Goal: Find specific page/section: Find specific page/section

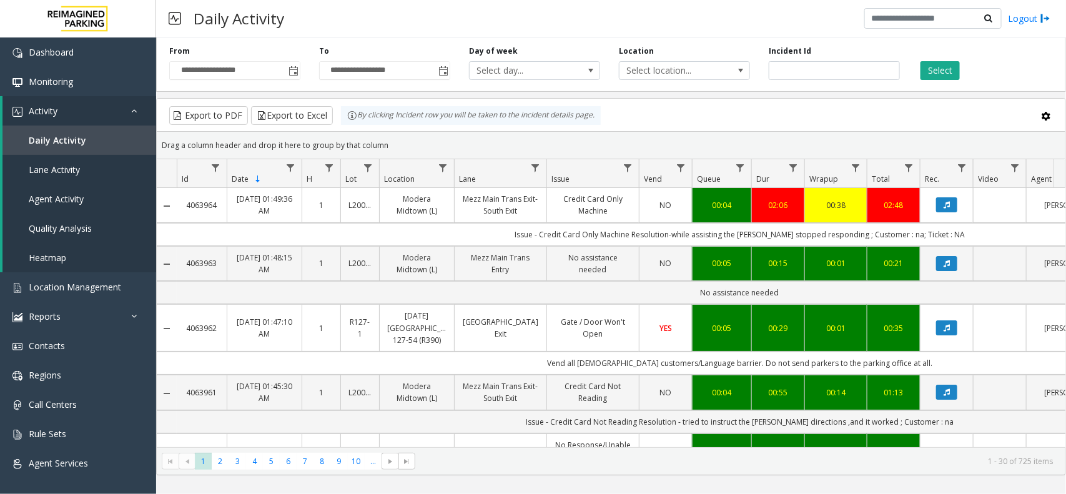
scroll to position [0, 125]
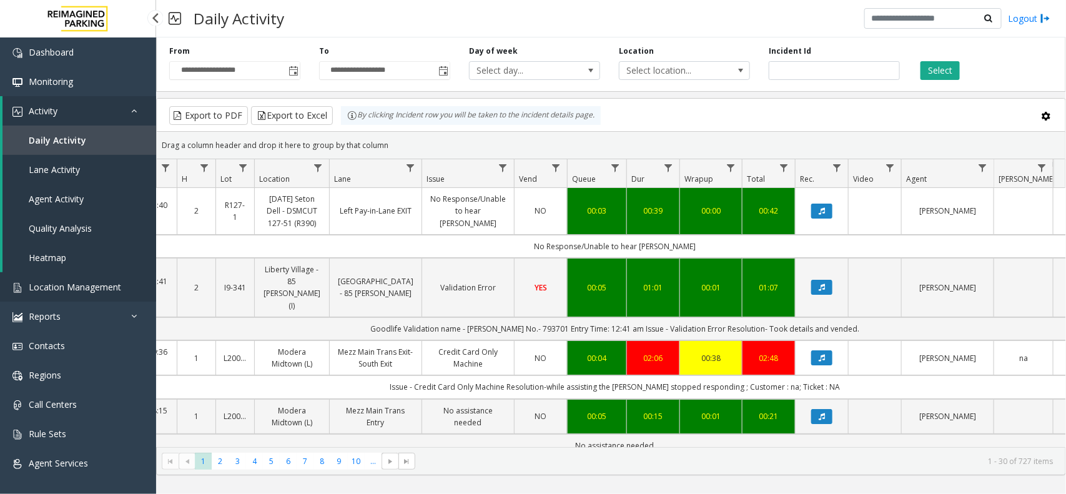
click at [72, 281] on span "Location Management" at bounding box center [75, 287] width 92 height 12
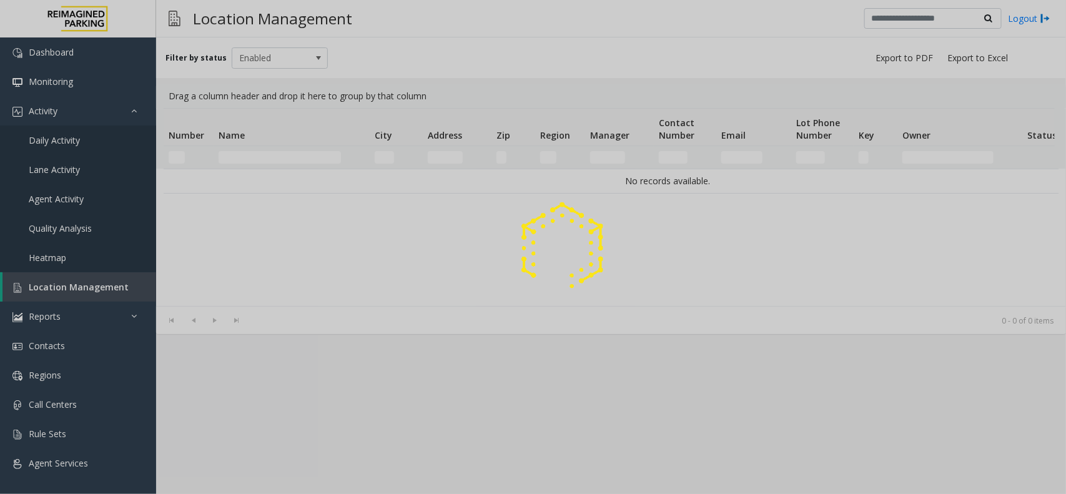
click at [254, 166] on div at bounding box center [533, 247] width 1066 height 494
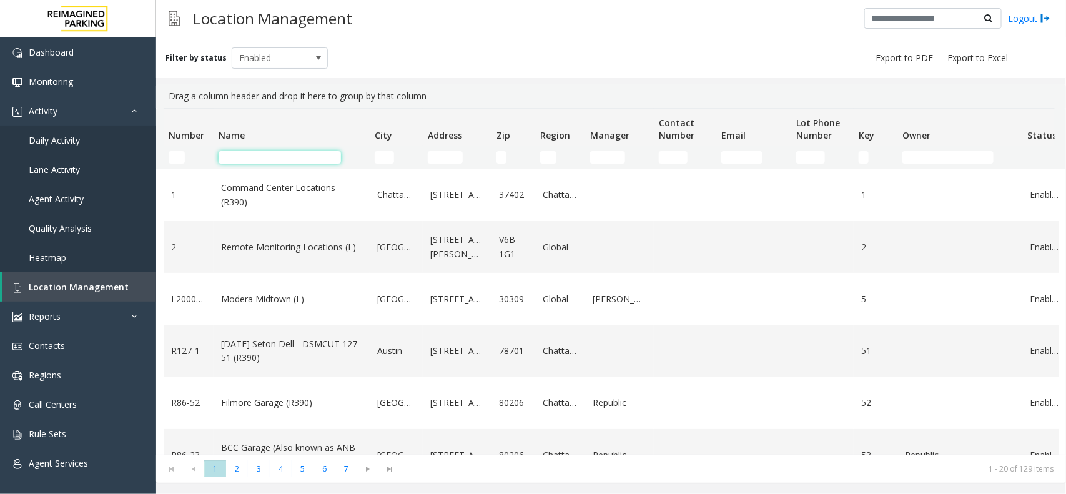
click at [264, 155] on input "Name Filter" at bounding box center [280, 157] width 122 height 12
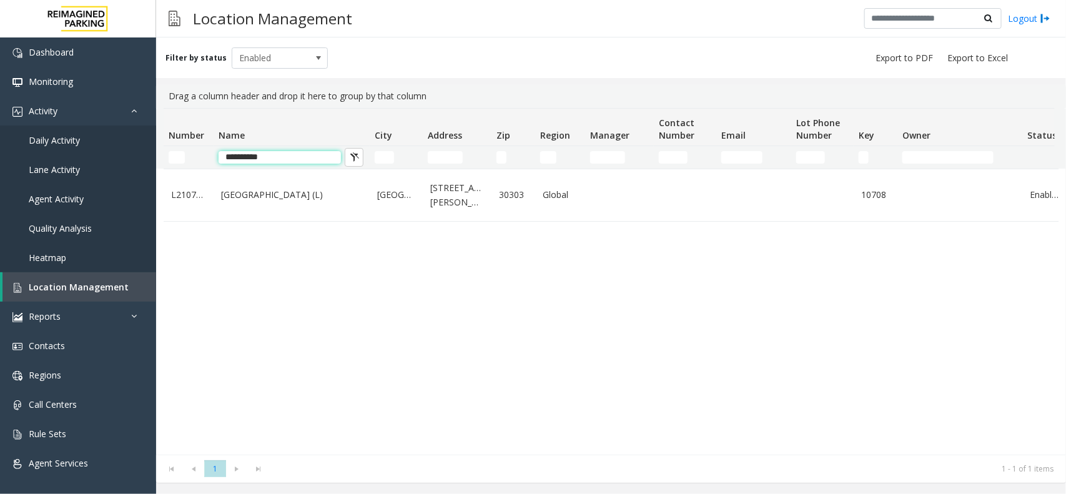
type input "**********"
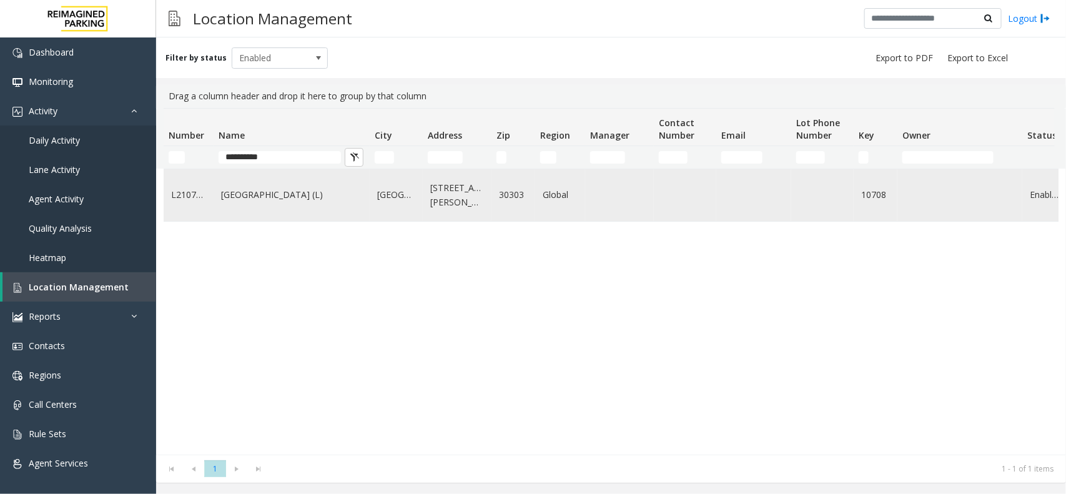
click at [277, 189] on link "[GEOGRAPHIC_DATA] (L)" at bounding box center [291, 195] width 141 height 14
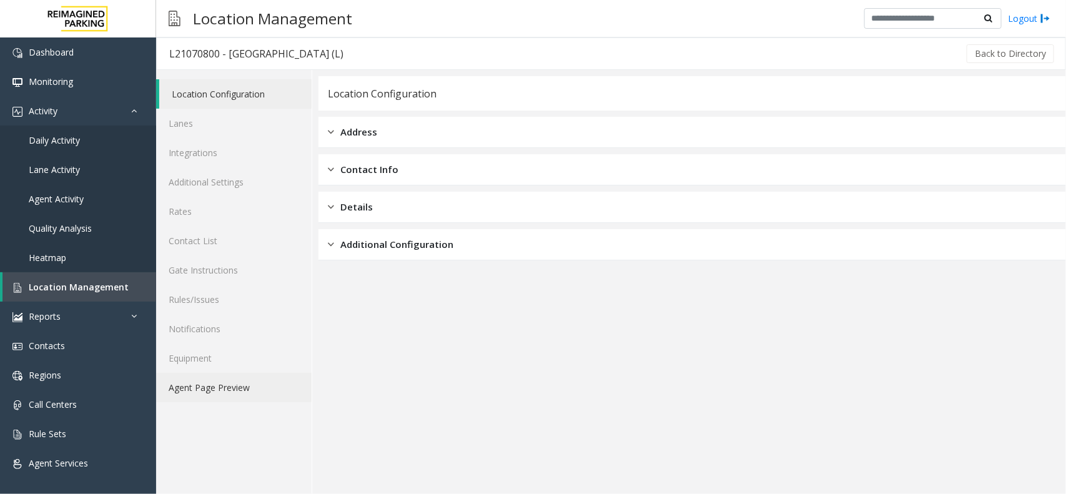
click at [251, 382] on link "Agent Page Preview" at bounding box center [234, 387] width 156 height 29
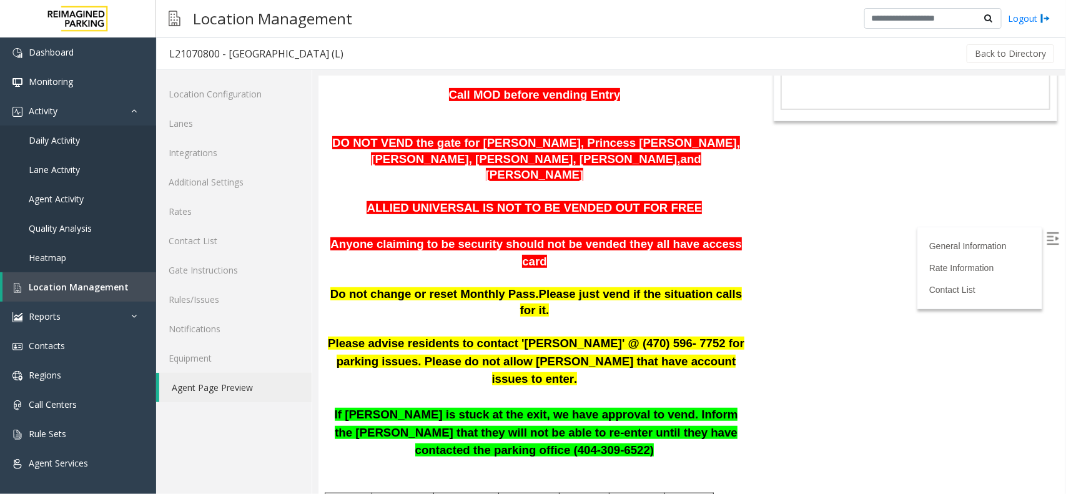
scroll to position [234, 0]
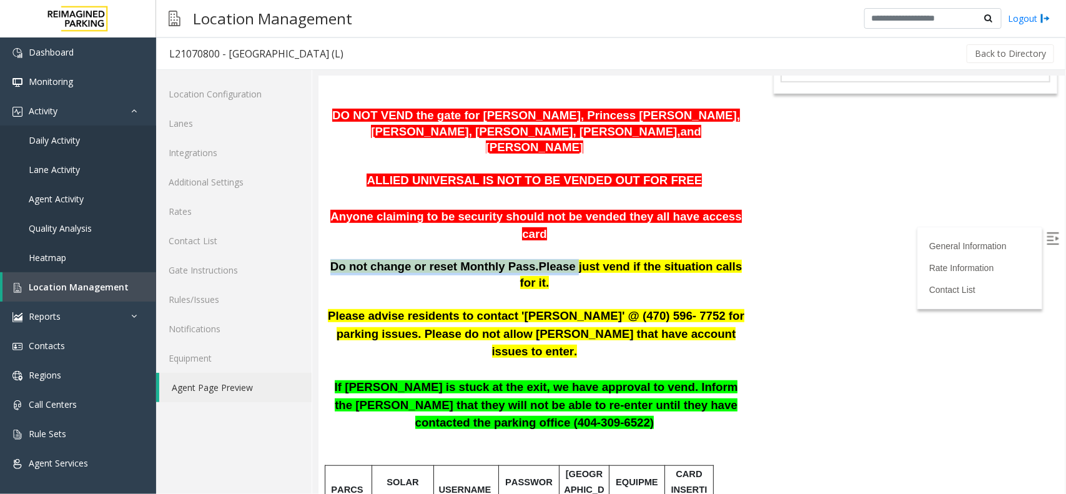
drag, startPoint x: 334, startPoint y: 199, endPoint x: 549, endPoint y: 202, distance: 214.9
click at [549, 259] on p "Do not change or reset Monthly Pass. Please just vend if the situation calls fo…" at bounding box center [535, 275] width 417 height 32
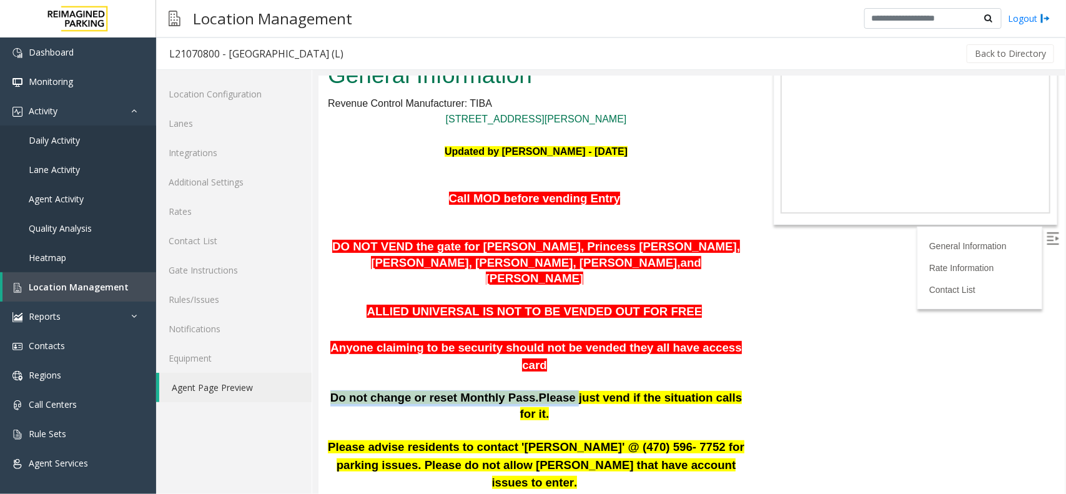
scroll to position [78, 0]
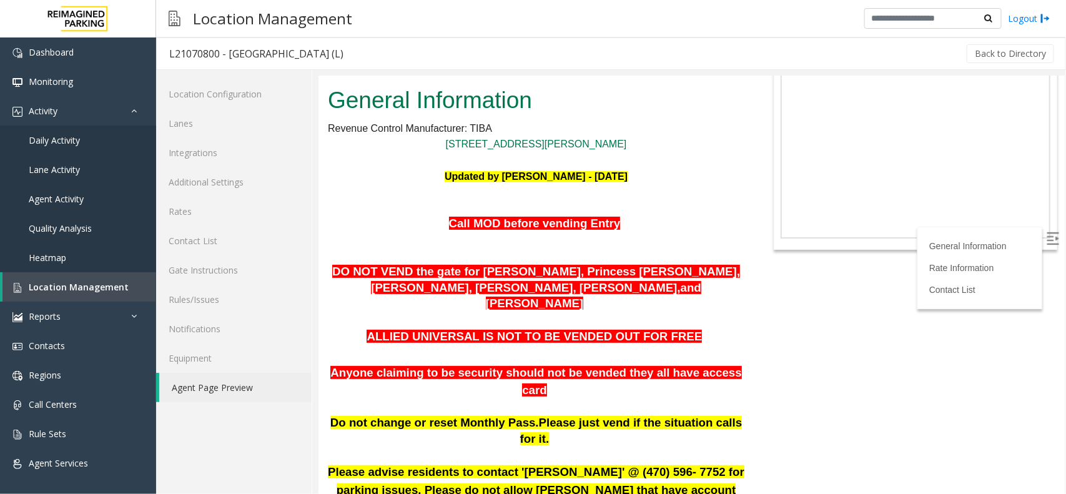
click at [697, 312] on p at bounding box center [535, 320] width 417 height 16
click at [62, 286] on span "Location Management" at bounding box center [79, 287] width 100 height 12
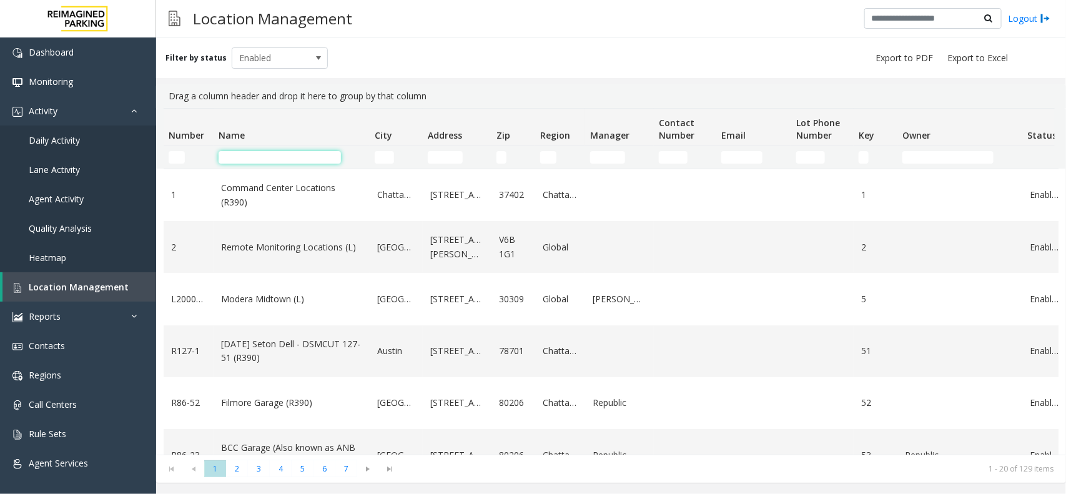
click at [244, 158] on input "Name Filter" at bounding box center [280, 157] width 122 height 12
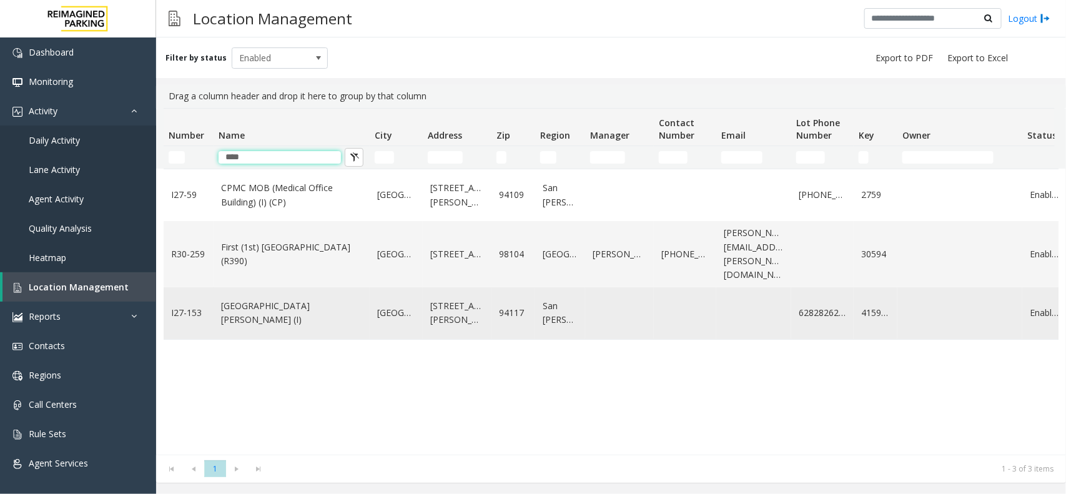
type input "****"
click at [294, 299] on link "[GEOGRAPHIC_DATA][PERSON_NAME] (I)" at bounding box center [291, 313] width 141 height 28
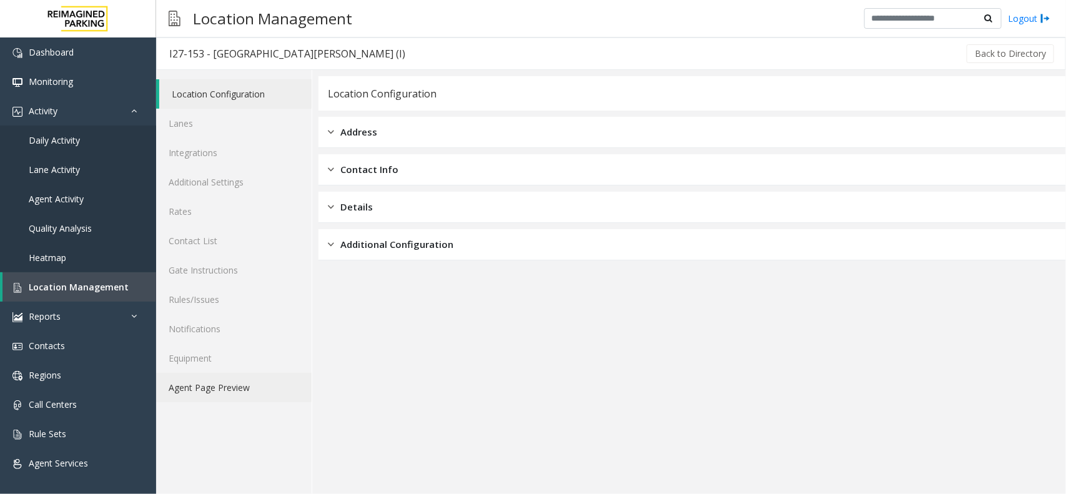
click at [241, 380] on link "Agent Page Preview" at bounding box center [234, 387] width 156 height 29
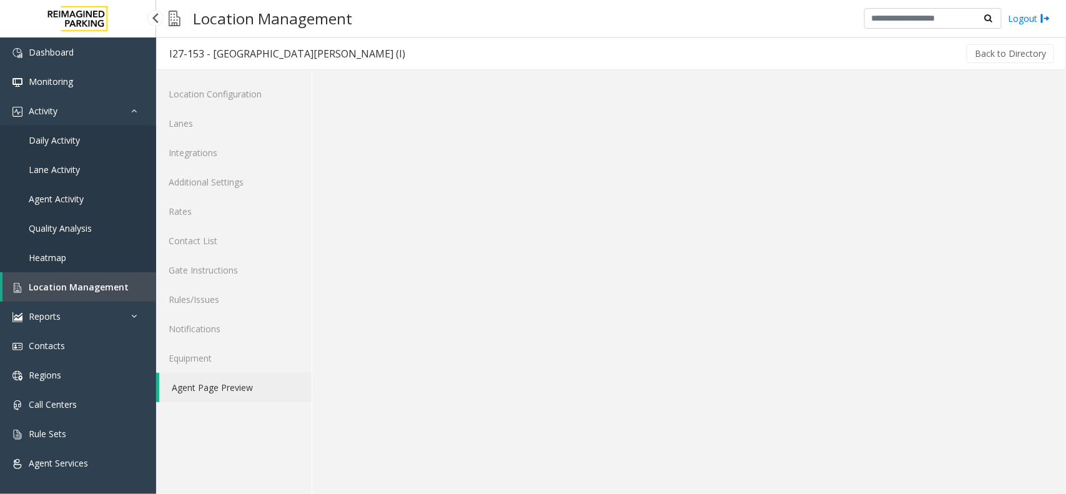
click at [92, 291] on span "Location Management" at bounding box center [79, 287] width 100 height 12
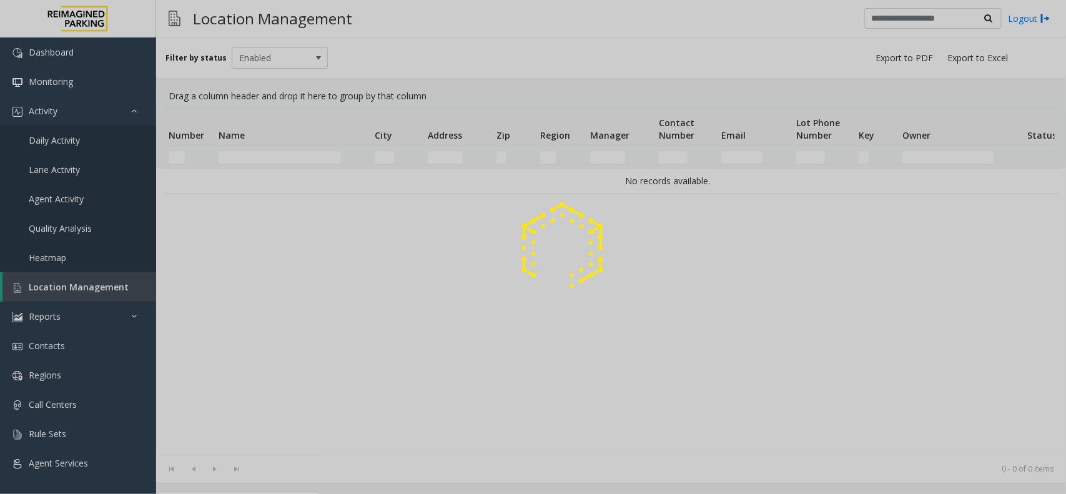
click at [273, 156] on div at bounding box center [533, 247] width 1066 height 494
click at [249, 157] on div at bounding box center [533, 247] width 1066 height 494
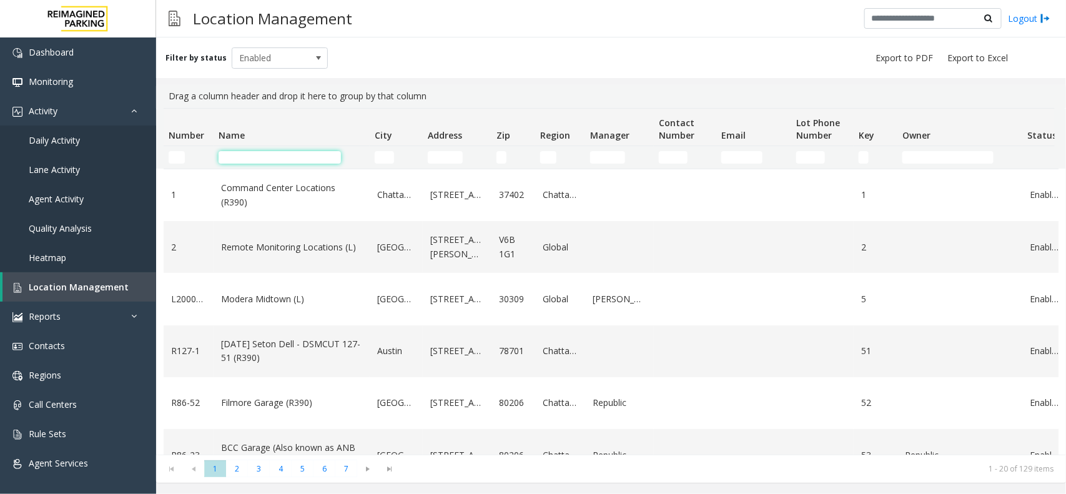
click at [249, 157] on input "Name Filter" at bounding box center [280, 157] width 122 height 12
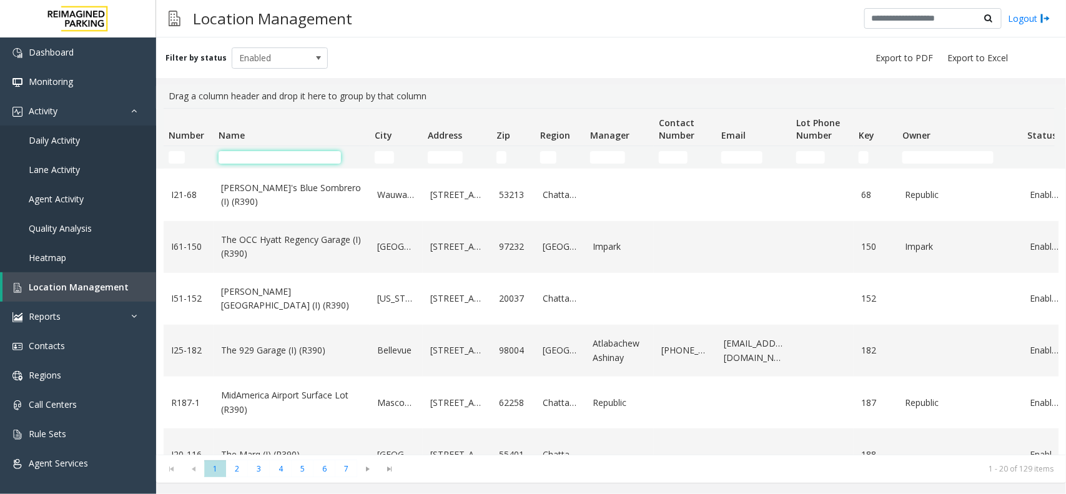
scroll to position [390, 0]
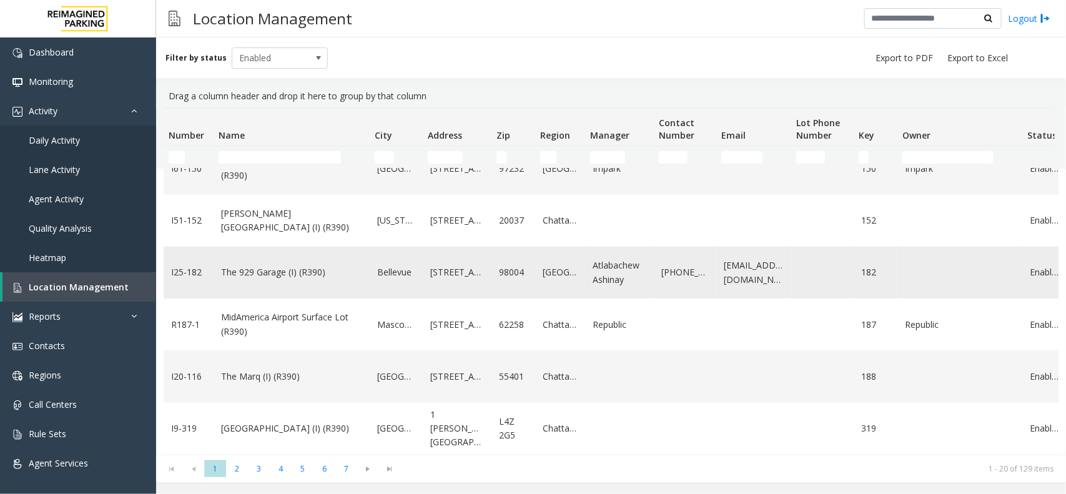
click at [291, 258] on td "The 929 Garage (I) (R390)" at bounding box center [292, 273] width 156 height 52
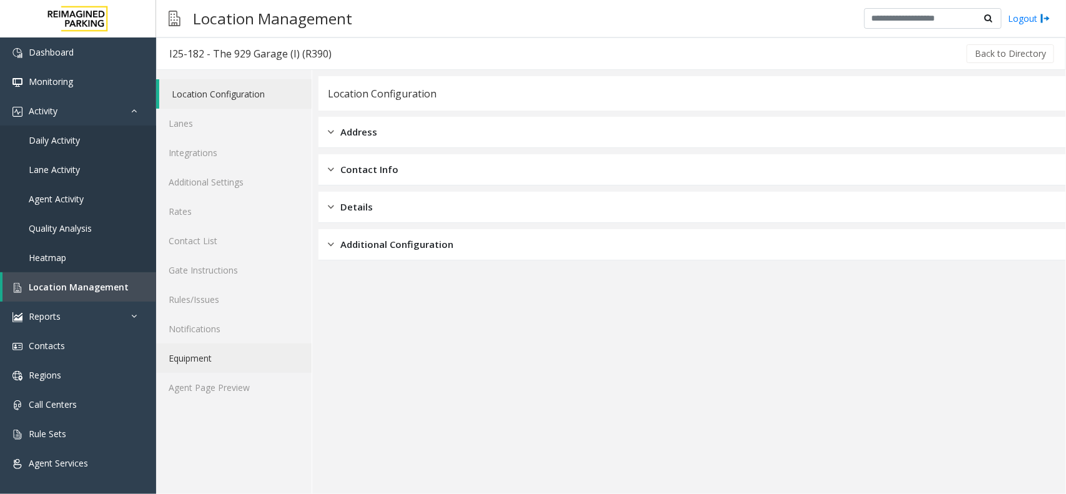
drag, startPoint x: 292, startPoint y: 363, endPoint x: 286, endPoint y: 375, distance: 14.3
click at [291, 364] on link "Equipment" at bounding box center [234, 358] width 156 height 29
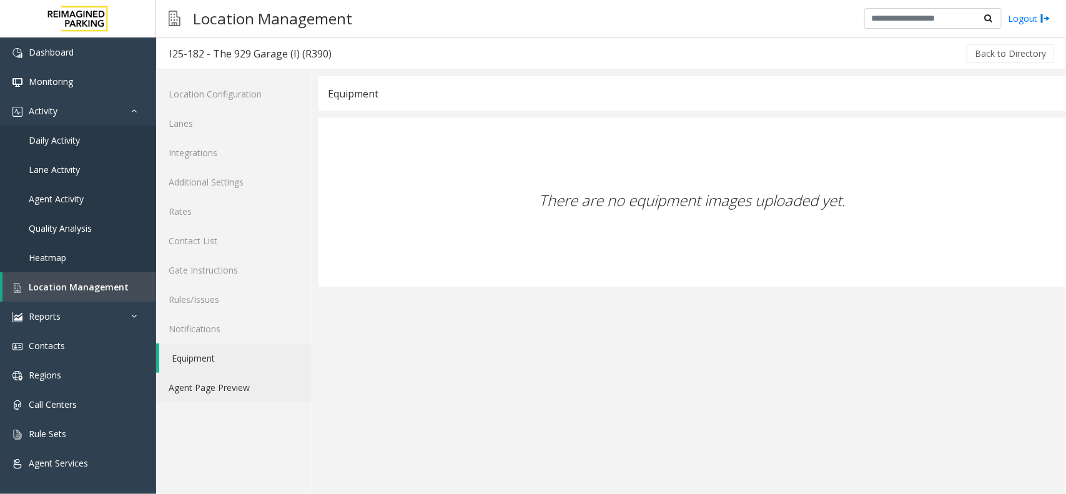
click at [282, 383] on link "Agent Page Preview" at bounding box center [234, 387] width 156 height 29
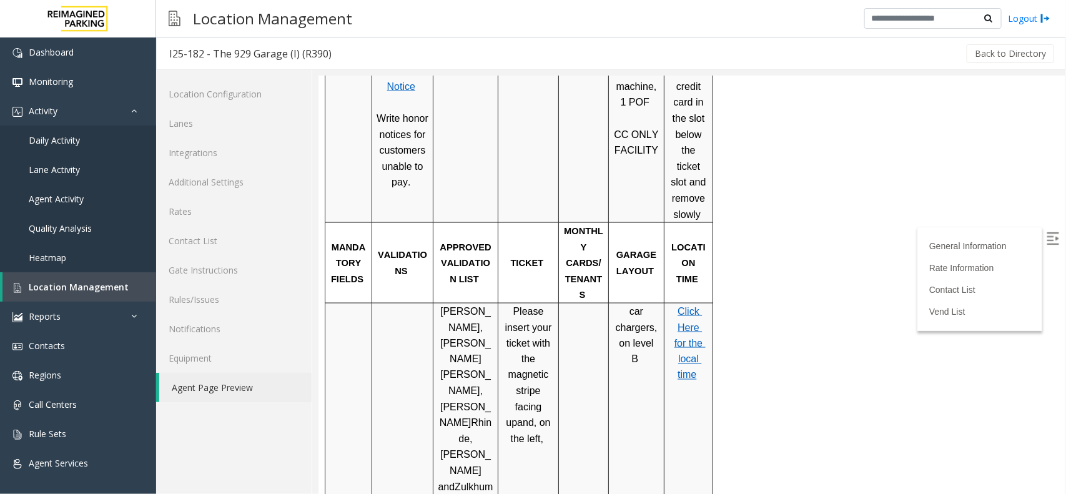
scroll to position [859, 0]
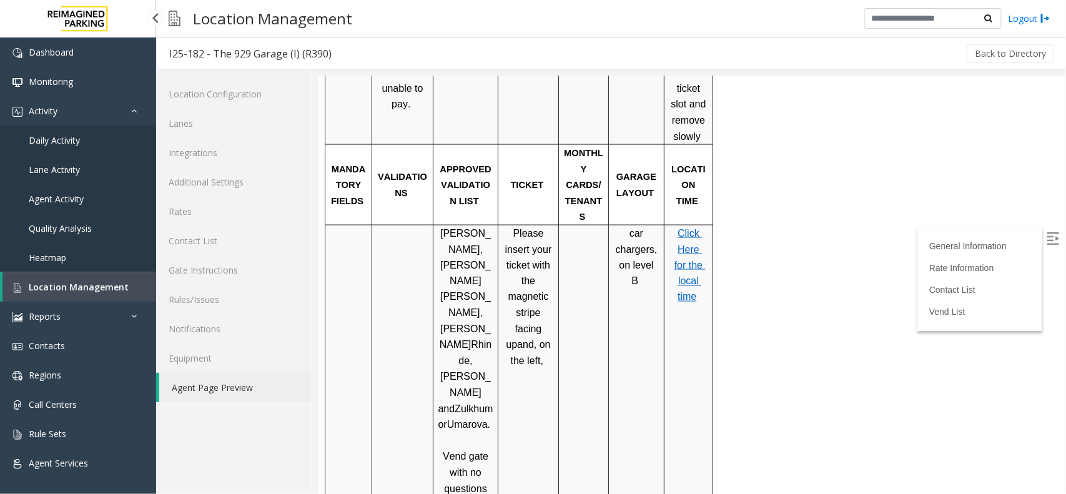
click at [25, 264] on link "Heatmap" at bounding box center [78, 257] width 156 height 29
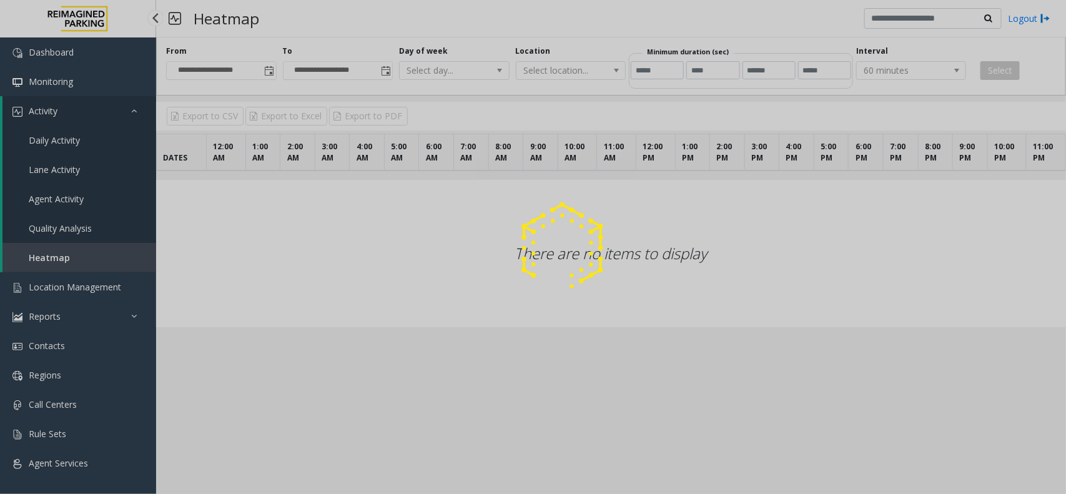
click at [42, 274] on div at bounding box center [533, 247] width 1066 height 494
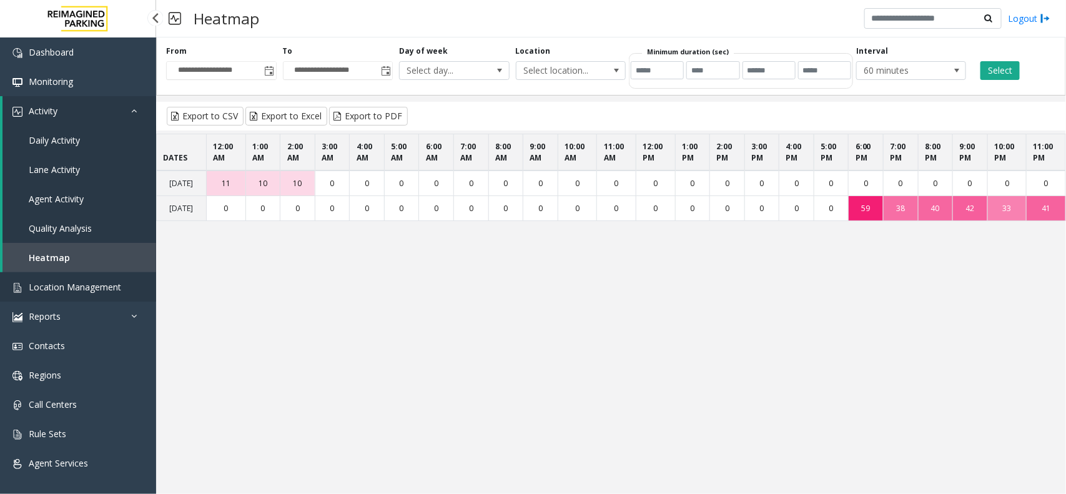
click at [53, 281] on span "Location Management" at bounding box center [75, 287] width 92 height 12
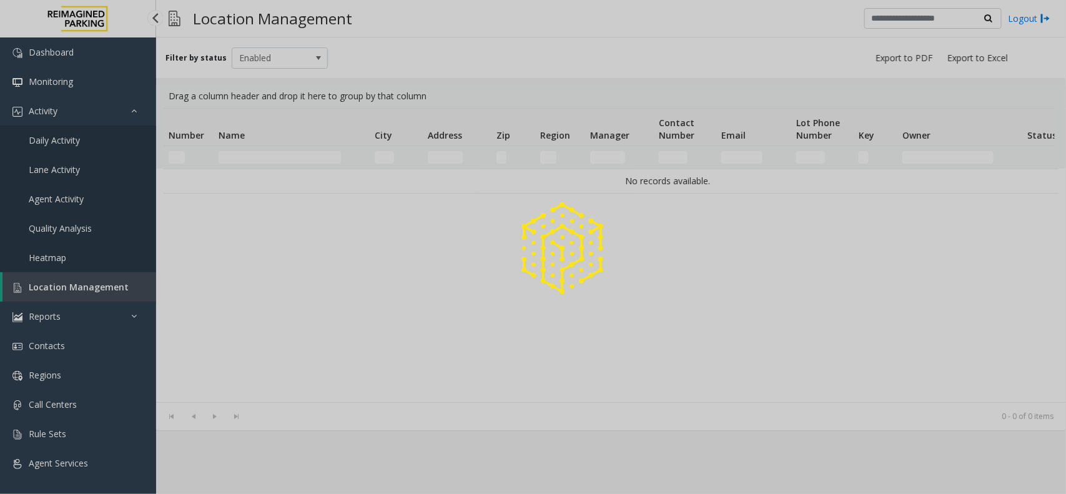
click at [53, 281] on div at bounding box center [533, 247] width 1066 height 494
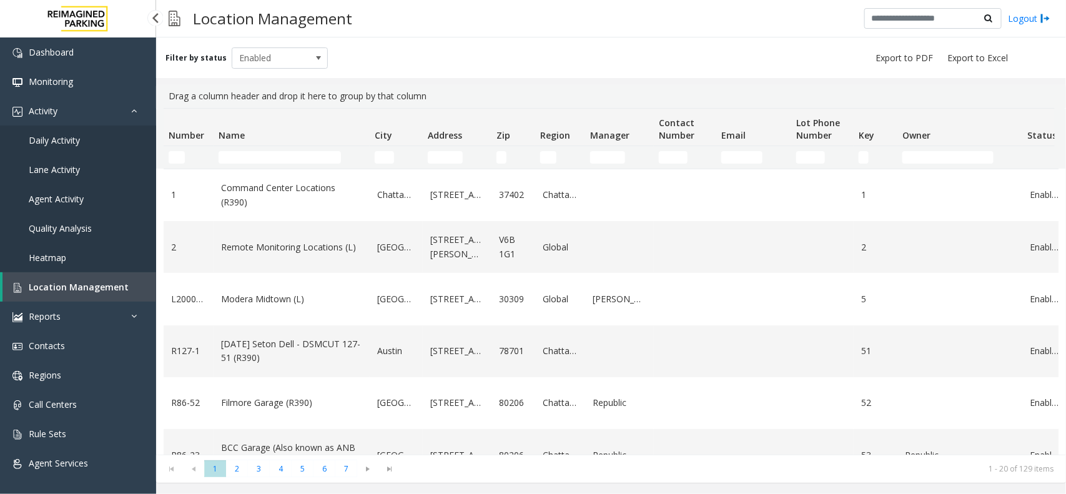
click at [53, 281] on span "Location Management" at bounding box center [79, 287] width 100 height 12
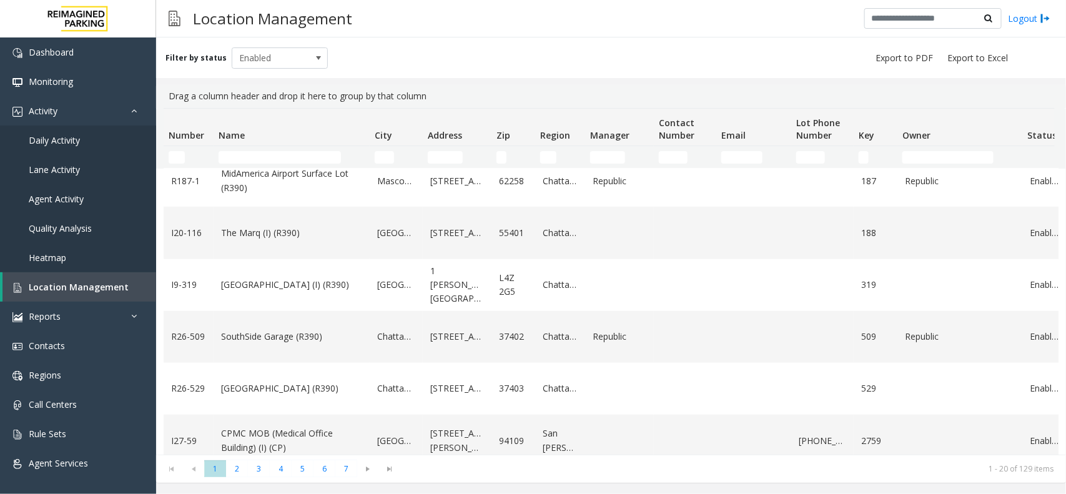
scroll to position [547, 0]
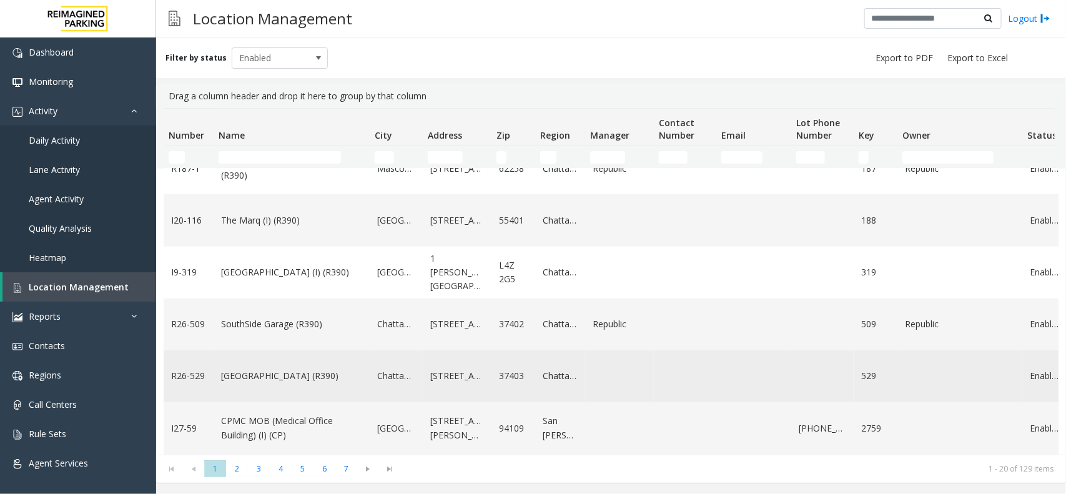
click at [294, 360] on td "[GEOGRAPHIC_DATA] (R390)" at bounding box center [292, 376] width 156 height 52
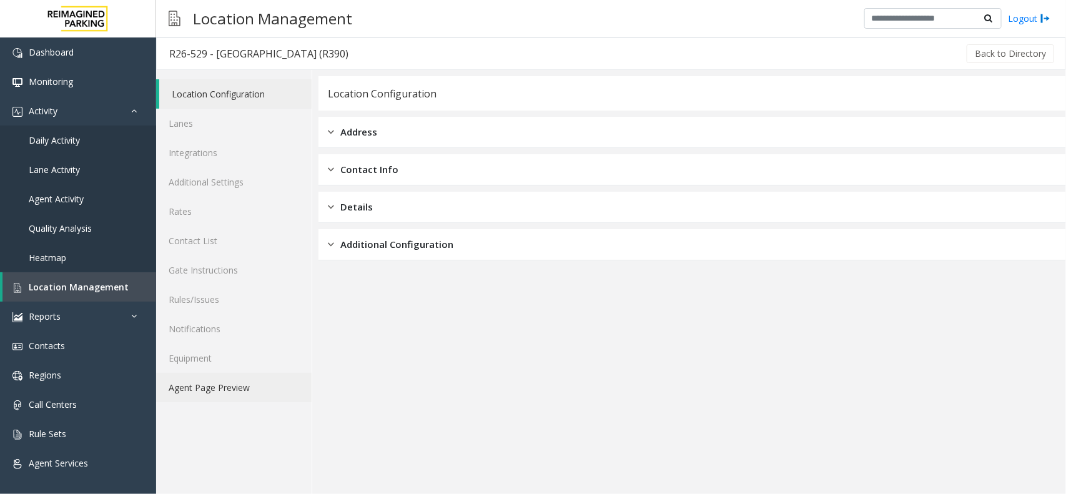
click at [213, 399] on link "Agent Page Preview" at bounding box center [234, 387] width 156 height 29
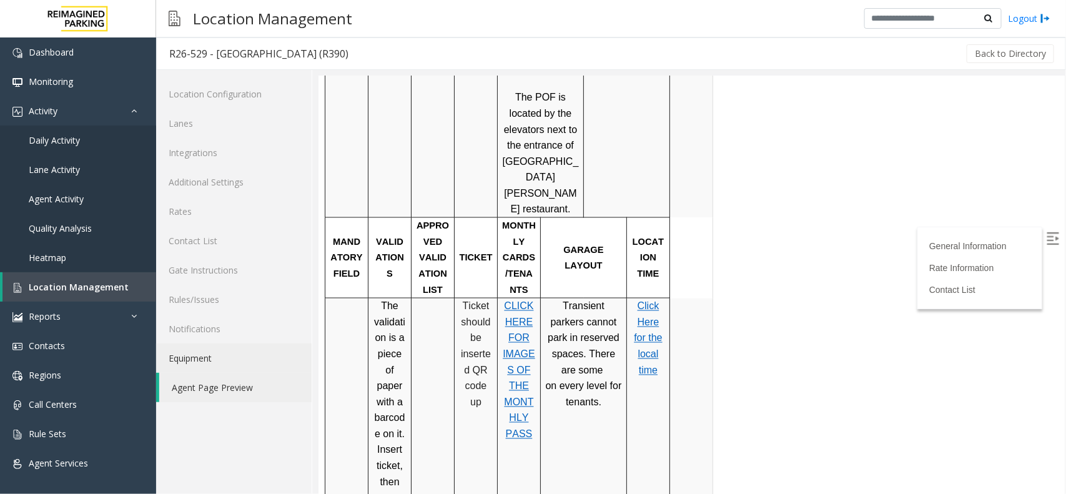
scroll to position [937, 0]
click at [41, 267] on link "Heatmap" at bounding box center [78, 257] width 156 height 29
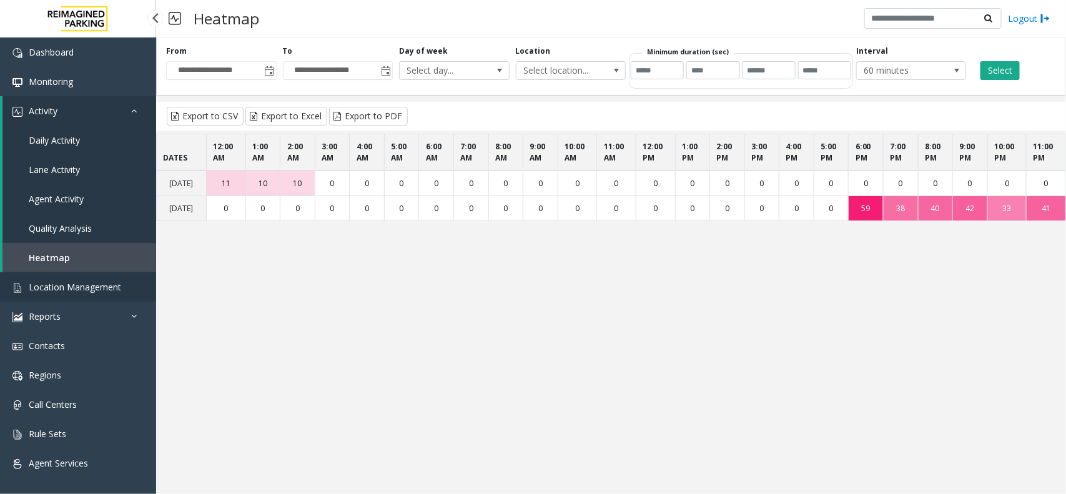
click at [67, 282] on span "Location Management" at bounding box center [75, 287] width 92 height 12
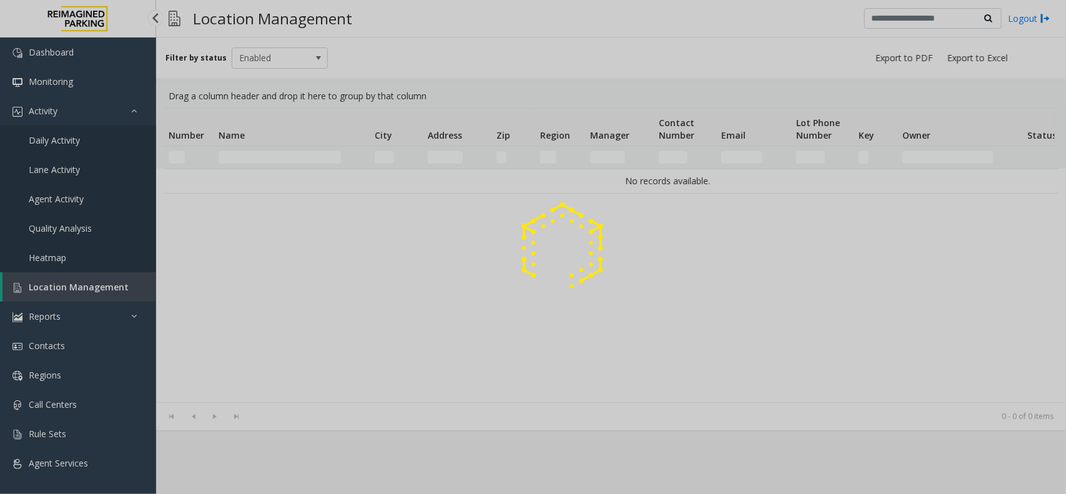
click at [67, 282] on div at bounding box center [533, 247] width 1066 height 494
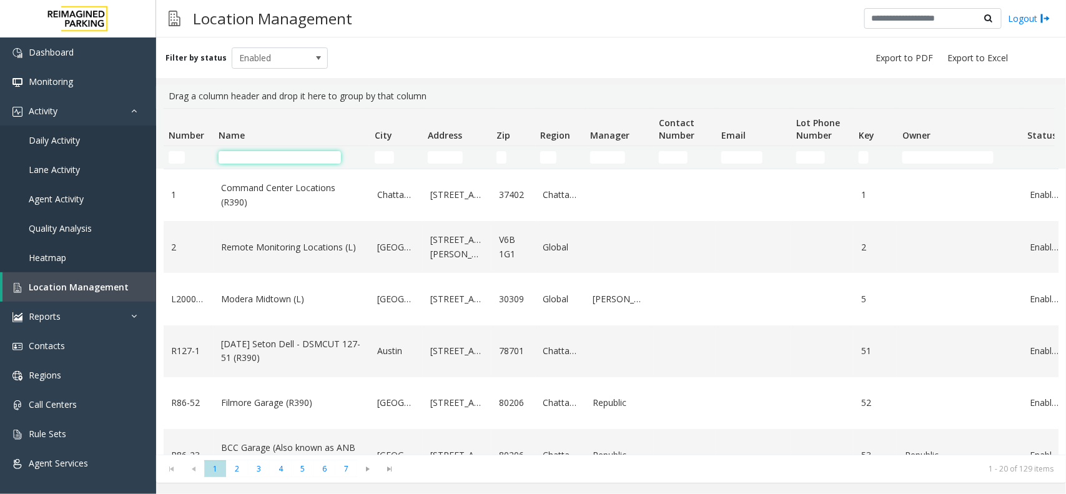
click at [282, 160] on input "Name Filter" at bounding box center [280, 157] width 122 height 12
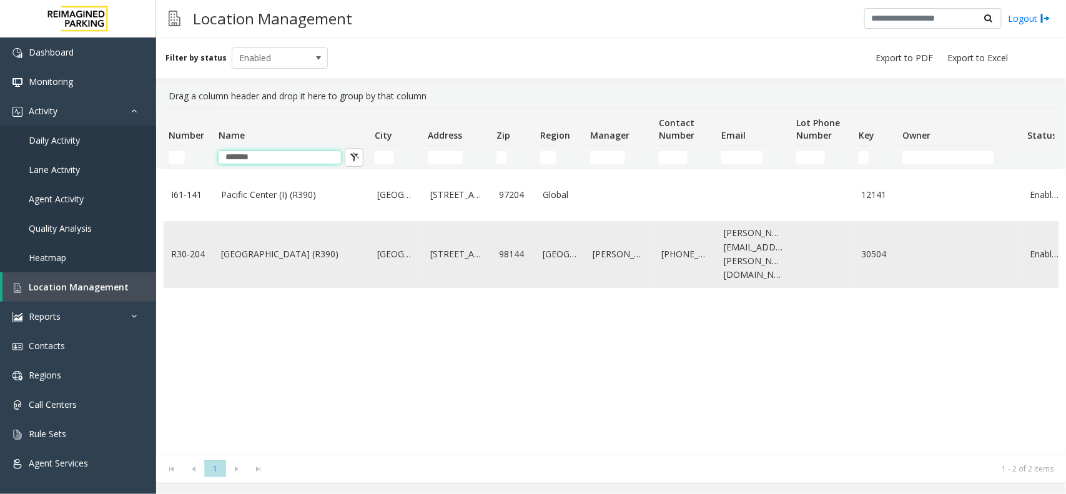
type input "*******"
click at [292, 248] on link "[GEOGRAPHIC_DATA] (R390)" at bounding box center [291, 254] width 141 height 14
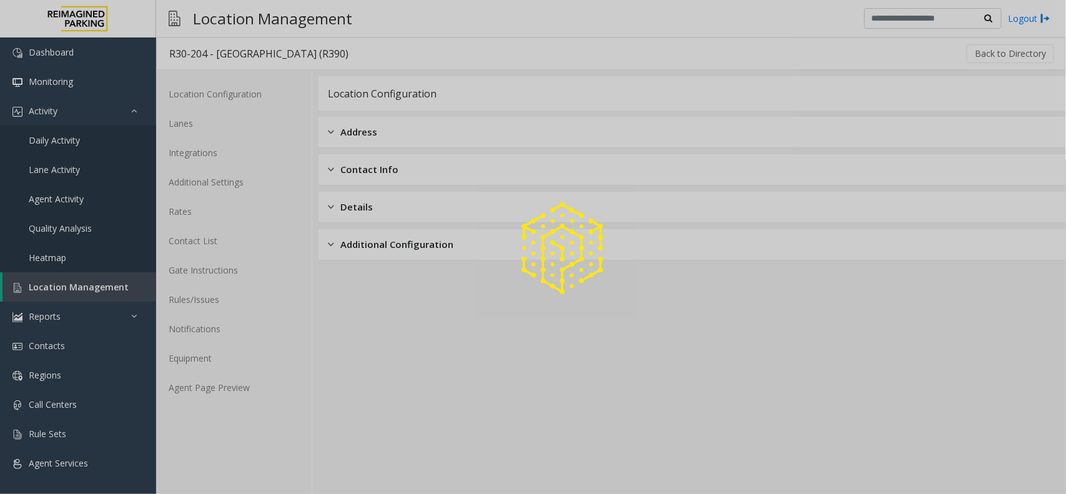
click at [260, 380] on div at bounding box center [533, 247] width 1066 height 494
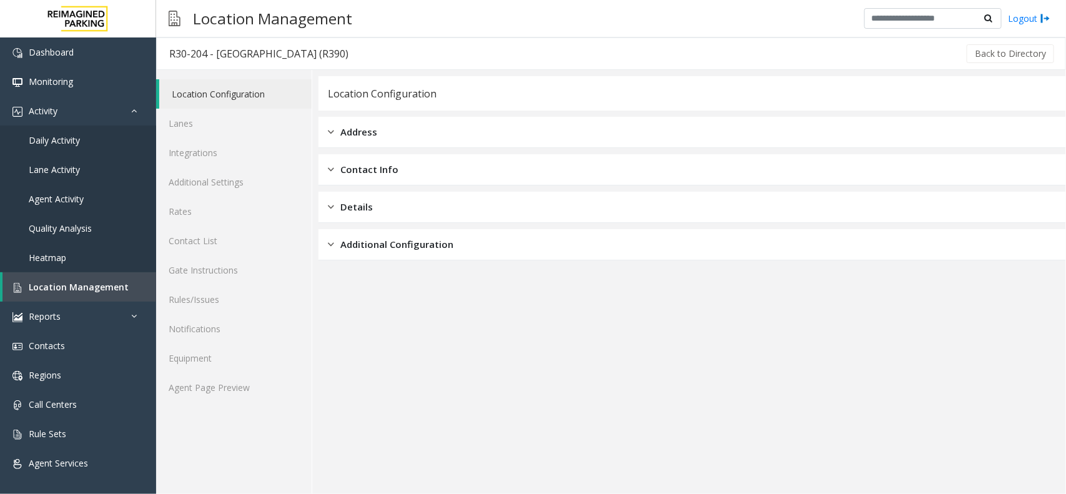
click at [311, 385] on div "Location Configuration Lanes Integrations Additional Settings Rates Contact Lis…" at bounding box center [234, 282] width 156 height 424
click at [307, 386] on link "Agent Page Preview" at bounding box center [234, 387] width 156 height 29
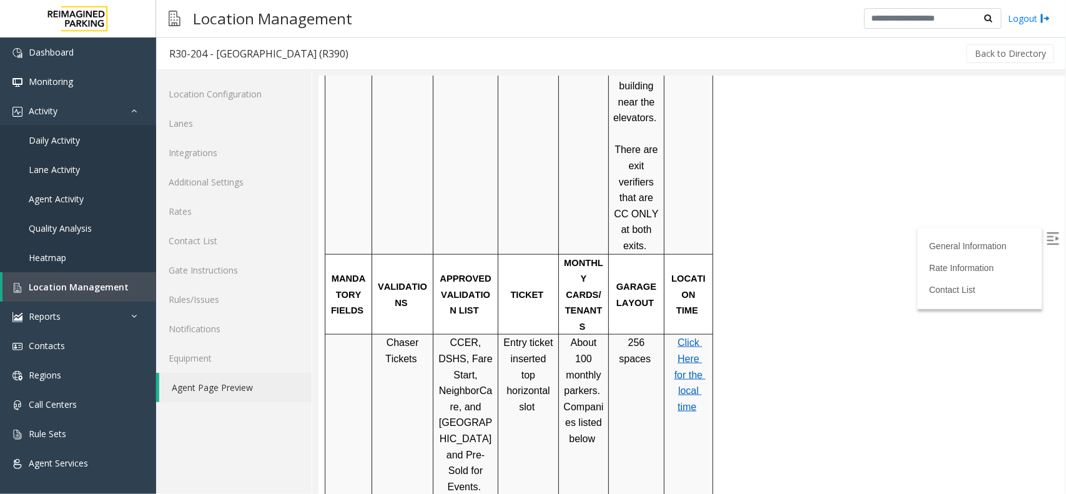
scroll to position [625, 0]
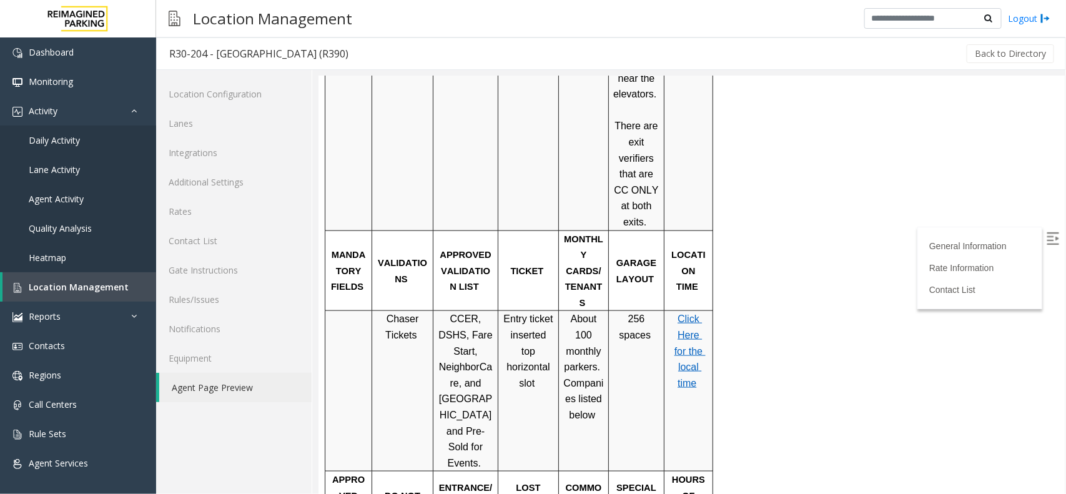
click at [409, 313] on span "Chaser Tickets" at bounding box center [403, 326] width 36 height 27
drag, startPoint x: 416, startPoint y: 257, endPoint x: 371, endPoint y: 239, distance: 48.3
click at [371, 311] on tr "Chaser Tickets CCER, DSHS, Fare Start, NeighborCare , and [GEOGRAPHIC_DATA] and…" at bounding box center [519, 391] width 388 height 161
click at [403, 313] on span "Chaser Tickets" at bounding box center [403, 326] width 36 height 27
drag, startPoint x: 385, startPoint y: 239, endPoint x: 422, endPoint y: 257, distance: 40.8
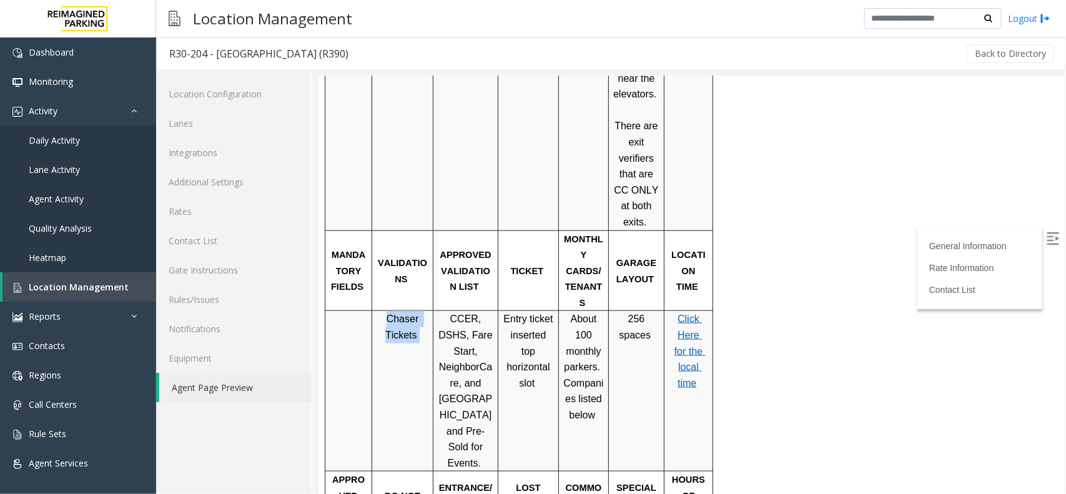
click at [422, 311] on p "Chaser Tickets" at bounding box center [402, 327] width 52 height 32
drag, startPoint x: 422, startPoint y: 255, endPoint x: 387, endPoint y: 246, distance: 36.8
click at [387, 311] on p "Chaser Tickets" at bounding box center [402, 327] width 52 height 32
click at [379, 311] on p "Chaser Tickets" at bounding box center [402, 327] width 52 height 32
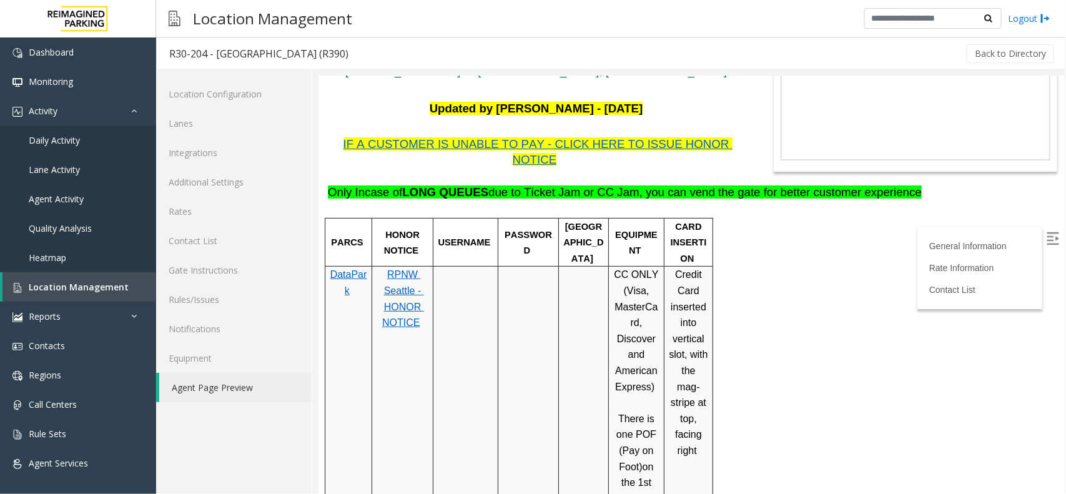
scroll to position [78, 0]
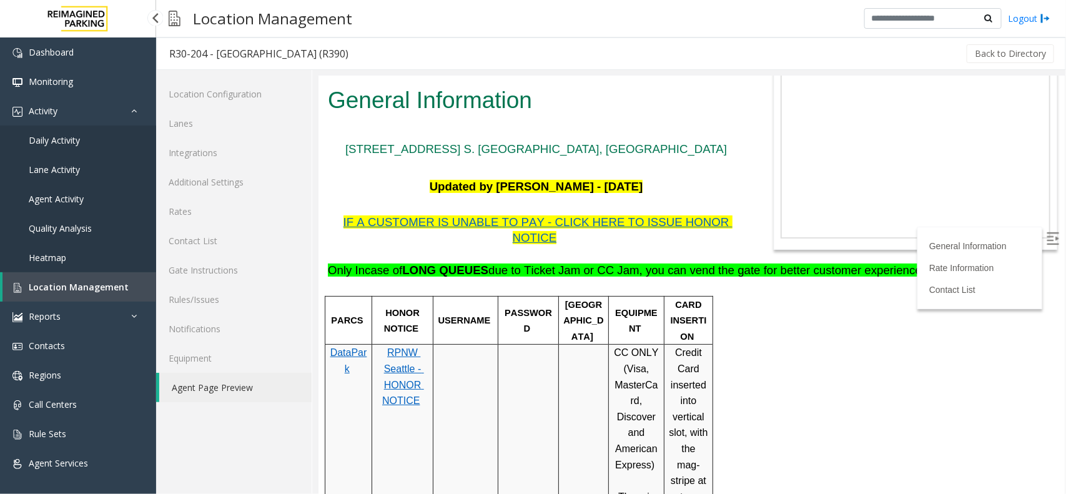
click at [85, 277] on link "Location Management" at bounding box center [79, 286] width 154 height 29
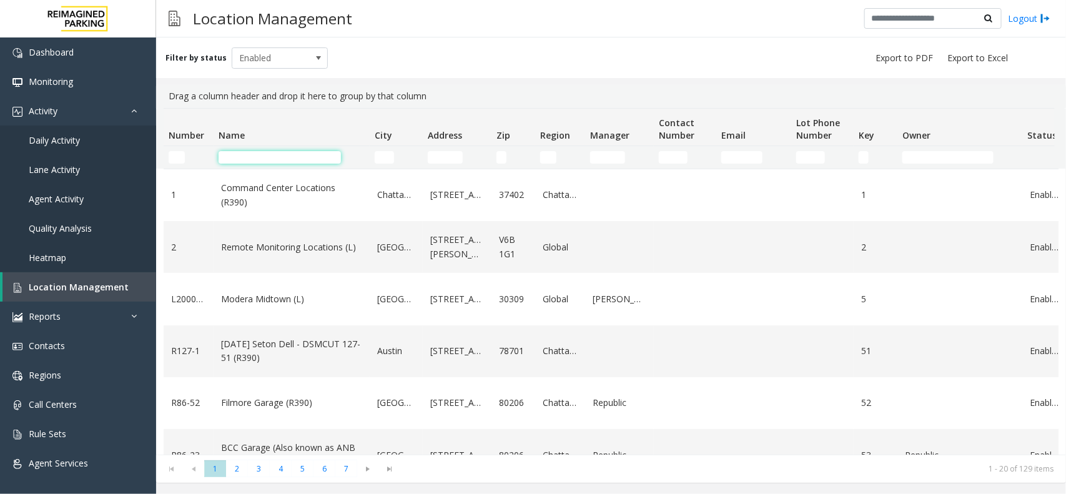
click at [244, 157] on input "Name Filter" at bounding box center [280, 157] width 122 height 12
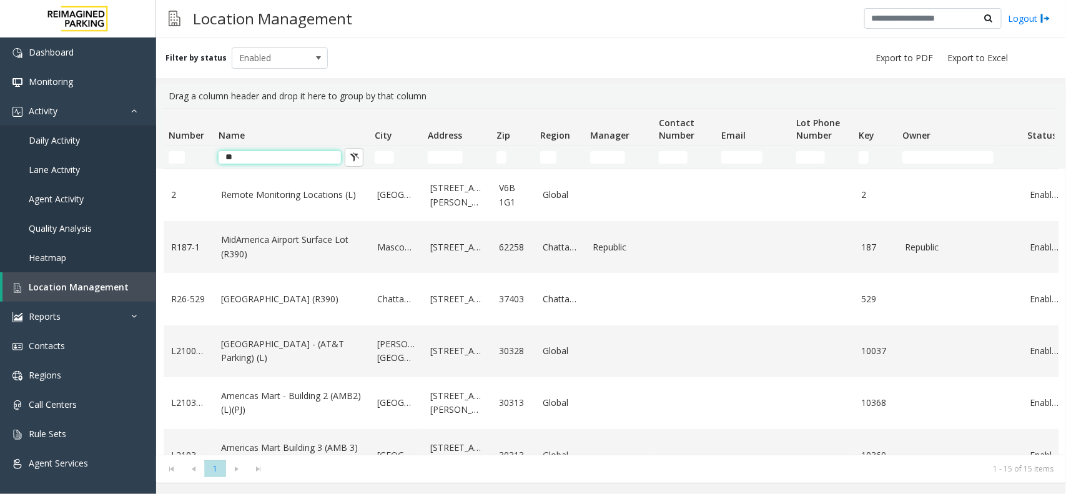
type input "*"
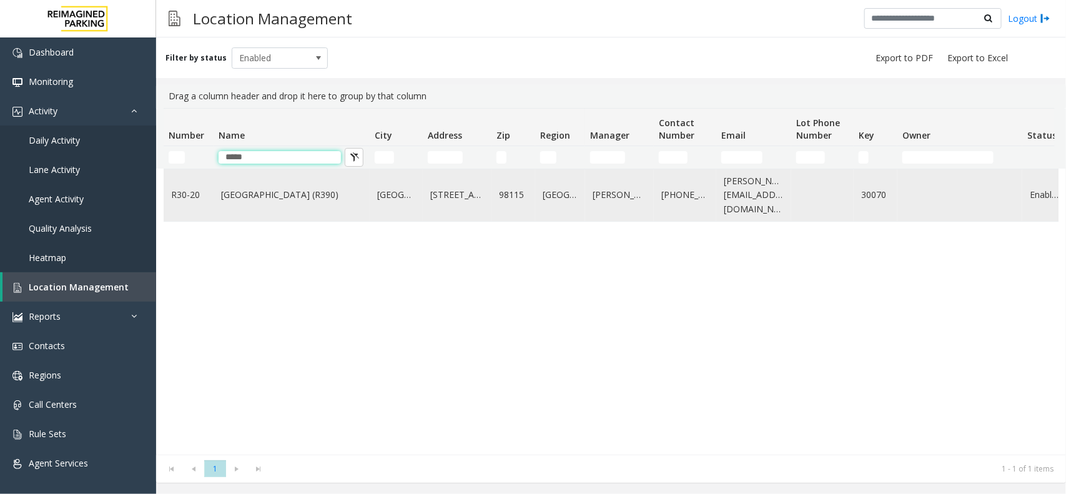
type input "*****"
click at [304, 197] on link "[GEOGRAPHIC_DATA] (R390)" at bounding box center [291, 195] width 141 height 14
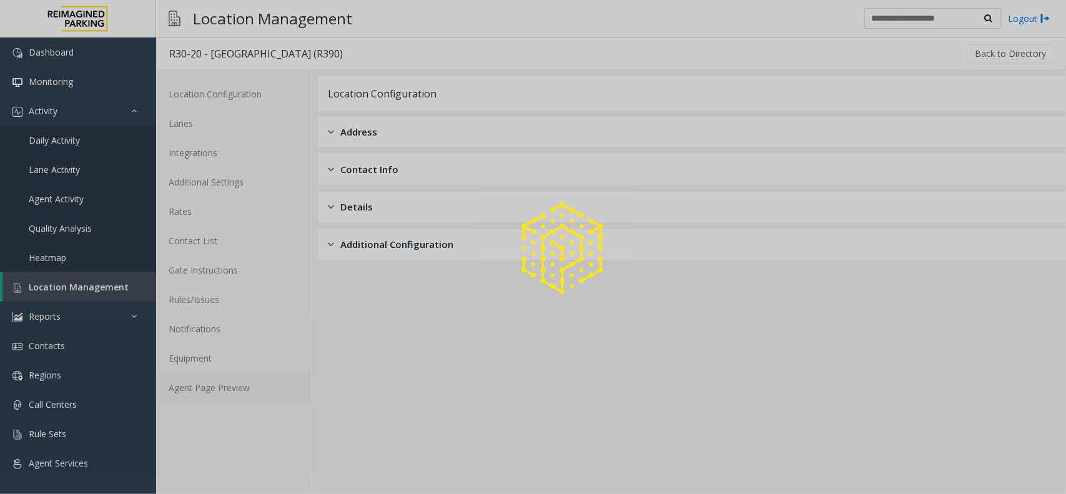
click at [252, 389] on link "Agent Page Preview" at bounding box center [234, 387] width 156 height 29
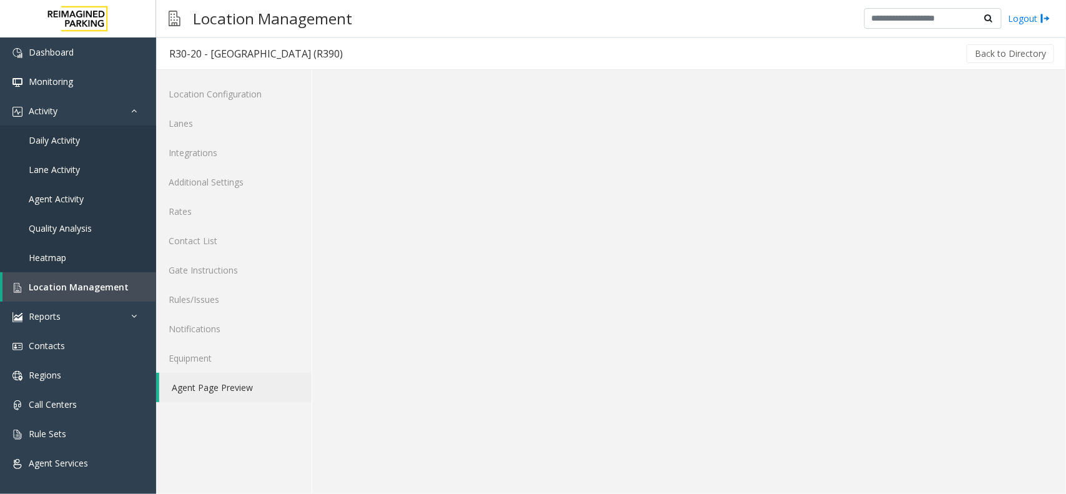
click at [252, 389] on link "Agent Page Preview" at bounding box center [235, 387] width 152 height 29
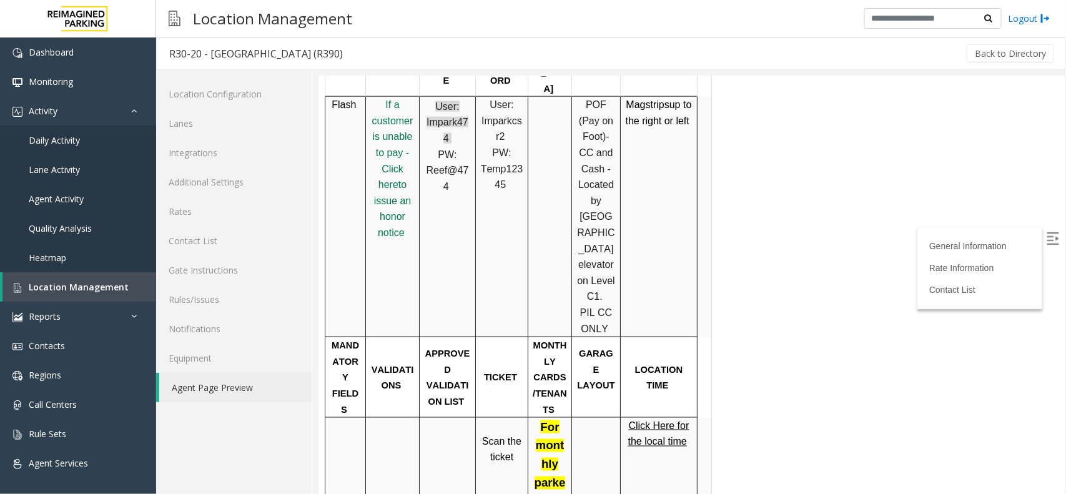
scroll to position [859, 0]
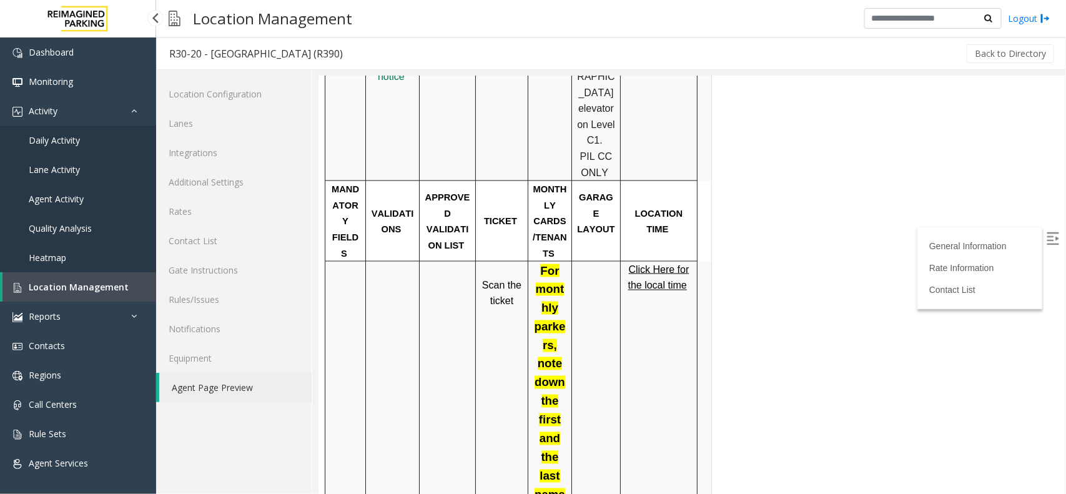
click at [76, 273] on link "Location Management" at bounding box center [79, 286] width 154 height 29
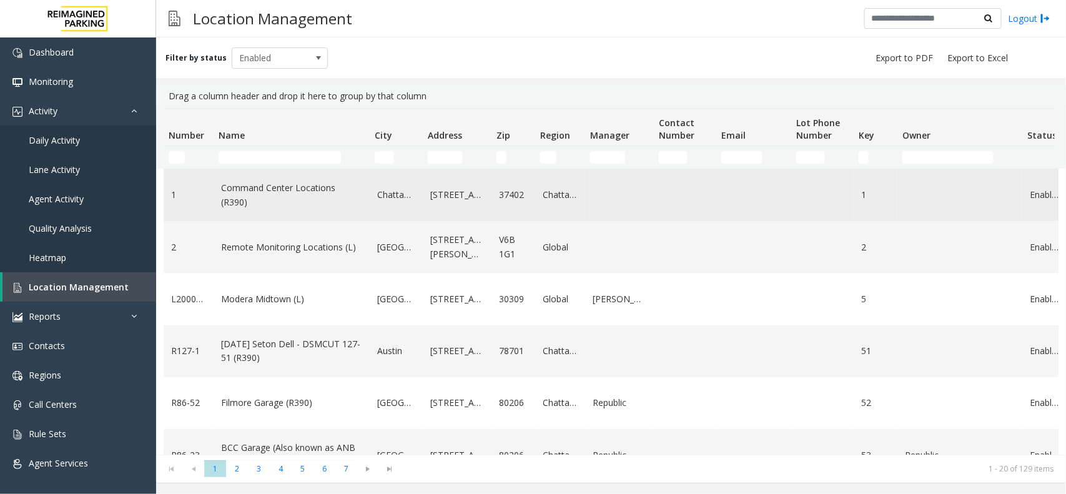
click at [256, 172] on td "Command Center Locations (R390)" at bounding box center [292, 195] width 156 height 52
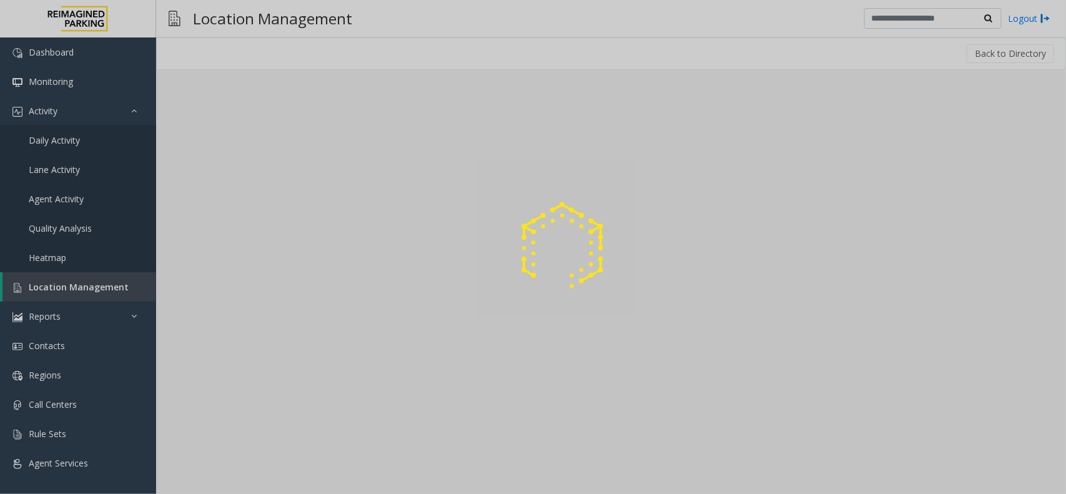
click at [263, 164] on div at bounding box center [533, 247] width 1066 height 494
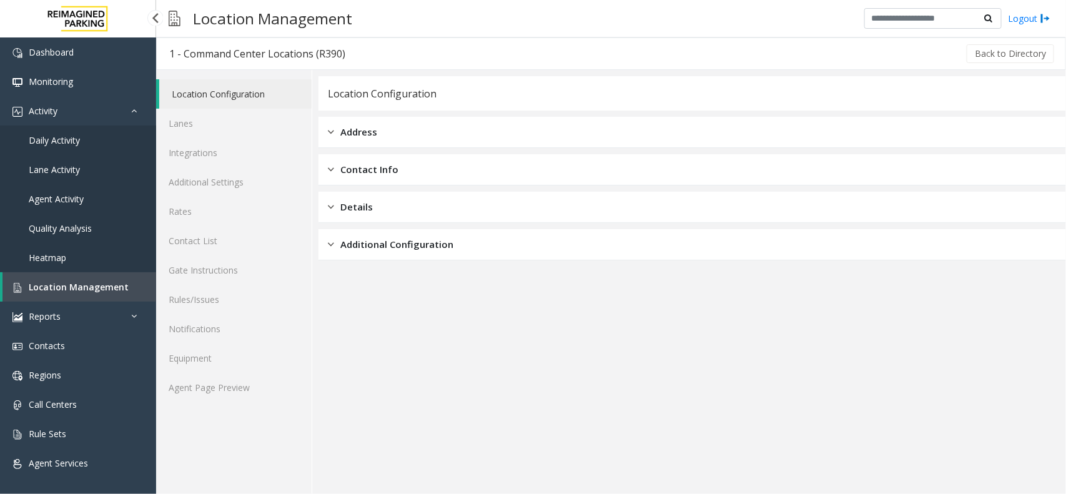
click at [104, 289] on span "Location Management" at bounding box center [79, 287] width 100 height 12
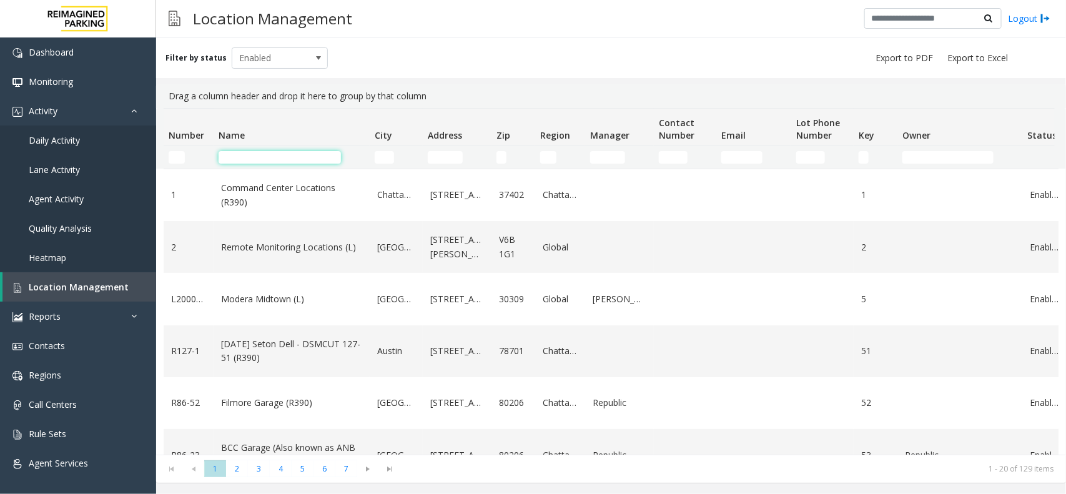
click at [272, 159] on input "Name Filter" at bounding box center [280, 157] width 122 height 12
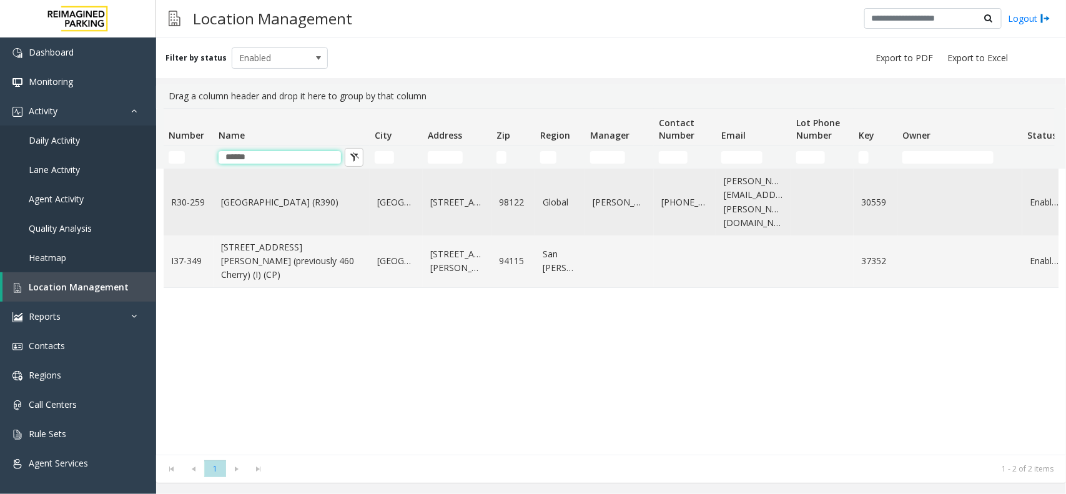
type input "******"
click at [269, 206] on td "[GEOGRAPHIC_DATA] (R390)" at bounding box center [292, 202] width 156 height 66
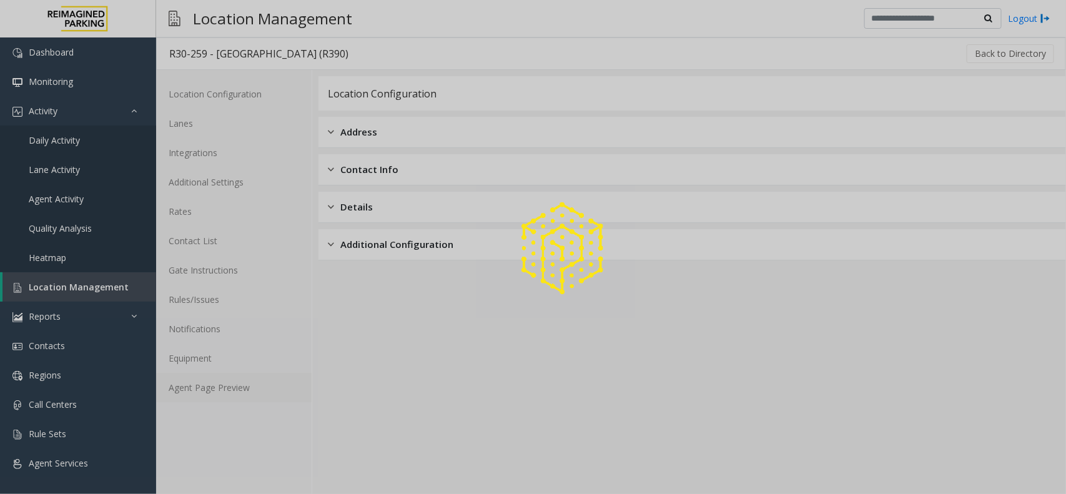
click at [247, 395] on link "Agent Page Preview" at bounding box center [234, 387] width 156 height 29
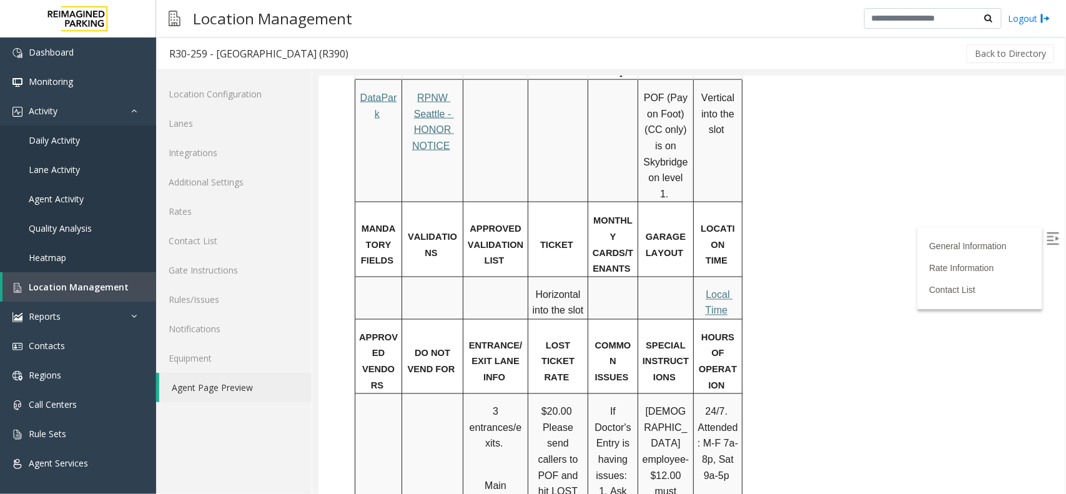
scroll to position [547, 0]
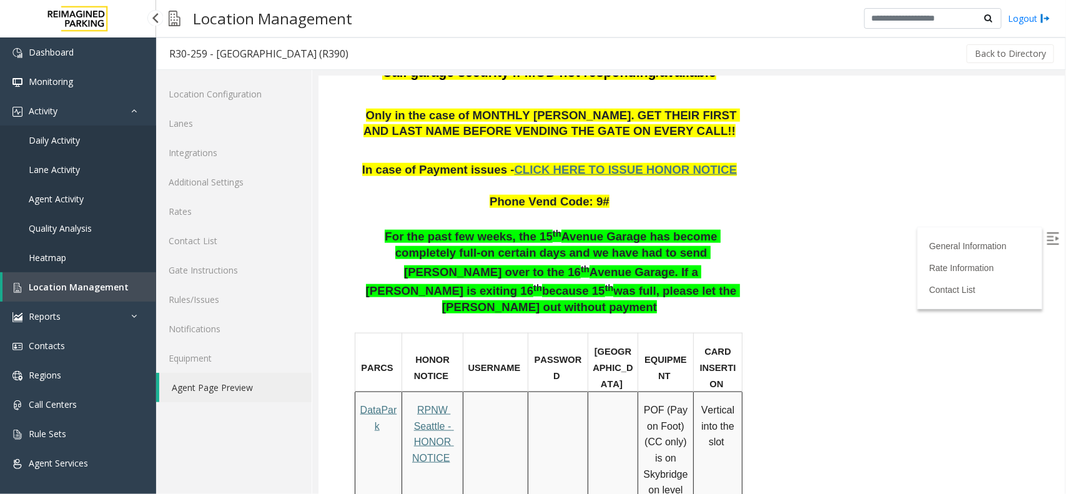
click at [50, 298] on link "Location Management" at bounding box center [79, 286] width 154 height 29
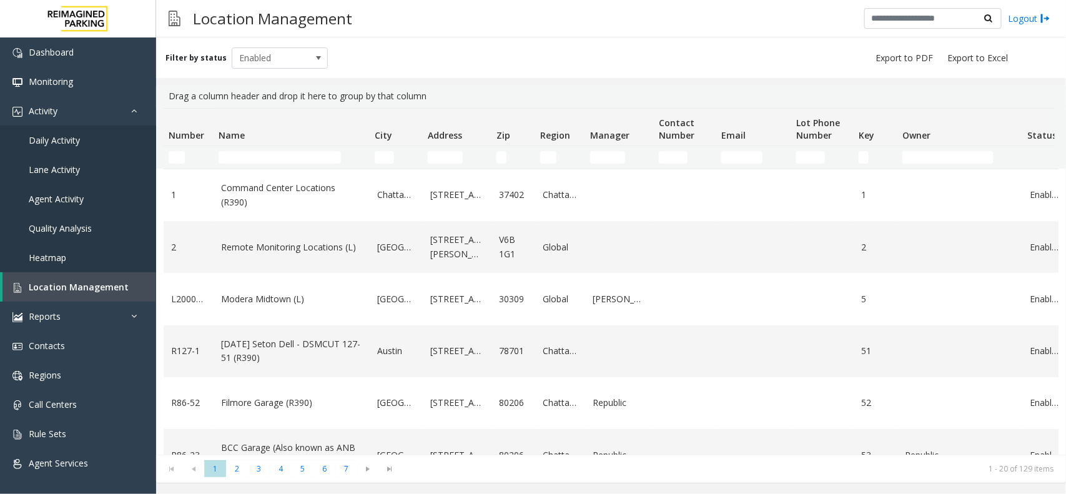
click at [61, 287] on span "Location Management" at bounding box center [79, 287] width 100 height 12
click at [244, 149] on td "Name Filter" at bounding box center [292, 157] width 156 height 22
click at [248, 162] on input "Name Filter" at bounding box center [280, 157] width 122 height 12
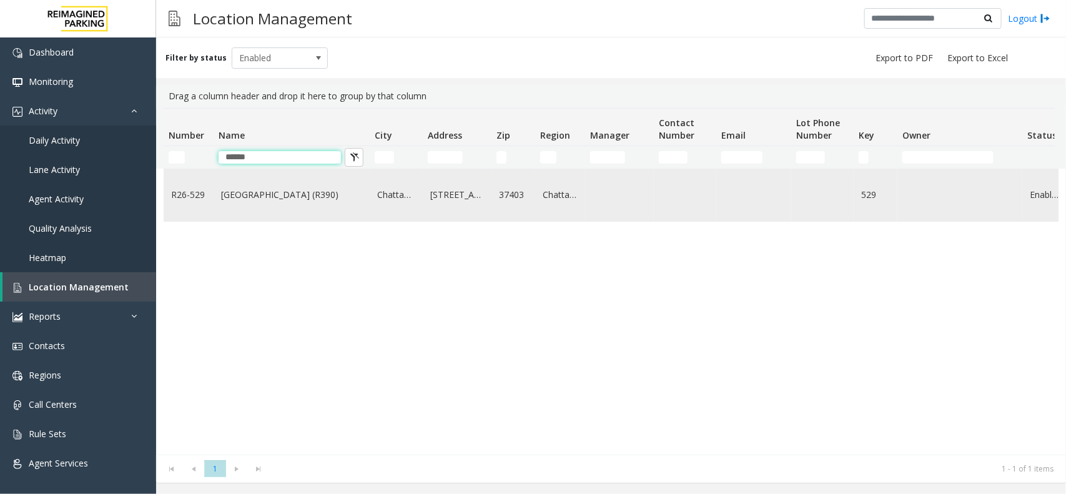
type input "*****"
click at [217, 182] on td "[GEOGRAPHIC_DATA] (R390)" at bounding box center [292, 195] width 156 height 52
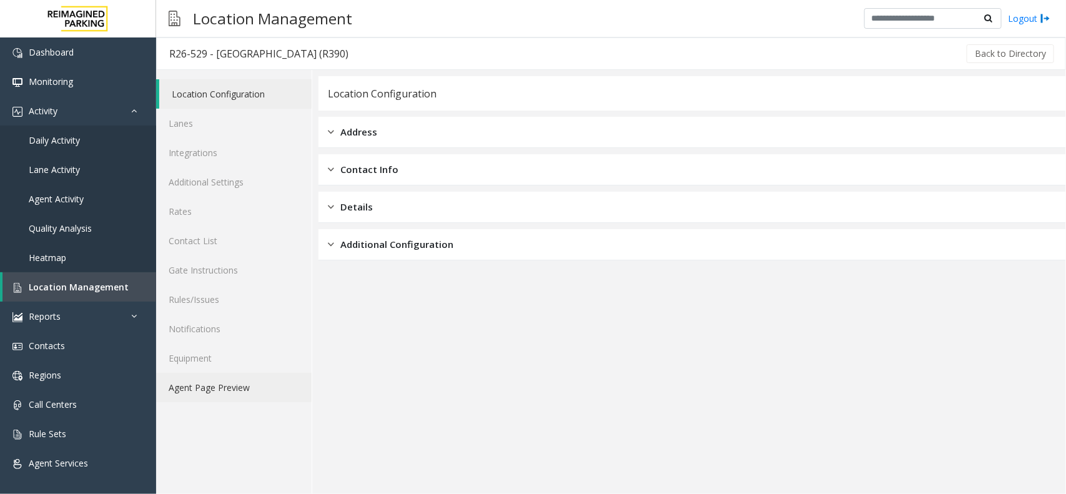
click at [254, 388] on link "Agent Page Preview" at bounding box center [234, 387] width 156 height 29
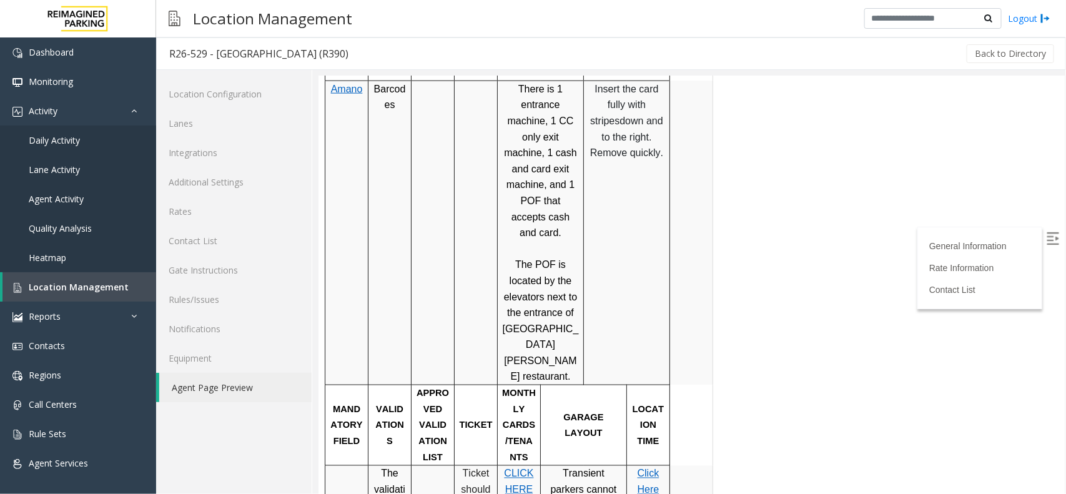
scroll to position [781, 0]
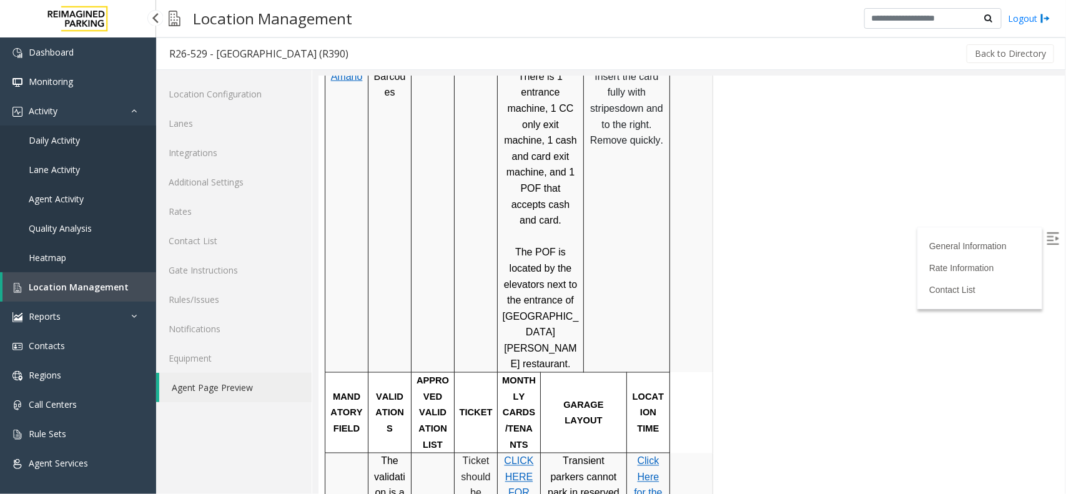
click at [91, 296] on link "Location Management" at bounding box center [79, 286] width 154 height 29
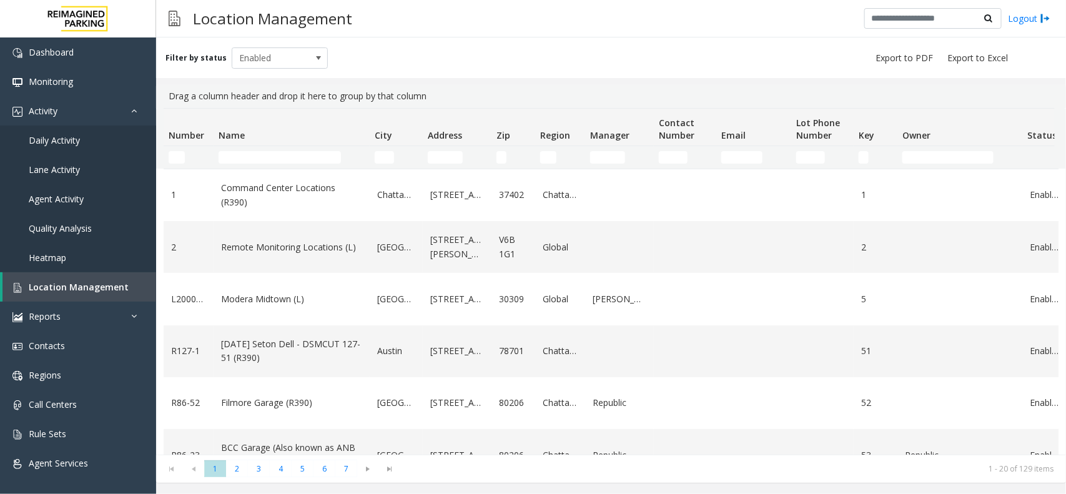
click at [287, 149] on td "Name Filter" at bounding box center [292, 157] width 156 height 22
click at [285, 159] on input "Name Filter" at bounding box center [280, 157] width 122 height 12
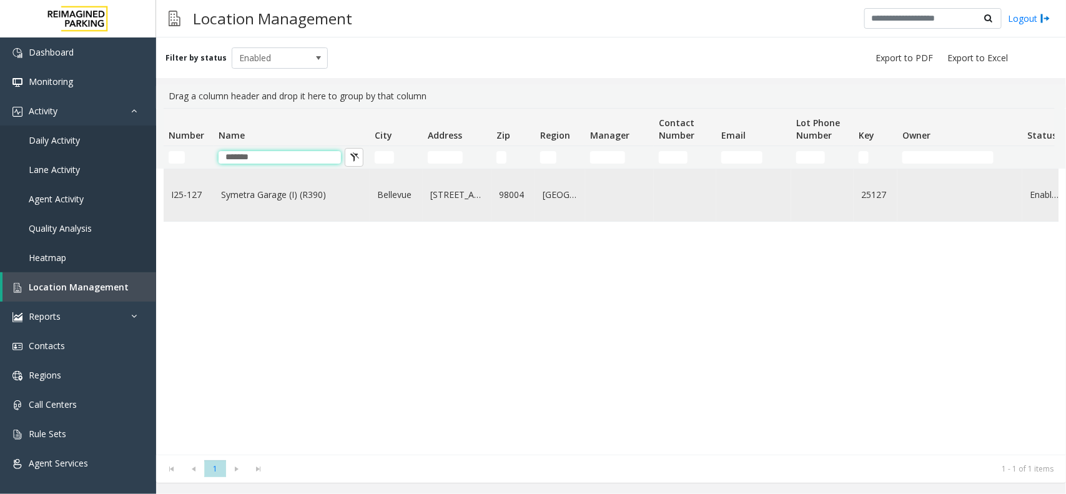
type input "*******"
click at [311, 211] on td "Symetra Garage (I) (R390)" at bounding box center [292, 195] width 156 height 52
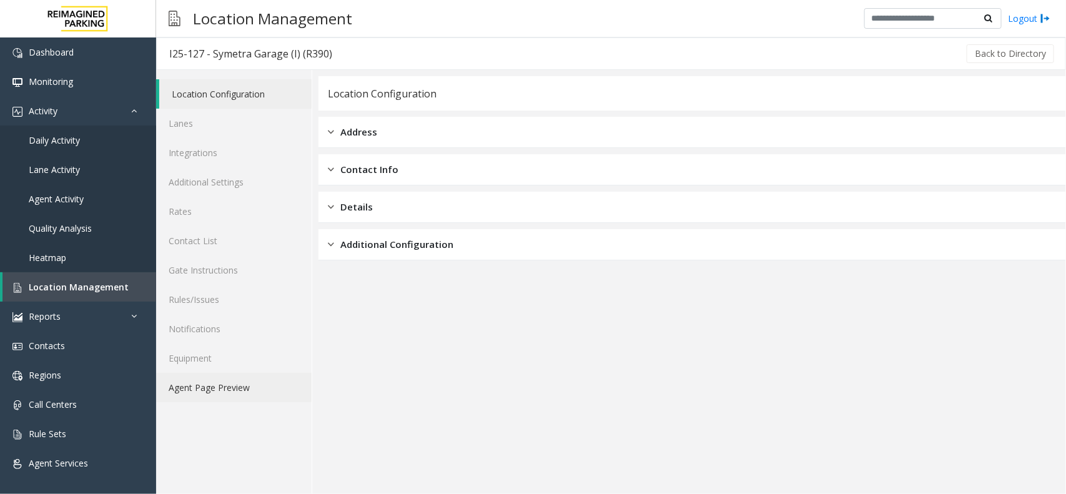
click at [222, 392] on link "Agent Page Preview" at bounding box center [234, 387] width 156 height 29
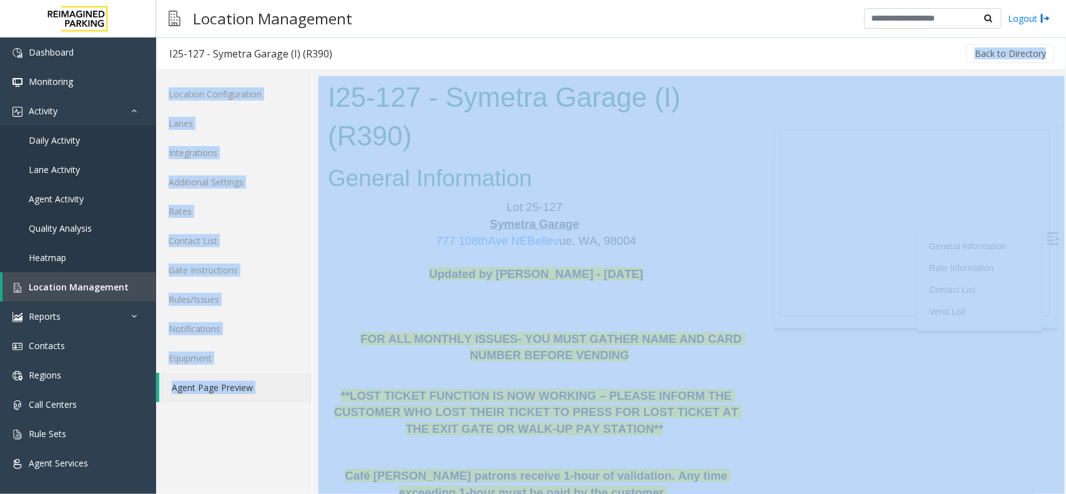
drag, startPoint x: 916, startPoint y: 122, endPoint x: 619, endPoint y: 119, distance: 297.4
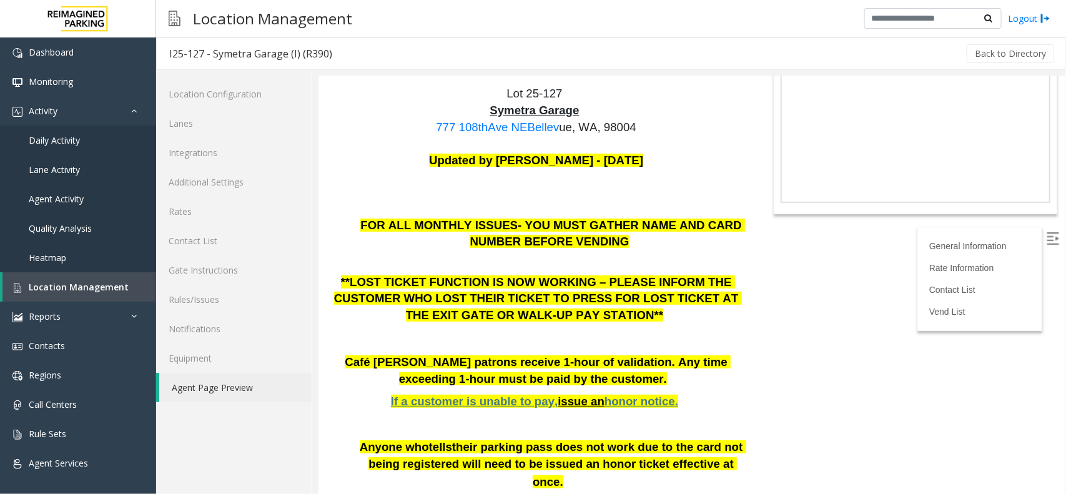
scroll to position [234, 0]
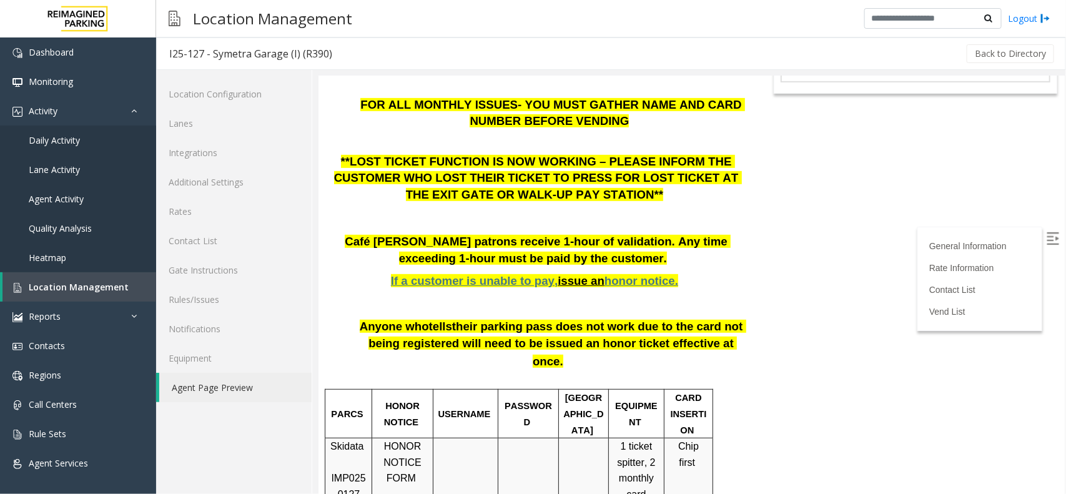
click at [604, 274] on span "honor notice." at bounding box center [641, 280] width 74 height 13
click at [98, 282] on span "Location Management" at bounding box center [79, 287] width 100 height 12
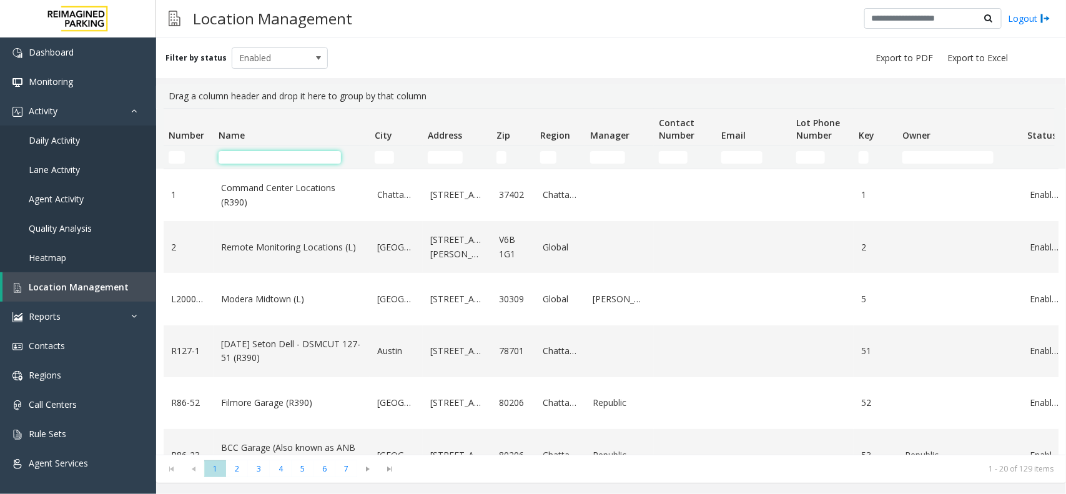
click at [244, 152] on input "Name Filter" at bounding box center [280, 157] width 122 height 12
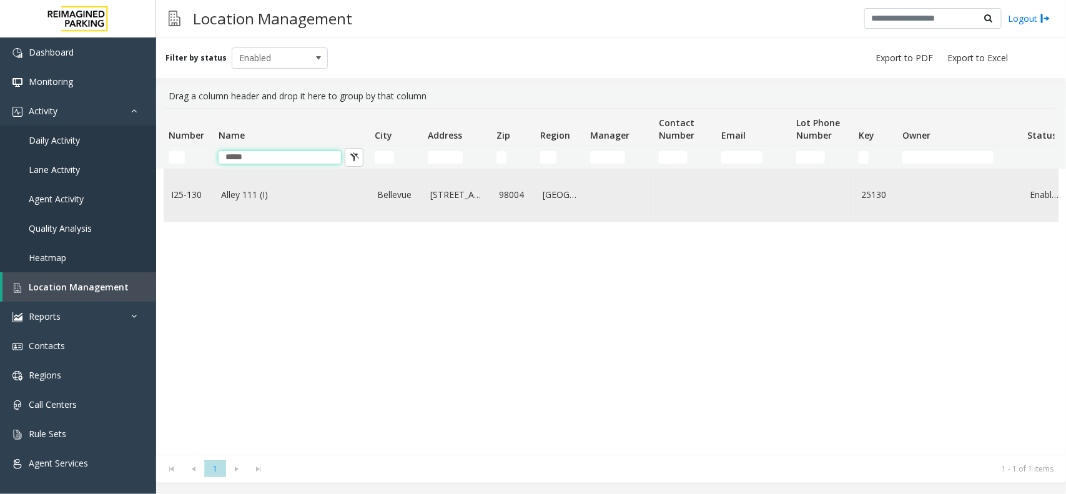
type input "*****"
click at [297, 191] on link "Alley 111 (I)" at bounding box center [291, 195] width 141 height 14
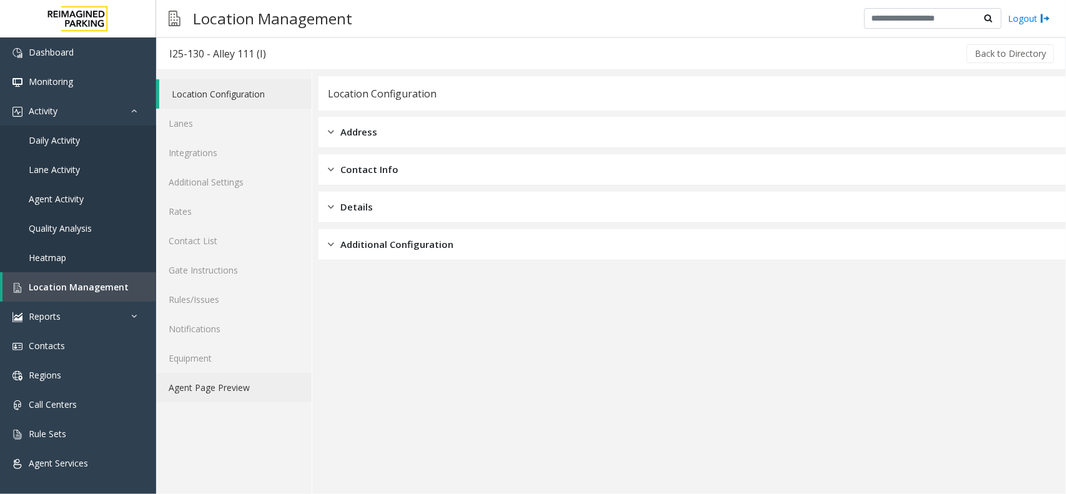
click at [270, 402] on link "Agent Page Preview" at bounding box center [234, 387] width 156 height 29
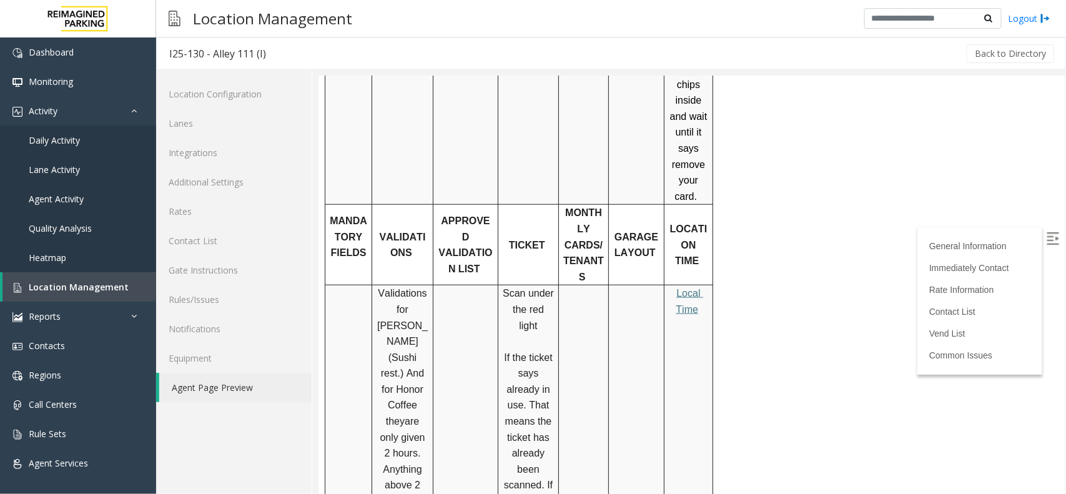
scroll to position [469, 0]
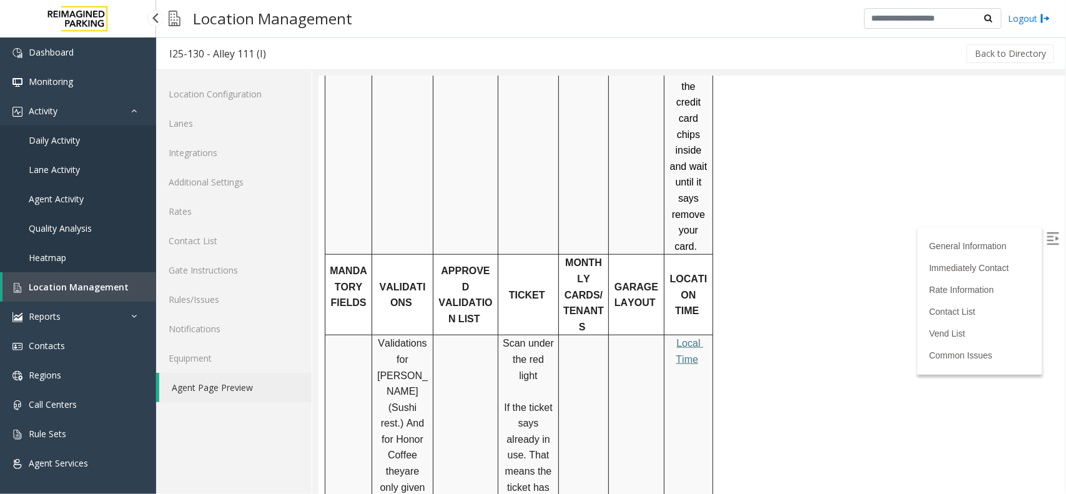
click at [92, 286] on span "Location Management" at bounding box center [79, 287] width 100 height 12
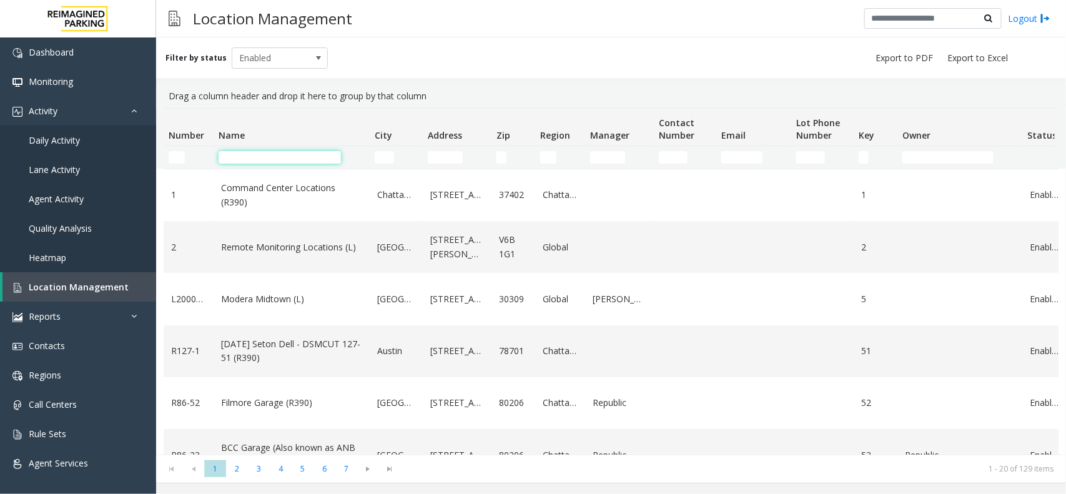
click at [264, 154] on input "Name Filter" at bounding box center [280, 157] width 122 height 12
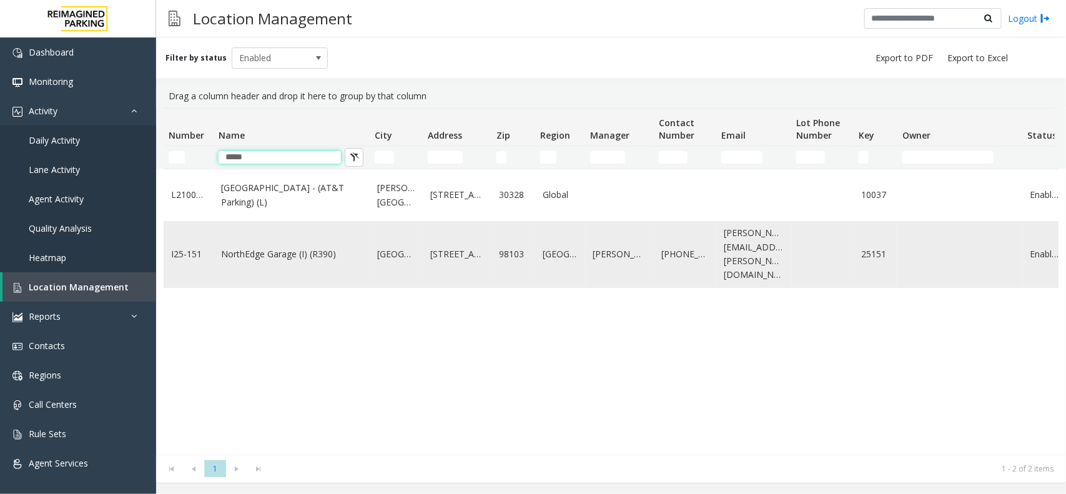
type input "*****"
click at [300, 261] on link "NorthEdge Garage (I) (R390)" at bounding box center [291, 254] width 141 height 14
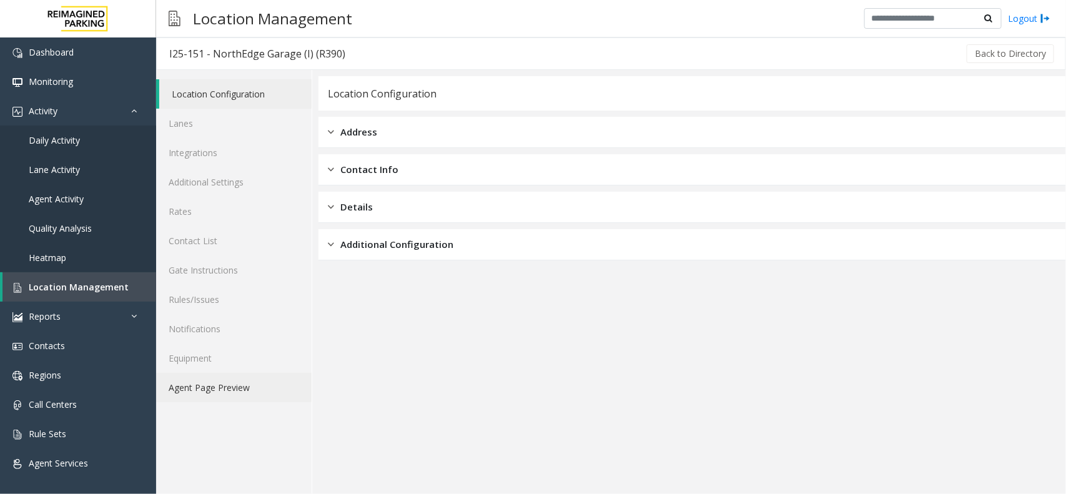
click at [259, 392] on link "Agent Page Preview" at bounding box center [234, 387] width 156 height 29
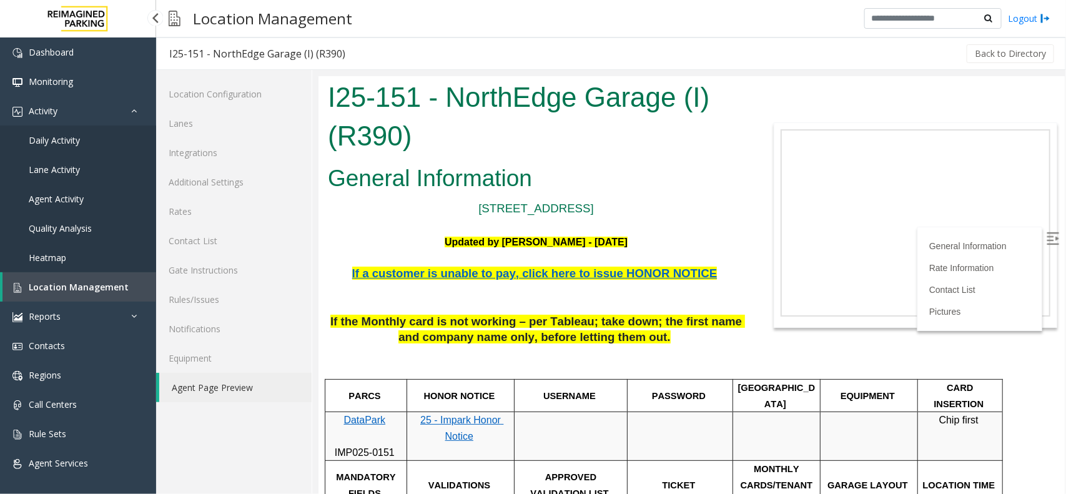
click at [106, 275] on link "Location Management" at bounding box center [79, 286] width 154 height 29
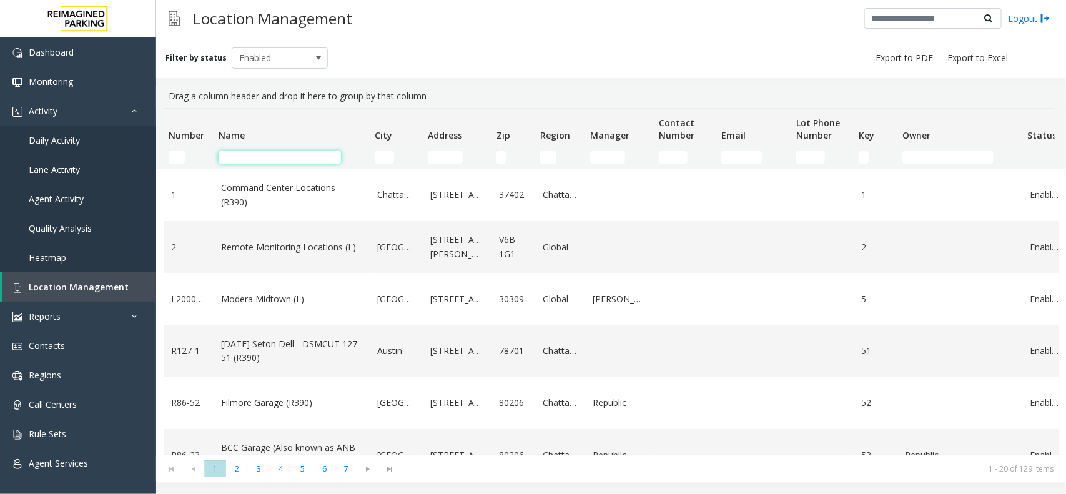
click at [302, 158] on input "Name Filter" at bounding box center [280, 157] width 122 height 12
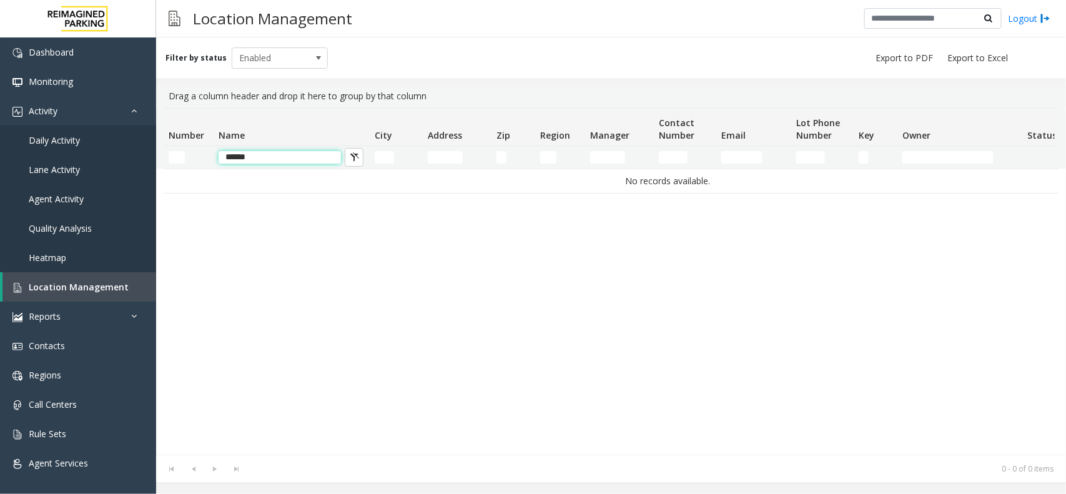
click at [232, 161] on input "******" at bounding box center [280, 157] width 122 height 12
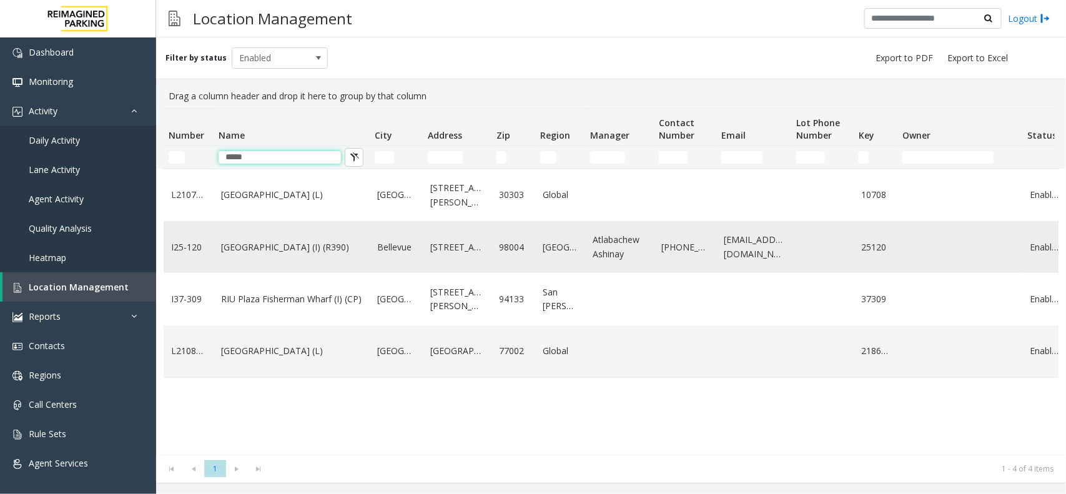
type input "*****"
click at [291, 258] on td "[GEOGRAPHIC_DATA] (I) (R390)" at bounding box center [292, 247] width 156 height 52
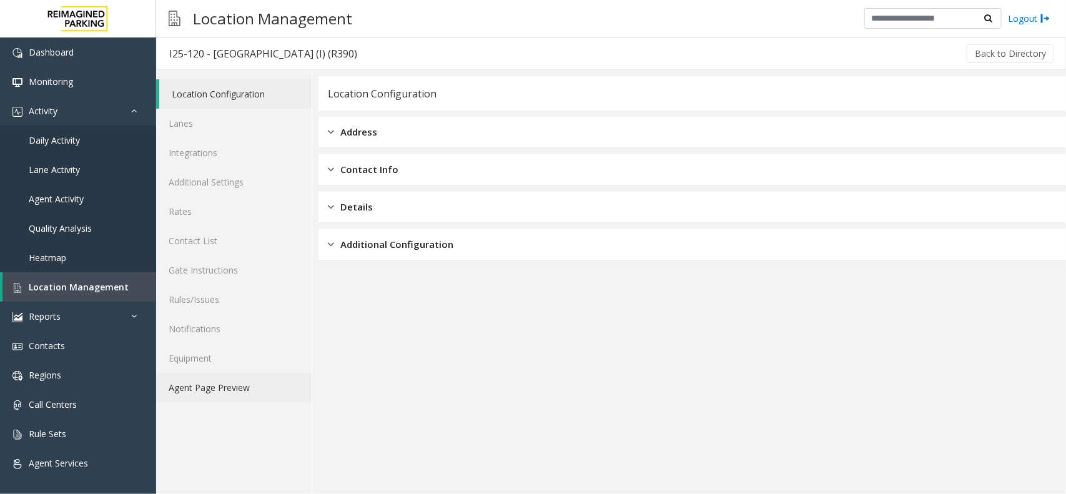
click at [222, 386] on link "Agent Page Preview" at bounding box center [234, 387] width 156 height 29
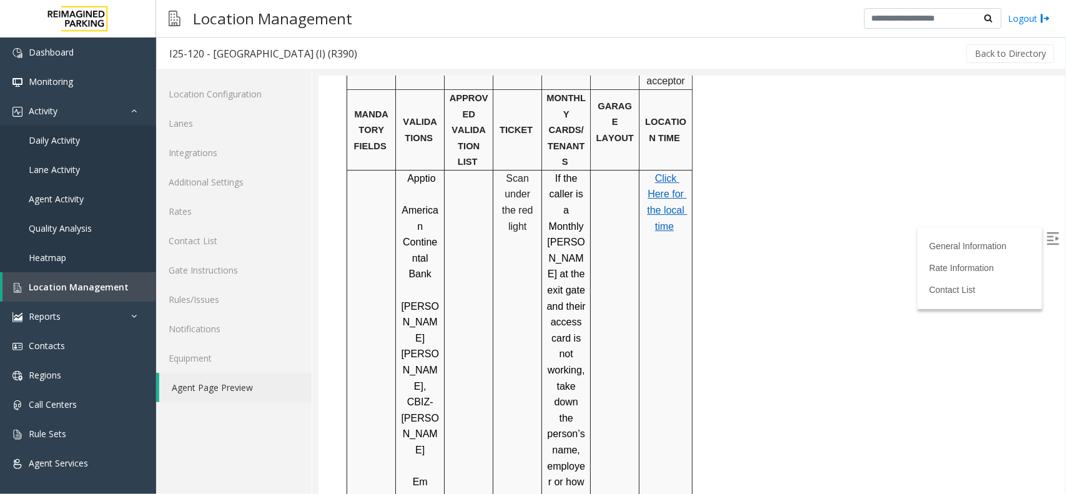
scroll to position [1796, 0]
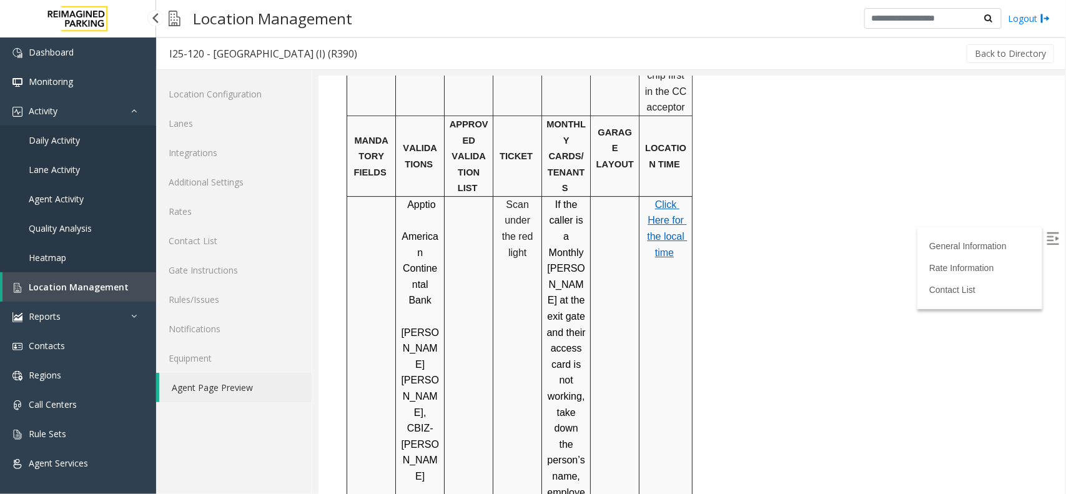
click at [59, 286] on span "Location Management" at bounding box center [79, 287] width 100 height 12
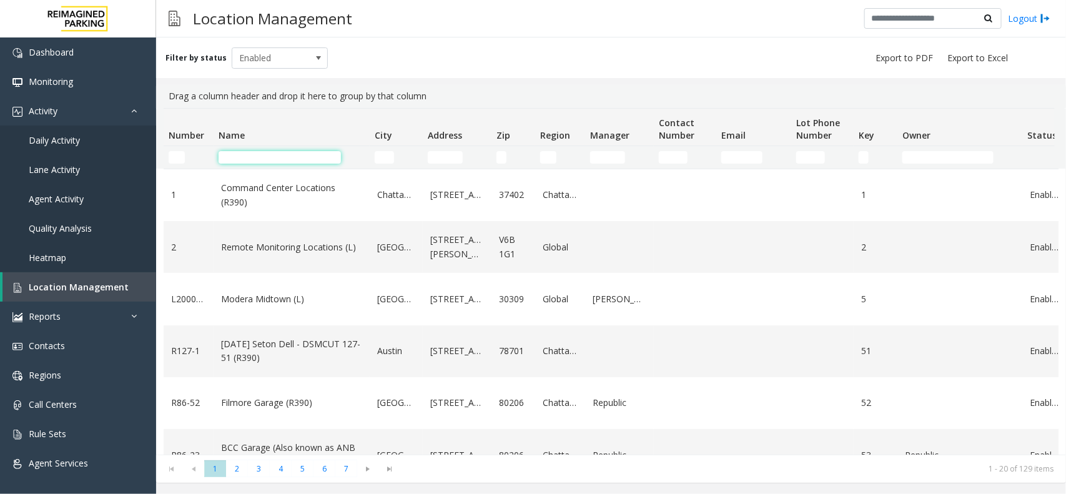
click at [274, 156] on input "Name Filter" at bounding box center [280, 157] width 122 height 12
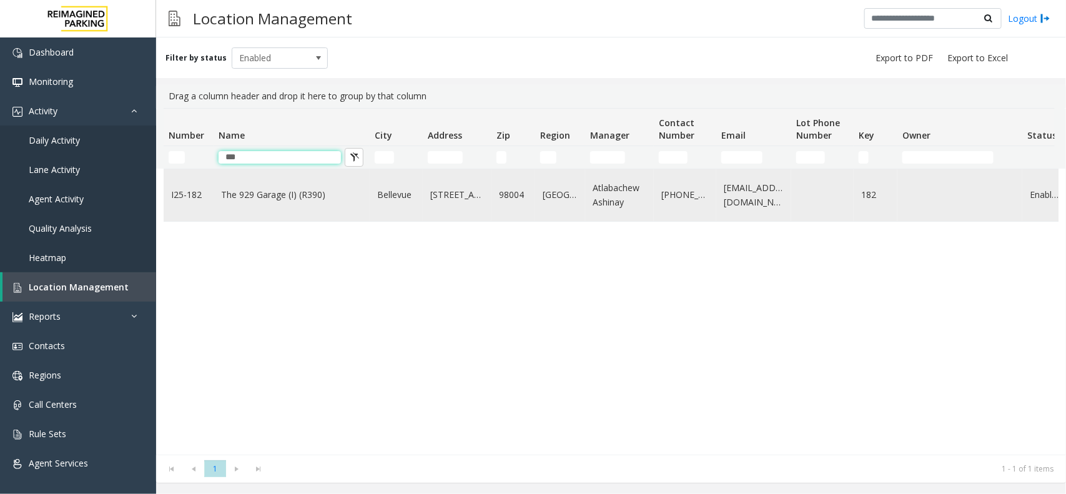
type input "***"
click at [292, 210] on td "The 929 Garage (I) (R390)" at bounding box center [292, 195] width 156 height 52
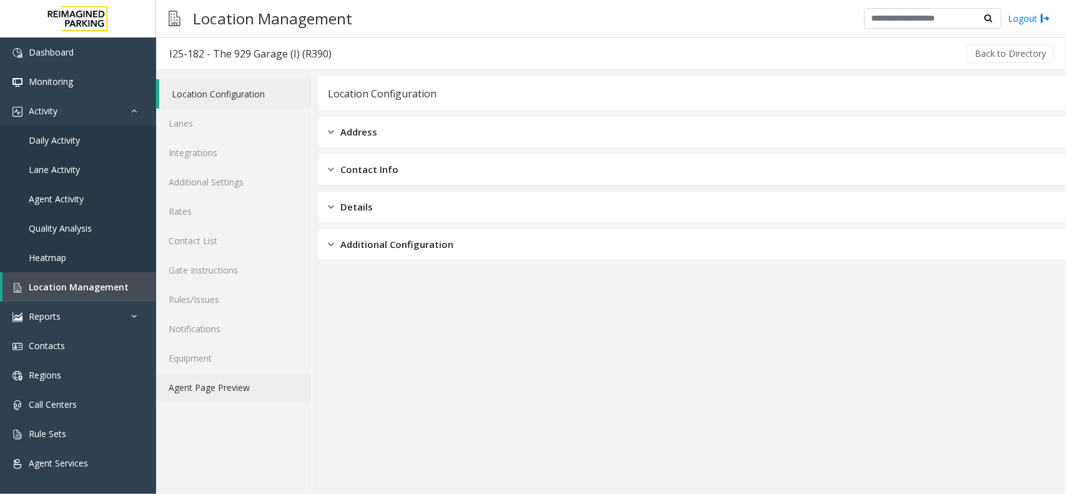
click at [239, 373] on link "Agent Page Preview" at bounding box center [234, 387] width 156 height 29
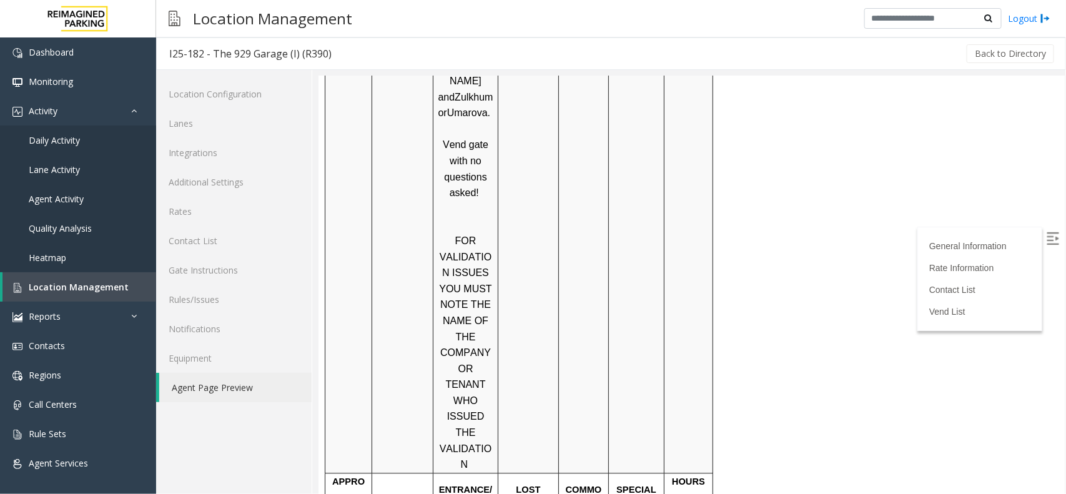
scroll to position [859, 0]
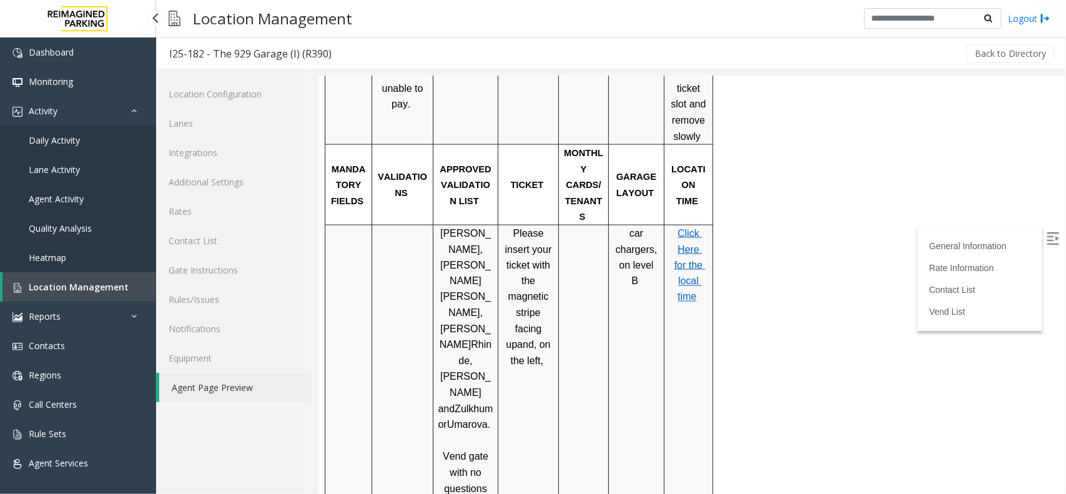
click at [102, 287] on span "Location Management" at bounding box center [79, 287] width 100 height 12
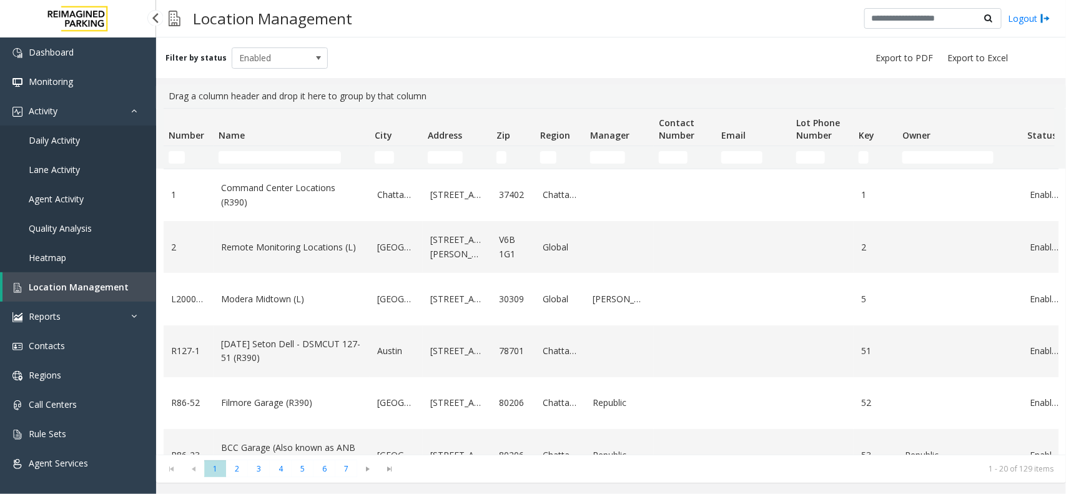
click at [116, 289] on span "Location Management" at bounding box center [79, 287] width 100 height 12
click at [262, 142] on th "Name" at bounding box center [292, 127] width 156 height 37
click at [261, 144] on th "Name" at bounding box center [292, 127] width 156 height 37
click at [258, 151] on input "Name Filter" at bounding box center [280, 157] width 122 height 12
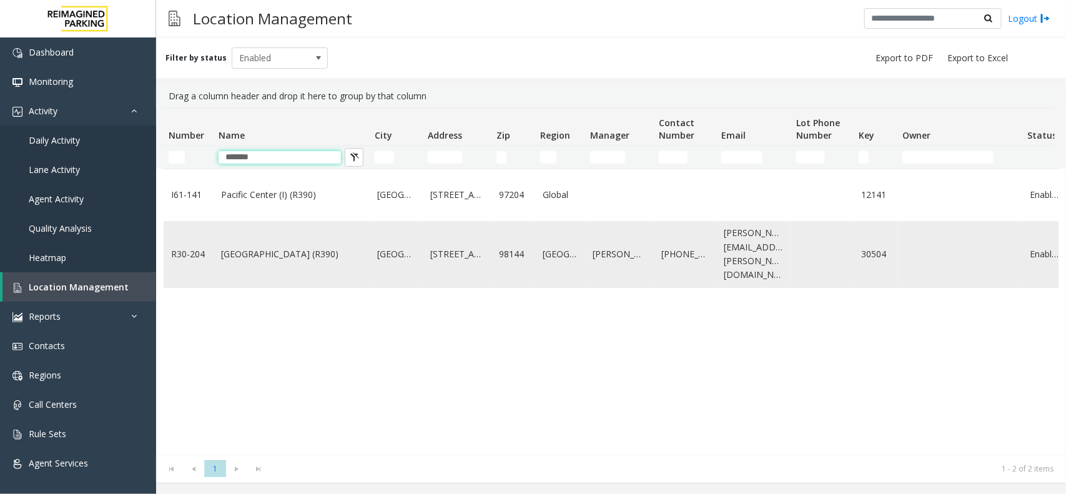
type input "*******"
click at [267, 233] on td "[GEOGRAPHIC_DATA] (R390)" at bounding box center [292, 254] width 156 height 66
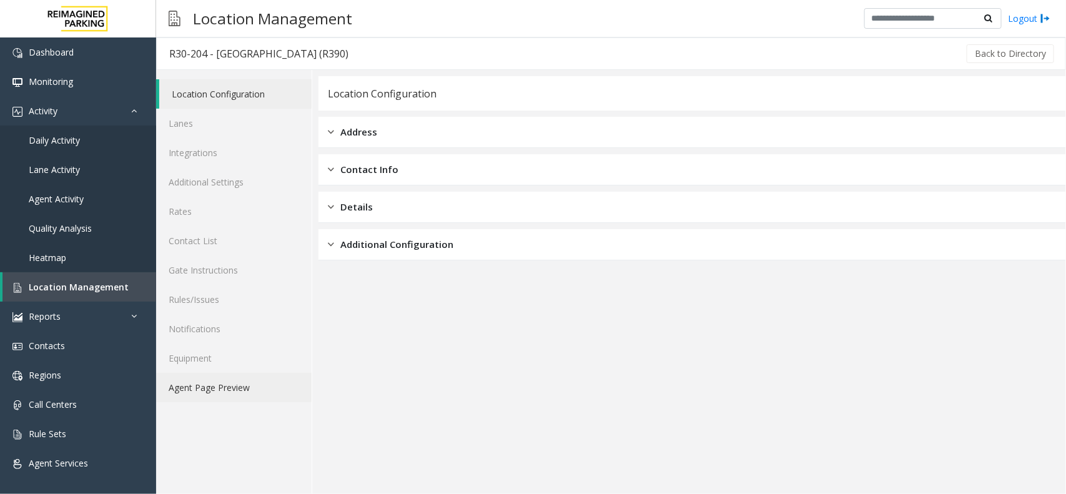
drag, startPoint x: 167, startPoint y: 395, endPoint x: 174, endPoint y: 395, distance: 6.9
click at [167, 395] on link "Agent Page Preview" at bounding box center [234, 387] width 156 height 29
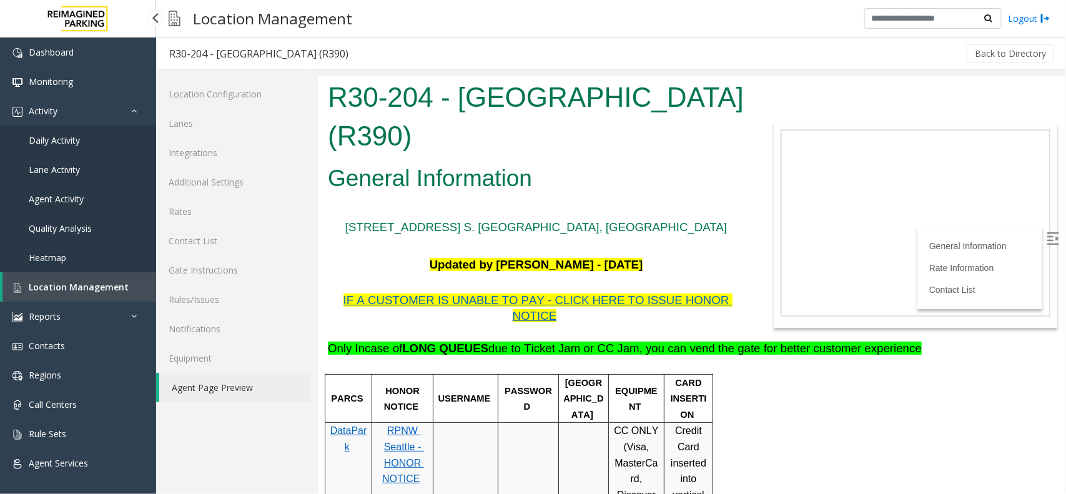
click at [106, 294] on link "Location Management" at bounding box center [79, 286] width 154 height 29
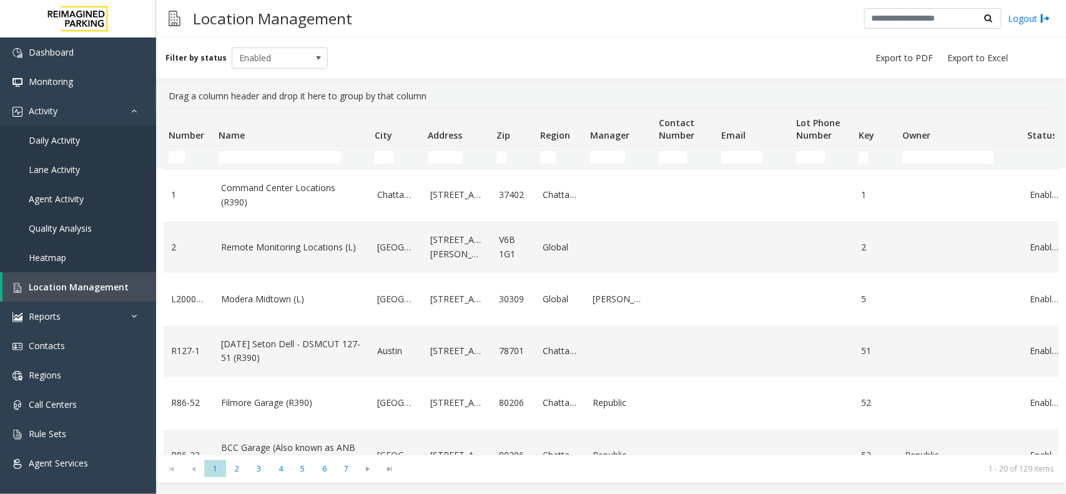
click at [264, 145] on th "Name" at bounding box center [292, 127] width 156 height 37
click at [259, 154] on input "Name Filter" at bounding box center [280, 157] width 122 height 12
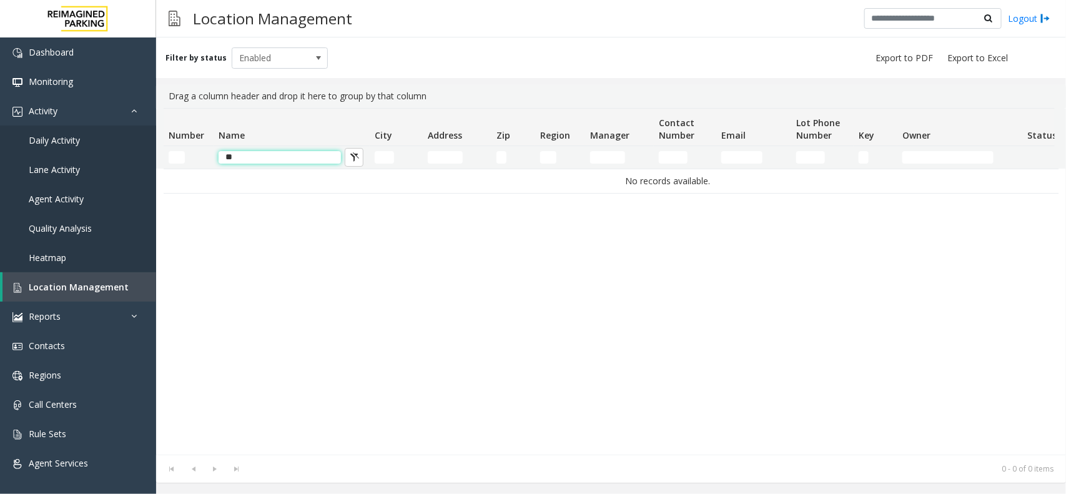
type input "*"
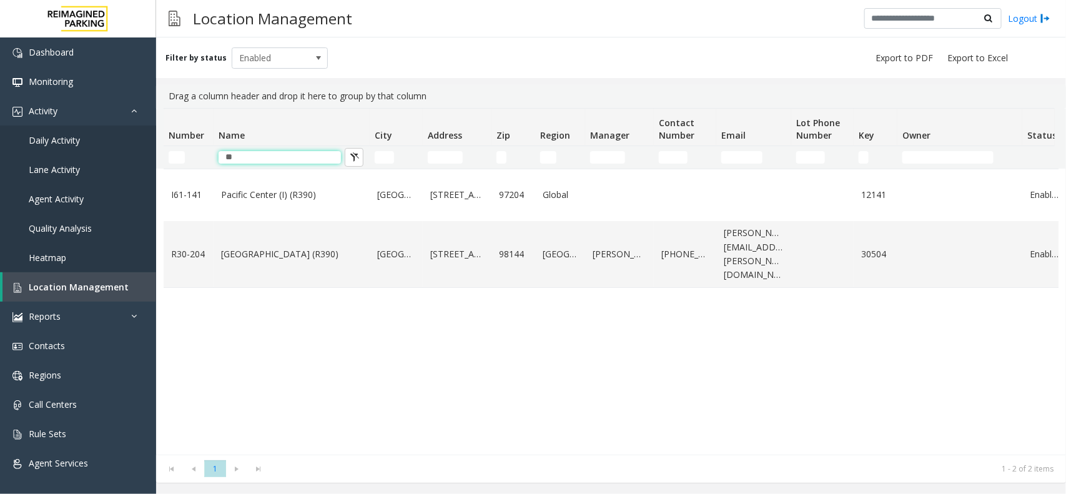
type input "*"
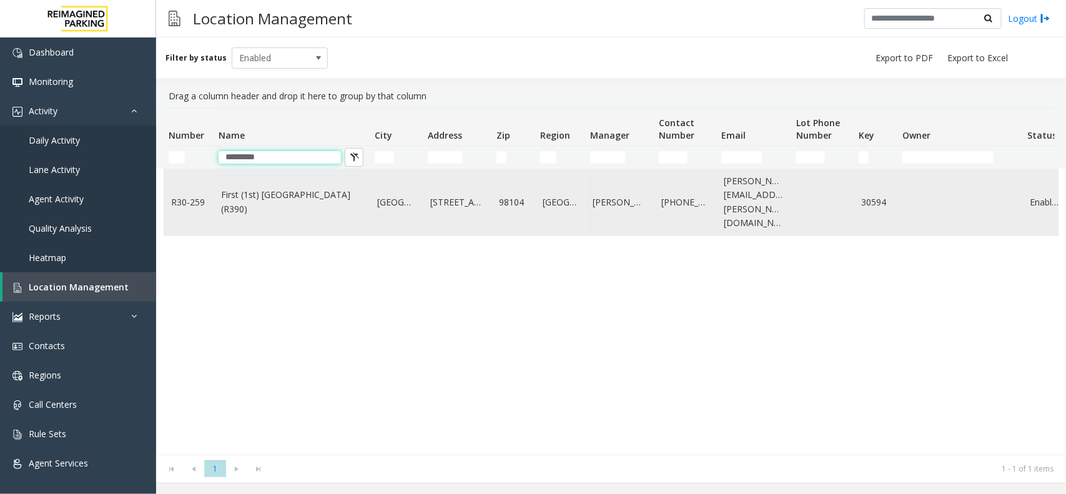
type input "*********"
click at [317, 188] on link "First (1st) [GEOGRAPHIC_DATA] (R390)" at bounding box center [291, 202] width 141 height 28
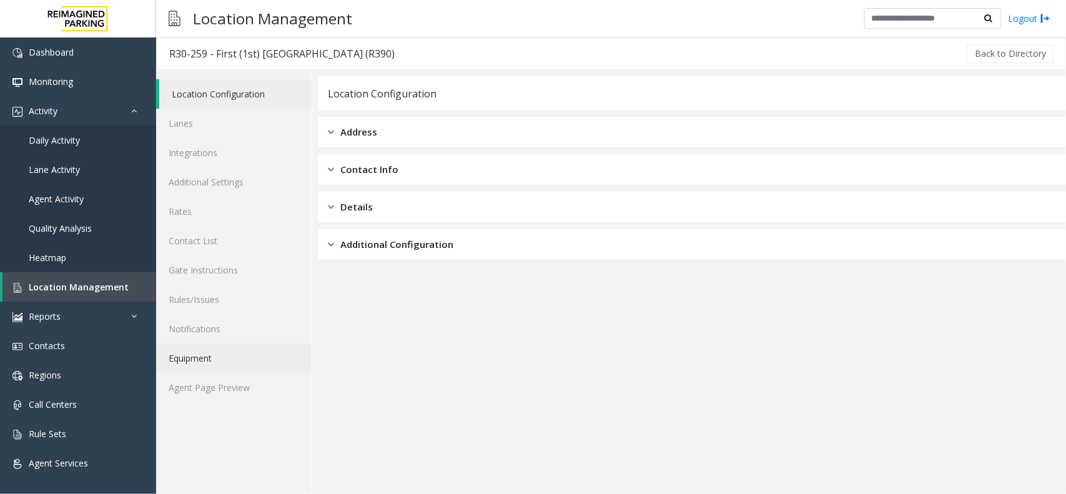
click at [237, 369] on link "Equipment" at bounding box center [234, 358] width 156 height 29
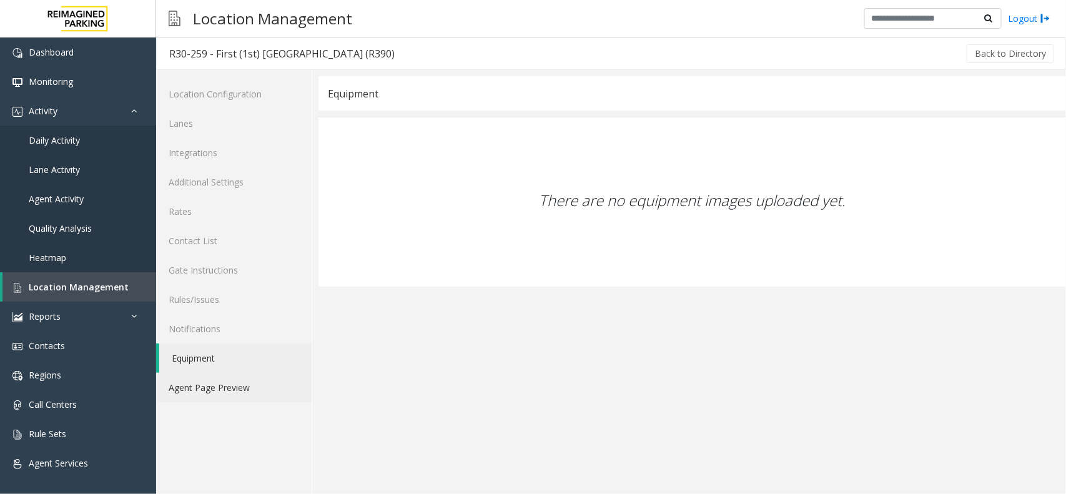
click at [239, 388] on link "Agent Page Preview" at bounding box center [234, 387] width 156 height 29
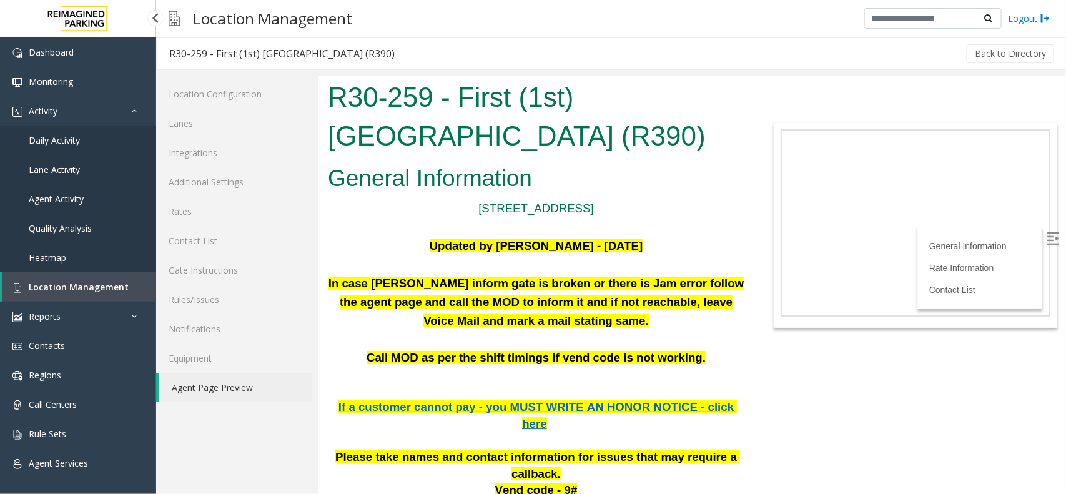
click at [117, 292] on link "Location Management" at bounding box center [79, 286] width 154 height 29
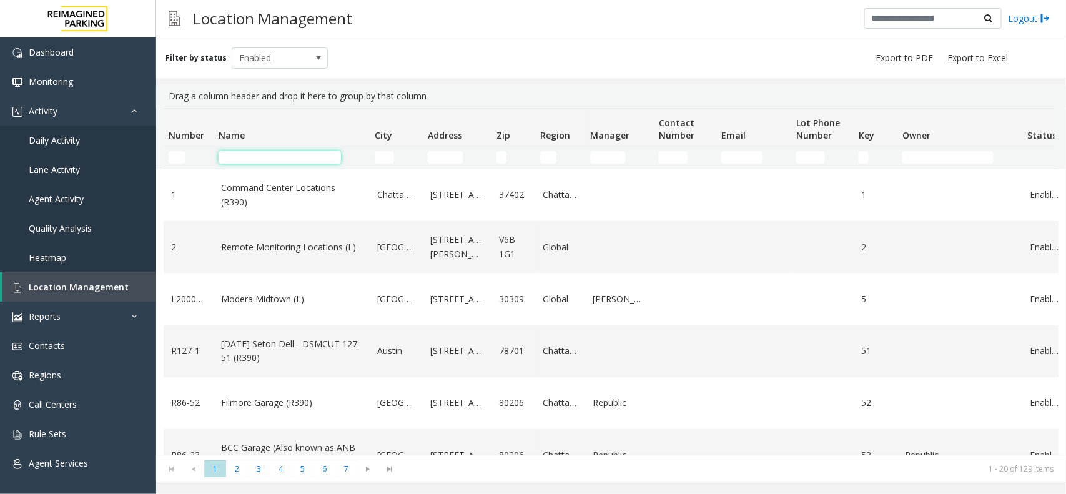
click at [292, 157] on input "Name Filter" at bounding box center [280, 157] width 122 height 12
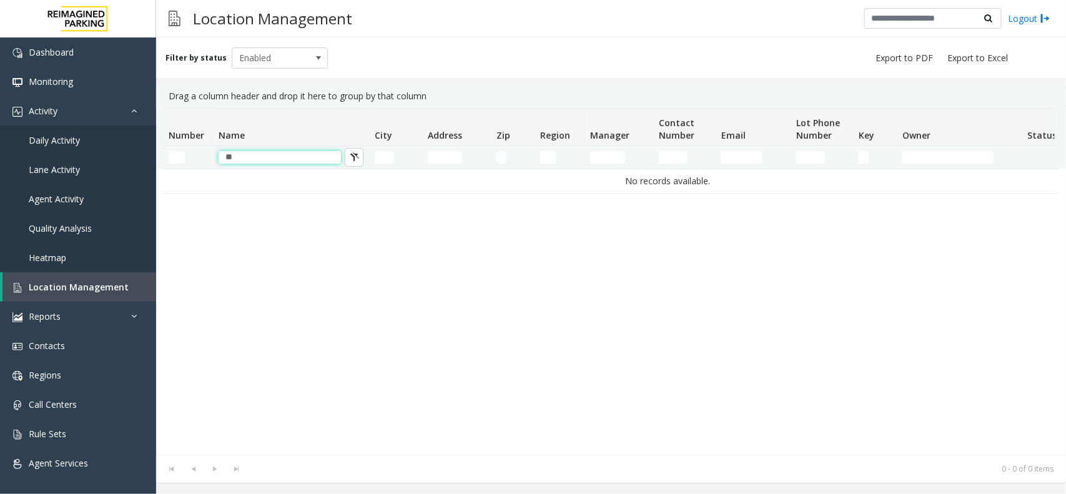
type input "*"
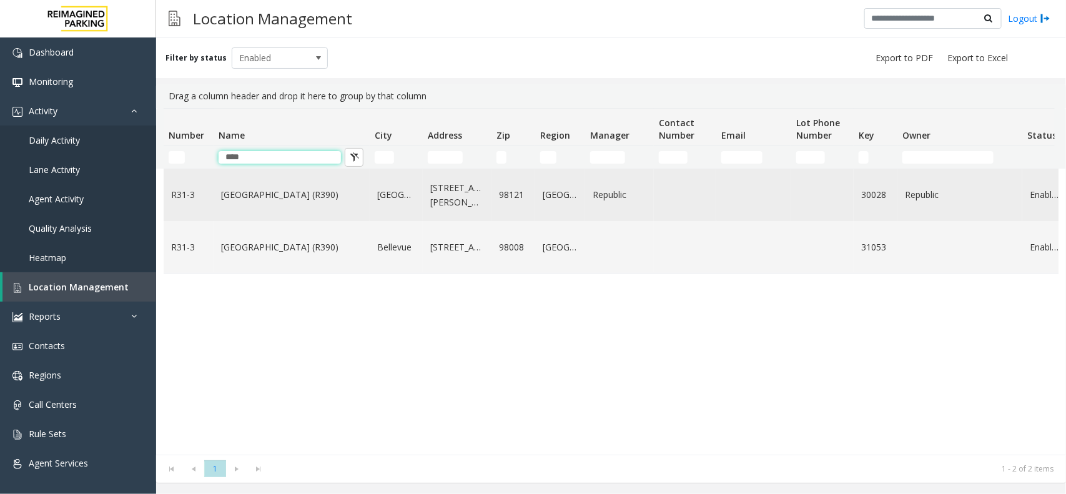
type input "****"
click at [279, 194] on link "[GEOGRAPHIC_DATA] (R390)" at bounding box center [291, 195] width 141 height 14
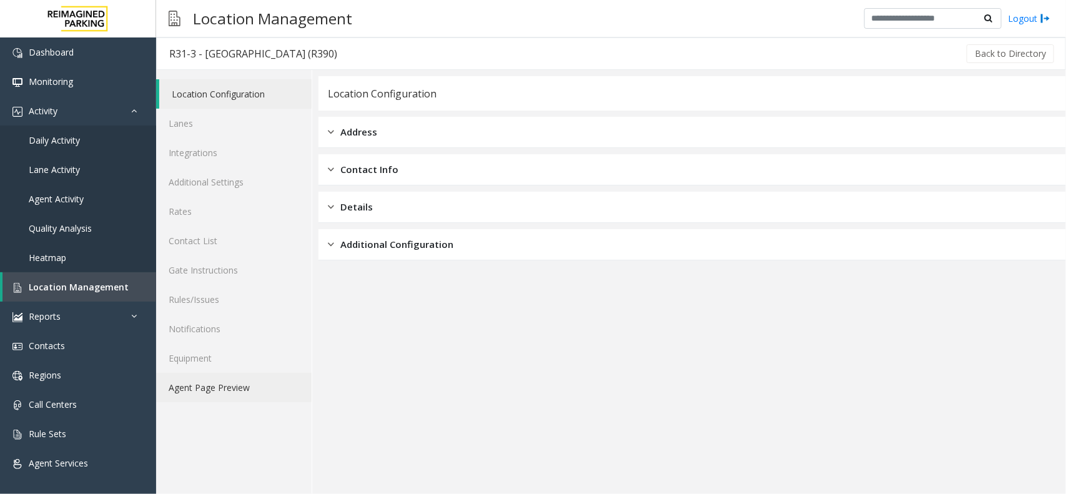
click at [258, 402] on link "Agent Page Preview" at bounding box center [234, 387] width 156 height 29
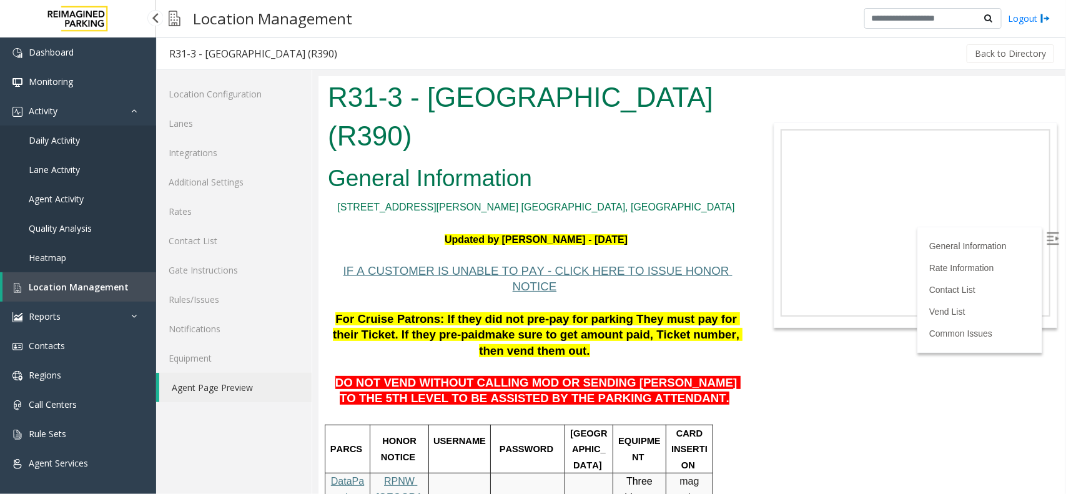
click at [119, 286] on span "Location Management" at bounding box center [79, 287] width 100 height 12
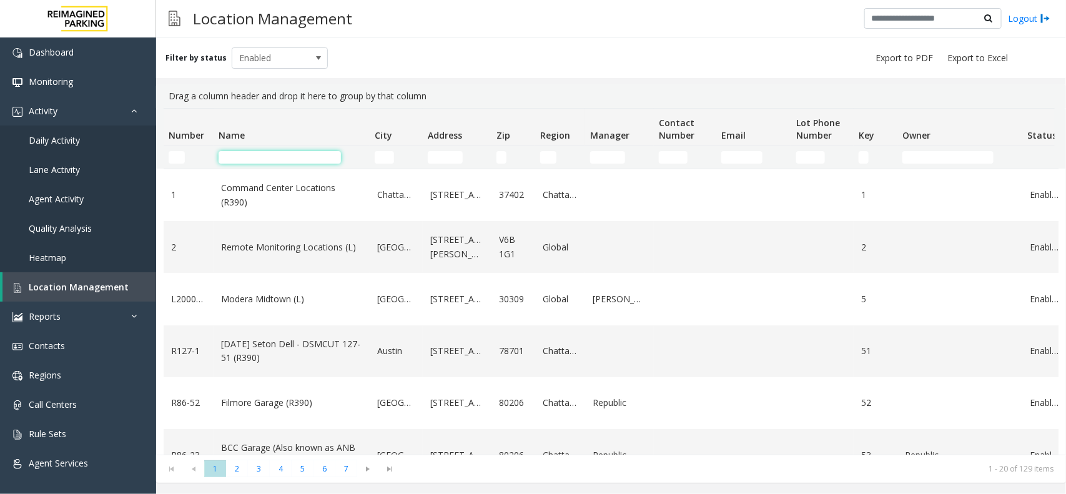
click at [277, 156] on input "Name Filter" at bounding box center [280, 157] width 122 height 12
paste input "**********"
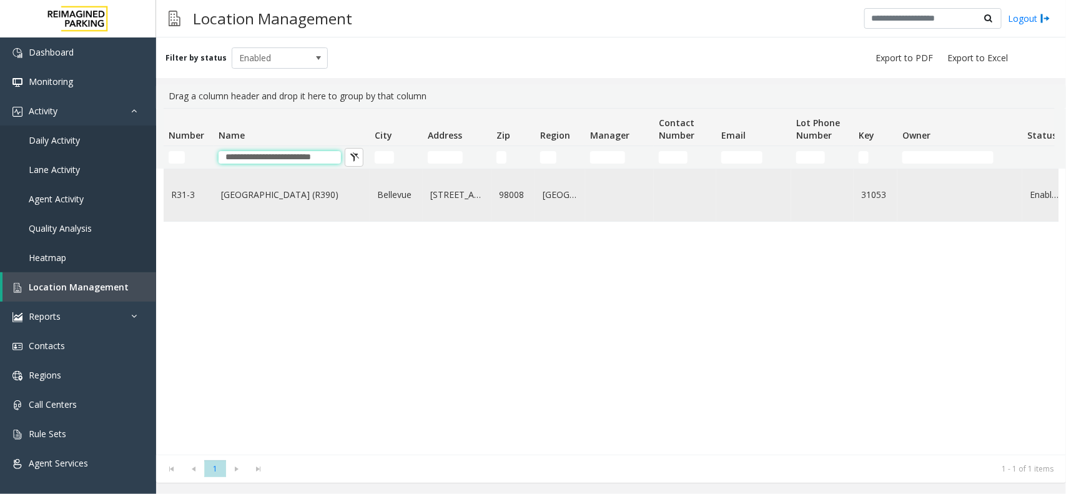
type input "**********"
click at [282, 197] on link "[GEOGRAPHIC_DATA] (R390)" at bounding box center [291, 195] width 141 height 14
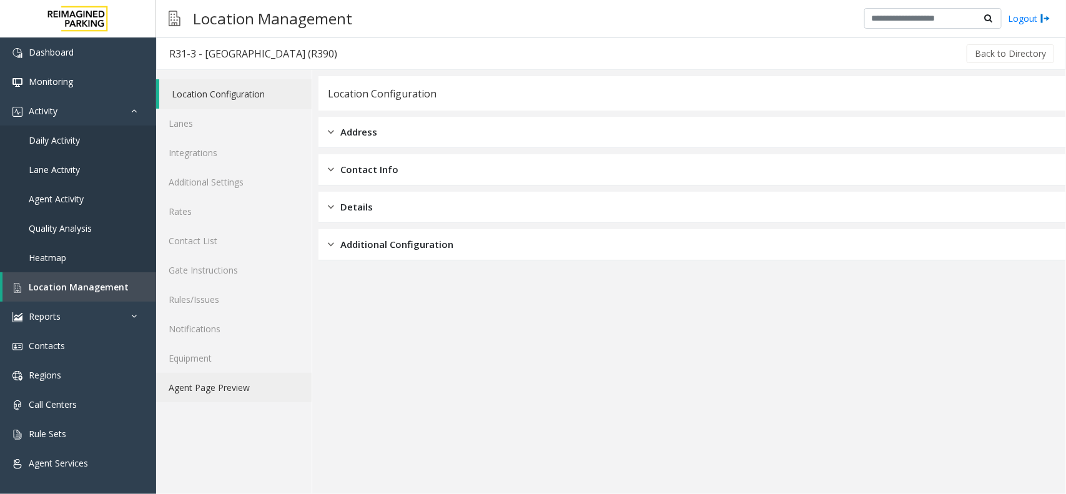
click at [264, 385] on link "Agent Page Preview" at bounding box center [234, 387] width 156 height 29
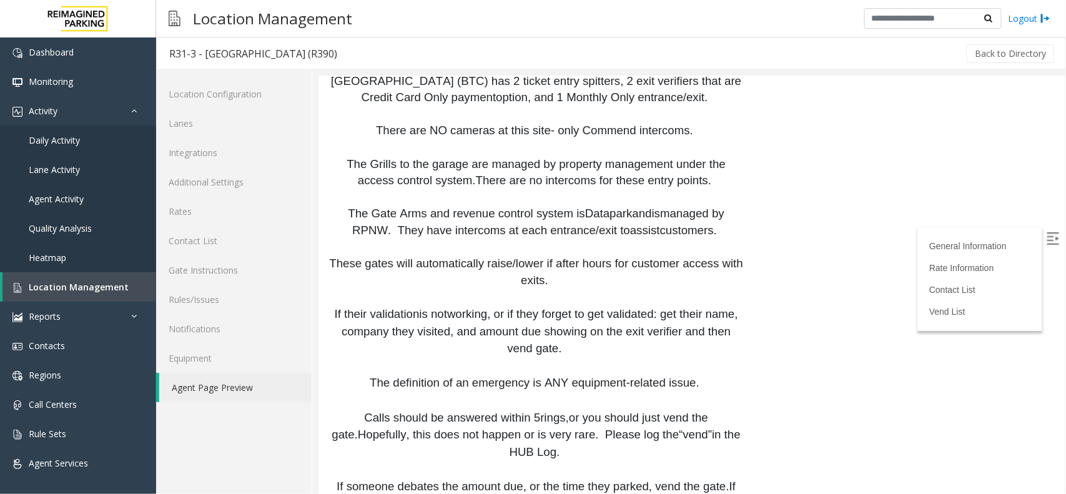
scroll to position [1406, 0]
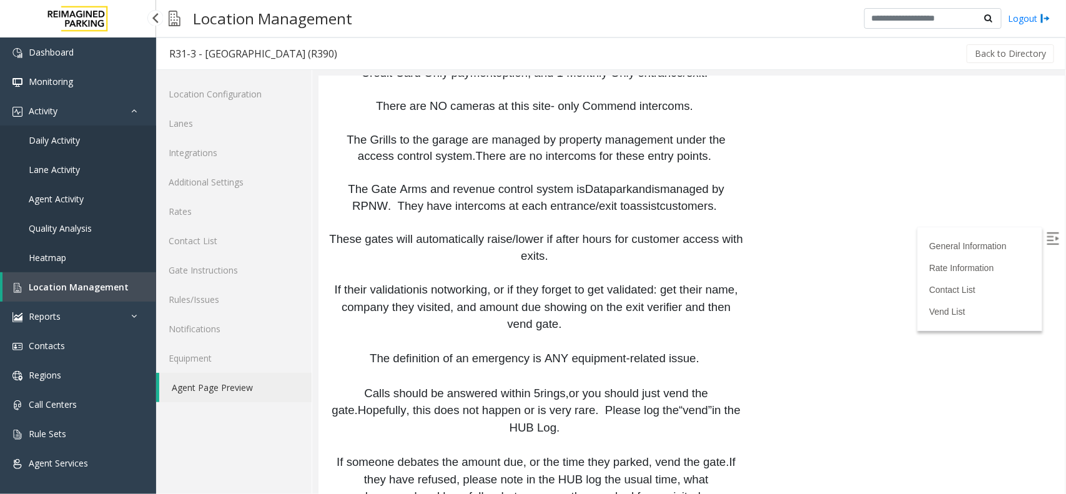
click at [38, 291] on span "Location Management" at bounding box center [79, 287] width 100 height 12
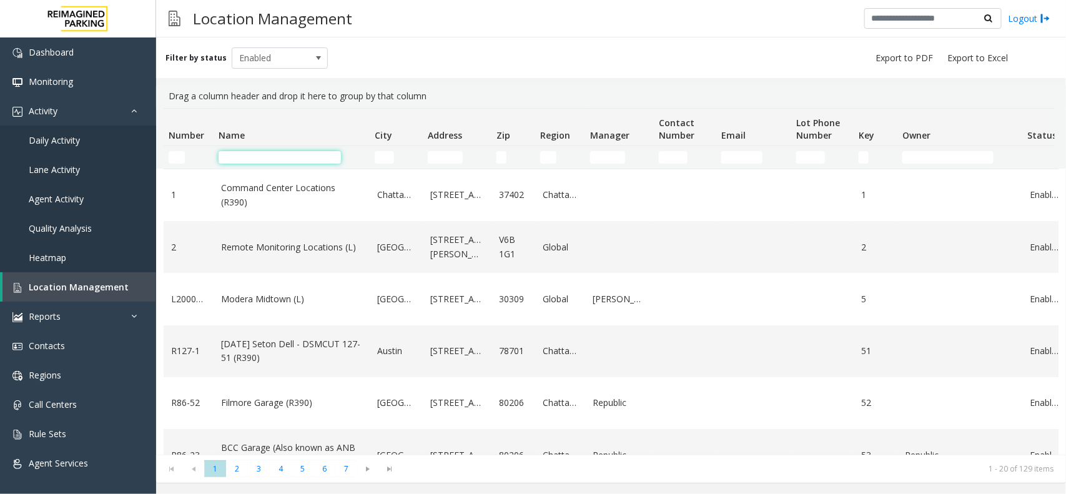
click at [228, 151] on input "Name Filter" at bounding box center [280, 157] width 122 height 12
paste input "*********"
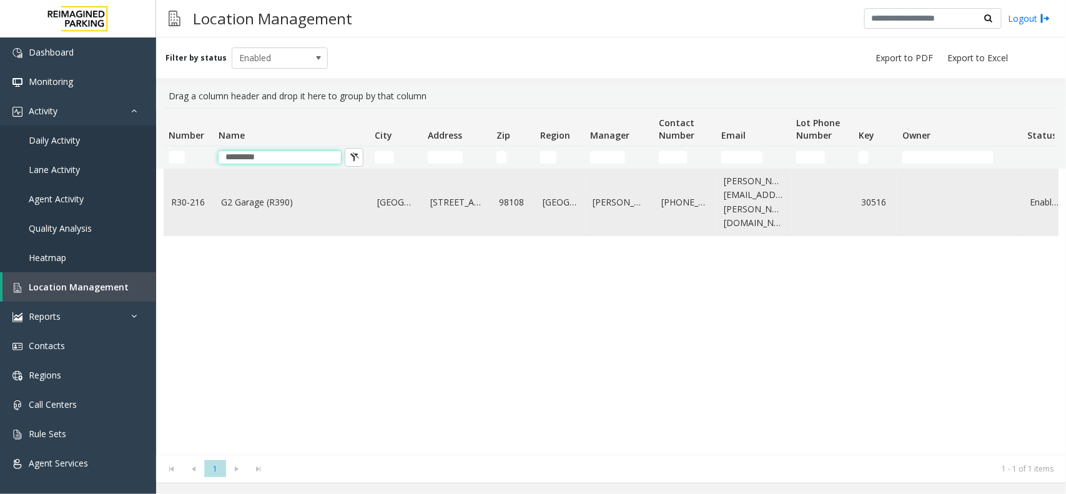
type input "*********"
click at [379, 200] on link "[GEOGRAPHIC_DATA]" at bounding box center [396, 203] width 38 height 14
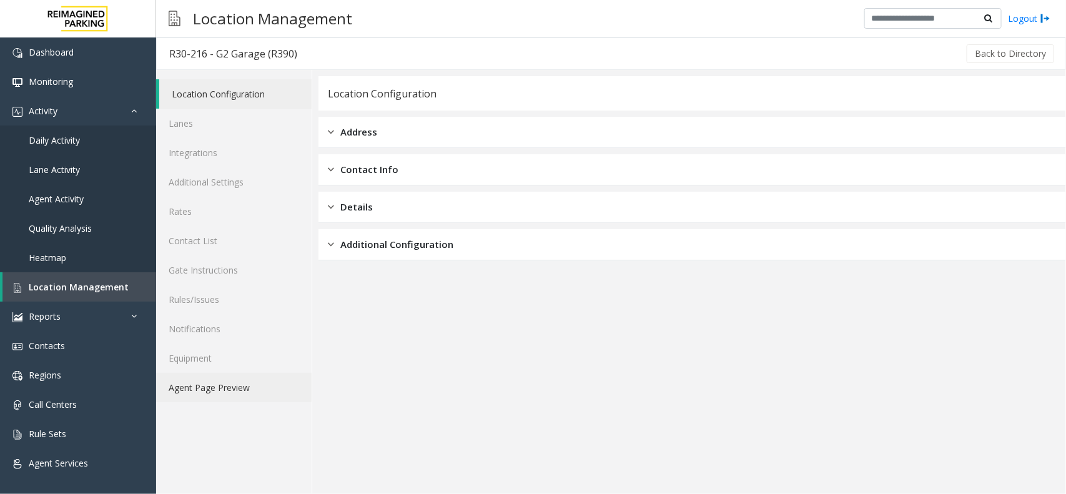
click at [251, 376] on link "Agent Page Preview" at bounding box center [234, 387] width 156 height 29
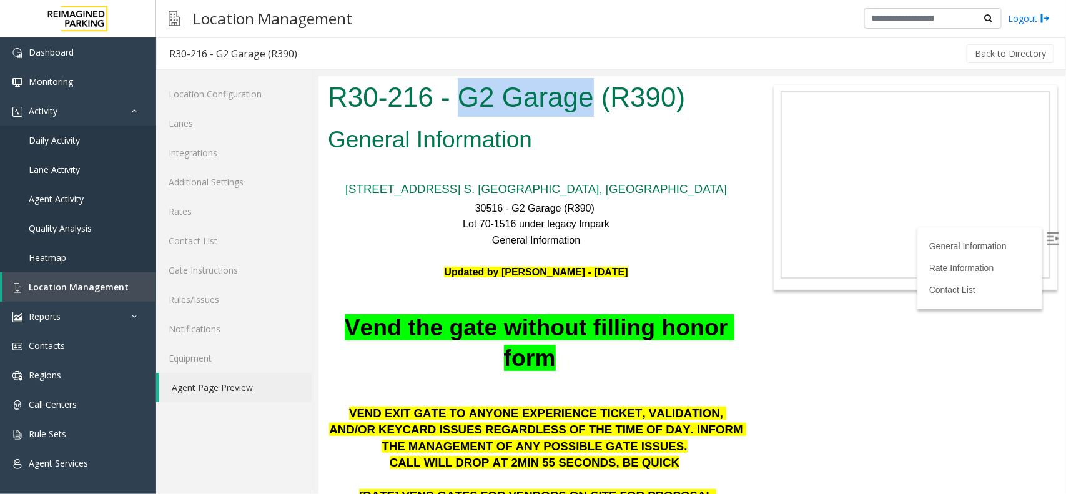
drag, startPoint x: 466, startPoint y: 92, endPoint x: 591, endPoint y: 90, distance: 125.0
click at [591, 90] on h1 "R30-216 - G2 Garage (R390)" at bounding box center [535, 96] width 417 height 39
copy h1 "G2 Garage"
click at [95, 289] on span "Location Management" at bounding box center [79, 287] width 100 height 12
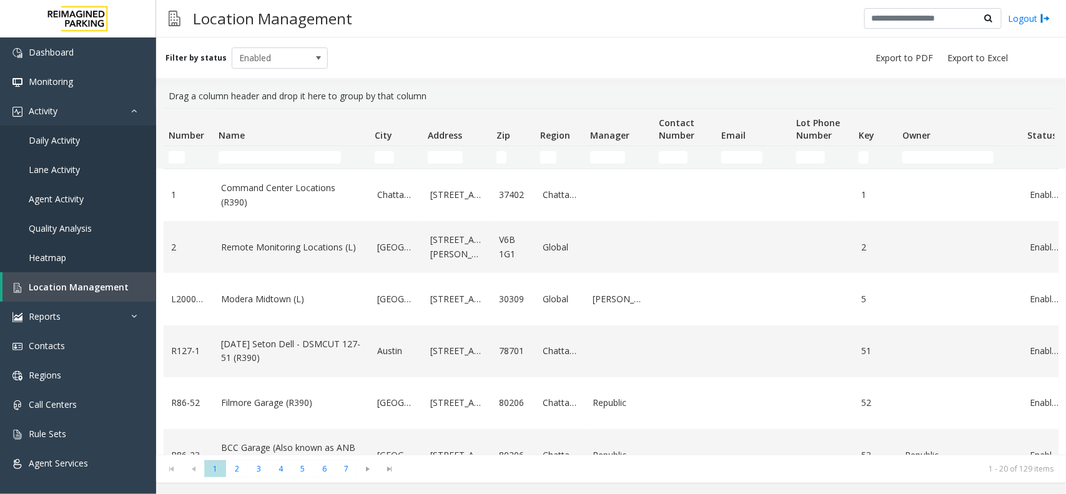
click at [279, 147] on td "Name Filter" at bounding box center [292, 157] width 156 height 22
click at [279, 155] on input "Name Filter" at bounding box center [280, 157] width 122 height 12
paste input "**********"
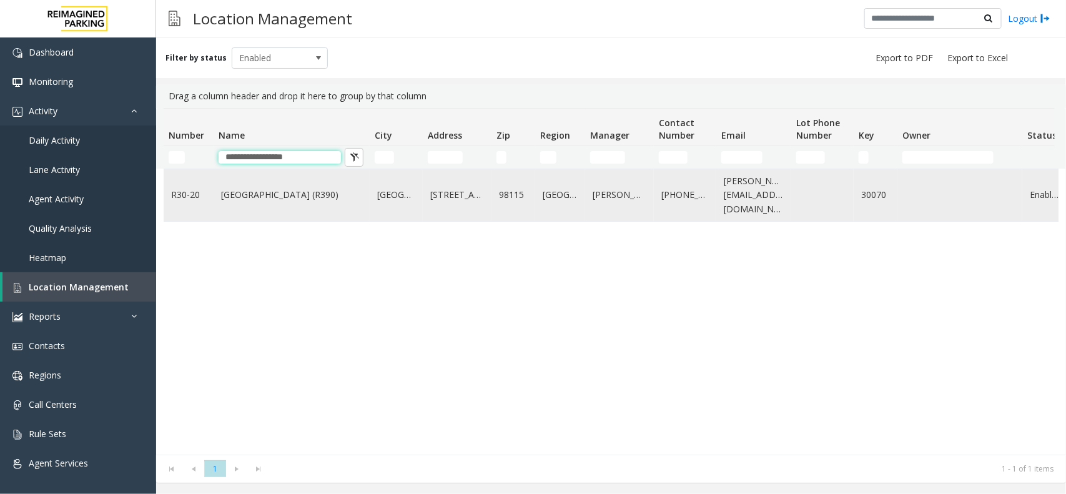
type input "**********"
click at [280, 214] on td "[GEOGRAPHIC_DATA] (R390)" at bounding box center [292, 195] width 156 height 52
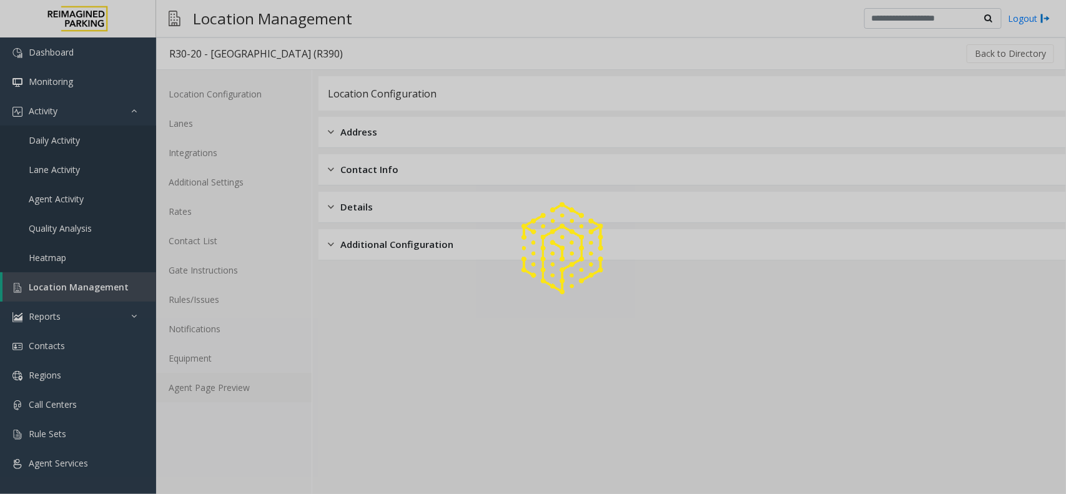
click at [269, 391] on link "Agent Page Preview" at bounding box center [234, 387] width 156 height 29
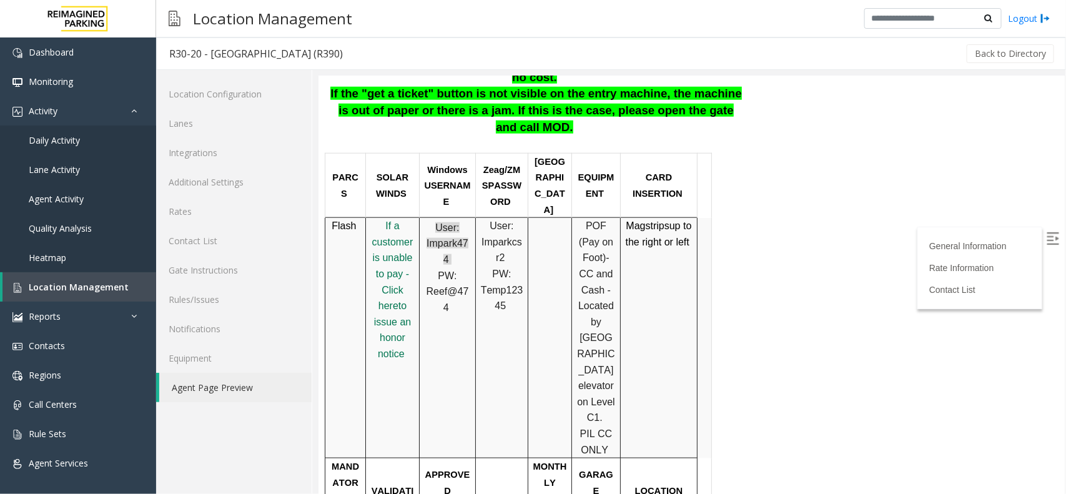
scroll to position [547, 0]
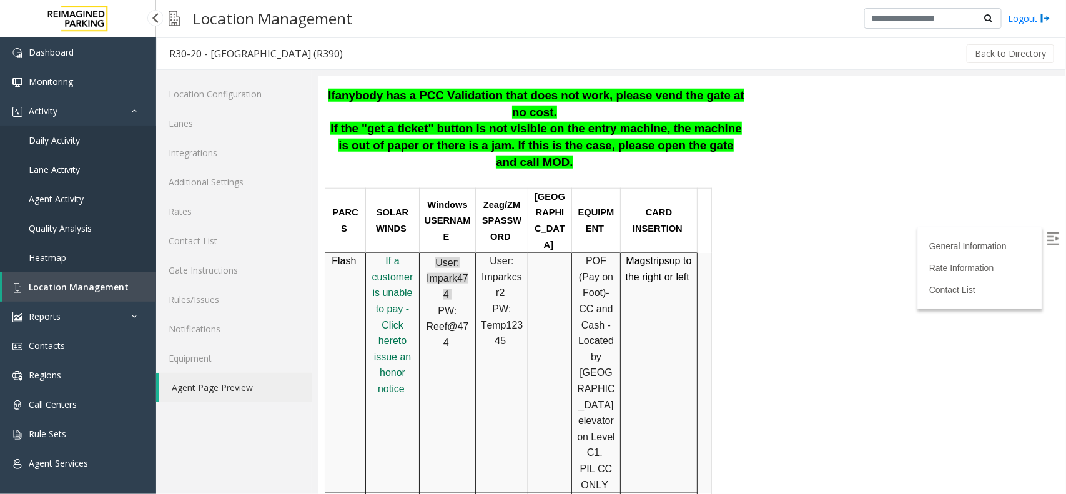
click at [67, 301] on link "Location Management" at bounding box center [79, 286] width 154 height 29
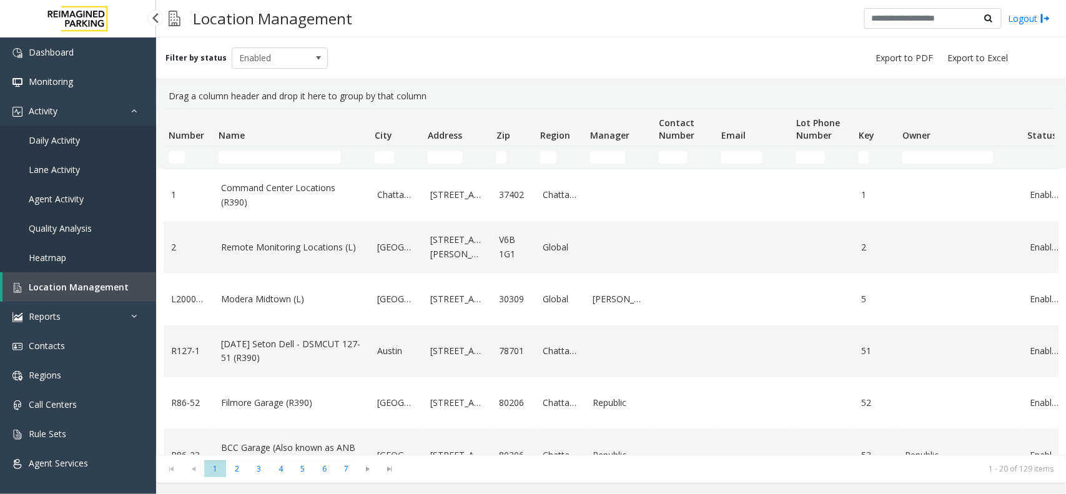
click at [114, 289] on span "Location Management" at bounding box center [79, 287] width 100 height 12
click at [282, 156] on input "Name Filter" at bounding box center [280, 157] width 122 height 12
paste input "**********"
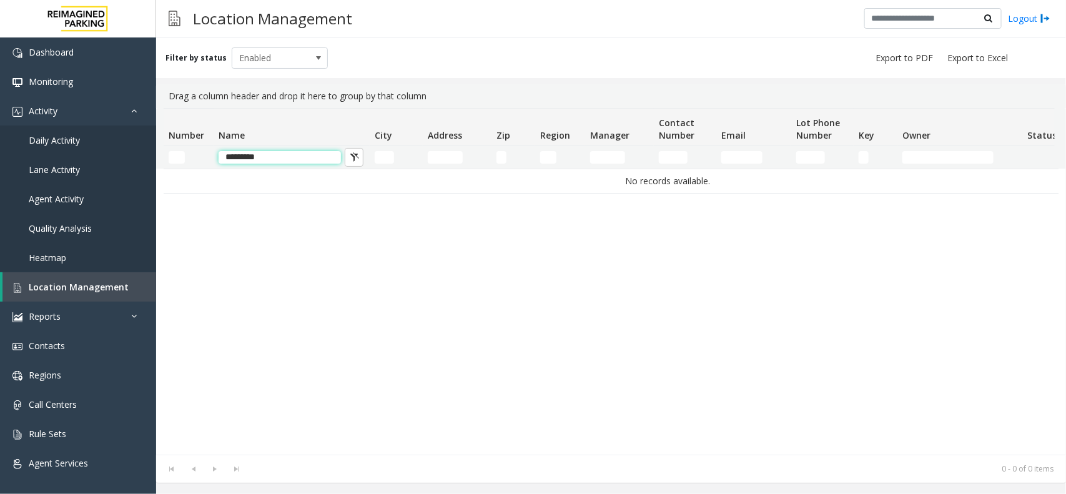
click at [256, 161] on input "********" at bounding box center [280, 157] width 122 height 12
paste input "**********"
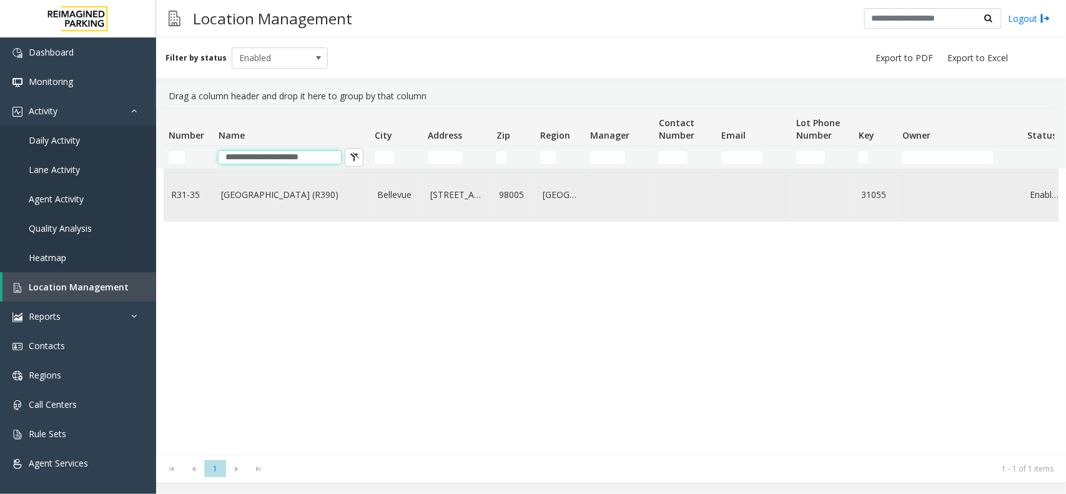
type input "**********"
click at [420, 219] on td "Bellevue" at bounding box center [396, 195] width 53 height 52
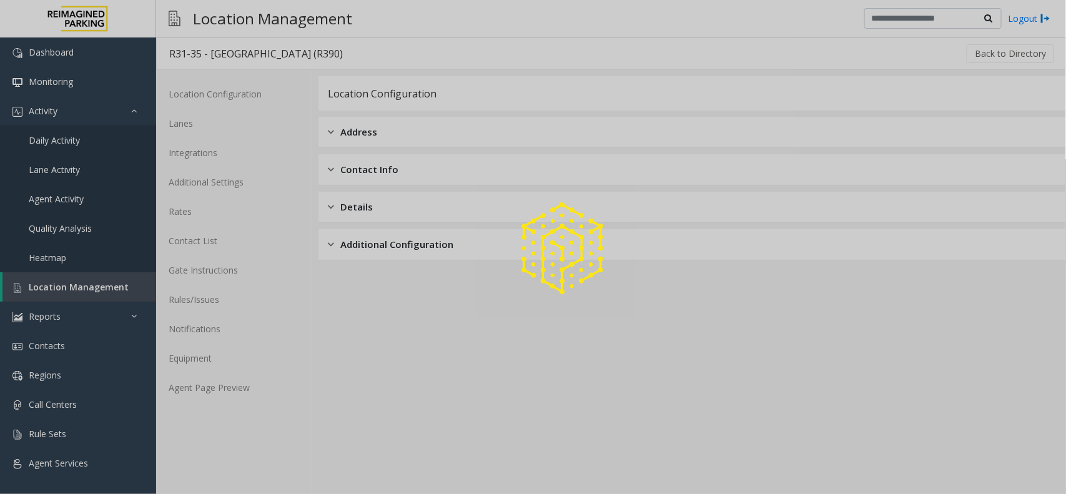
click at [278, 407] on div "Location Configuration Lanes Integrations Additional Settings Rates Contact Lis…" at bounding box center [234, 282] width 156 height 424
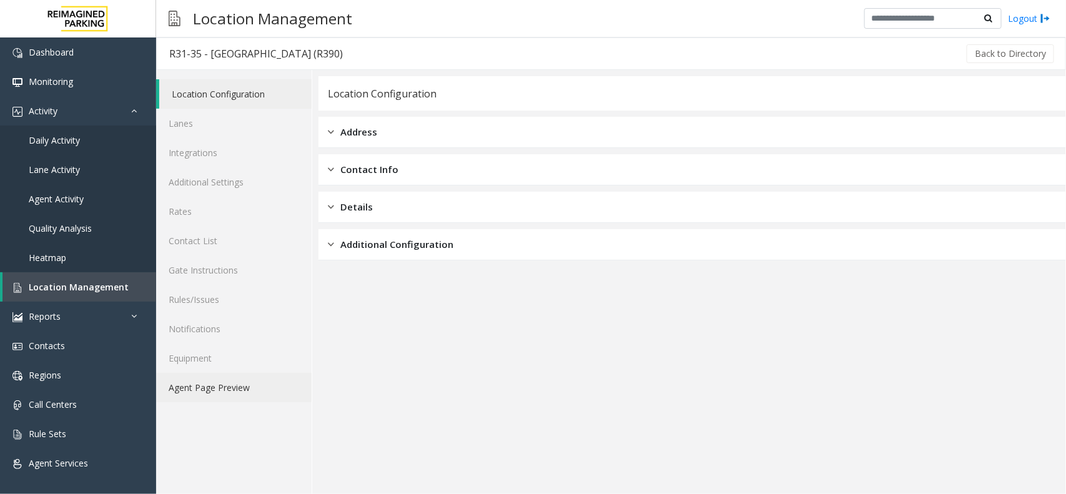
click at [277, 400] on link "Agent Page Preview" at bounding box center [234, 387] width 156 height 29
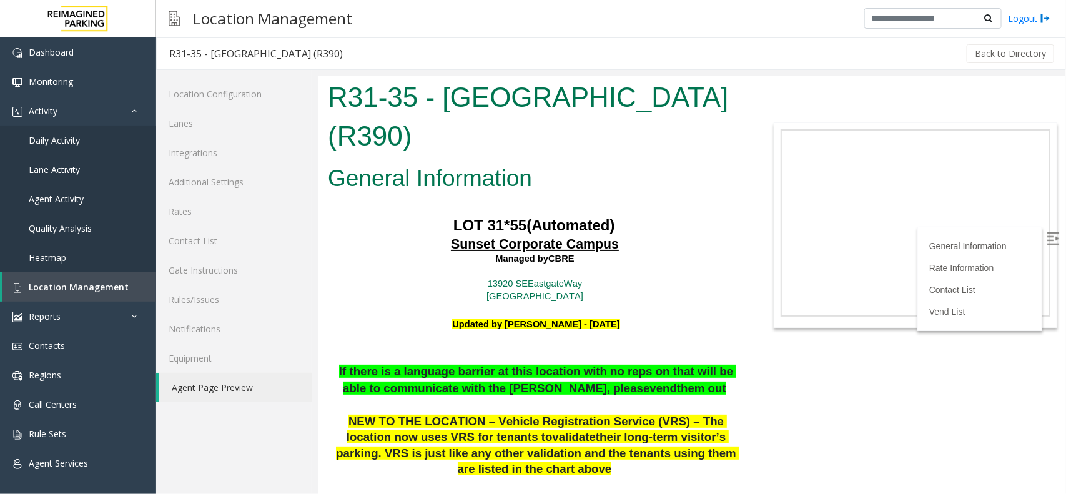
scroll to position [469, 0]
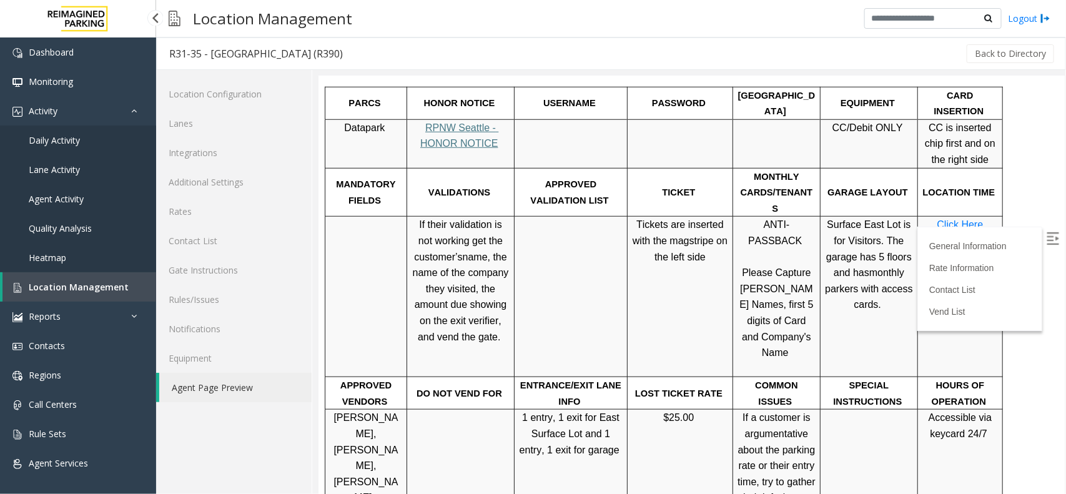
click at [84, 286] on span "Location Management" at bounding box center [79, 287] width 100 height 12
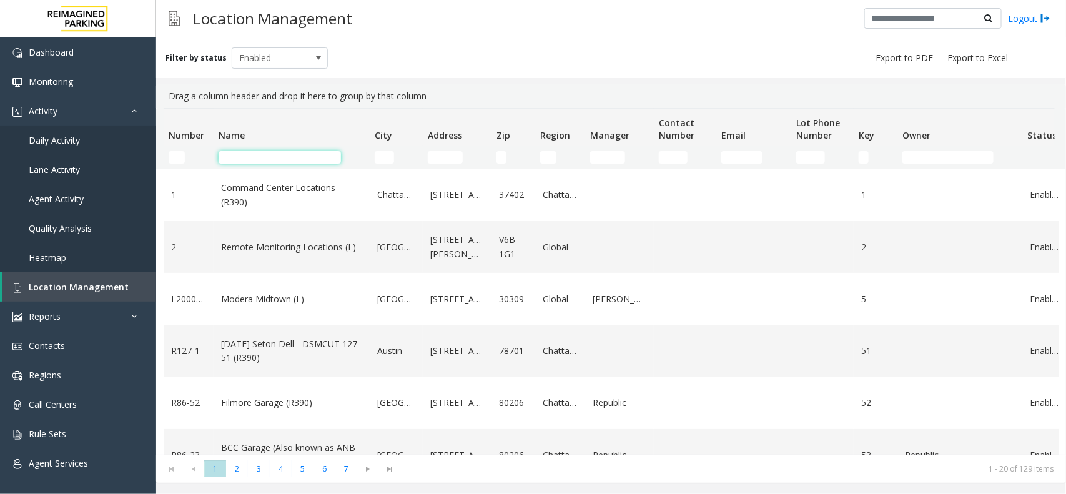
click at [245, 161] on input "Name Filter" at bounding box center [280, 157] width 122 height 12
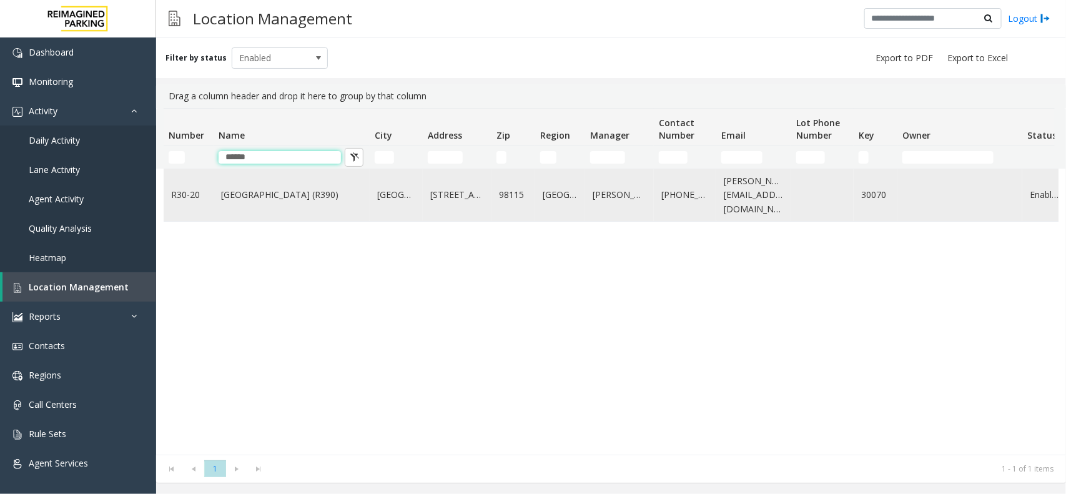
type input "*****"
click at [253, 205] on td "[GEOGRAPHIC_DATA] (R390)" at bounding box center [292, 195] width 156 height 52
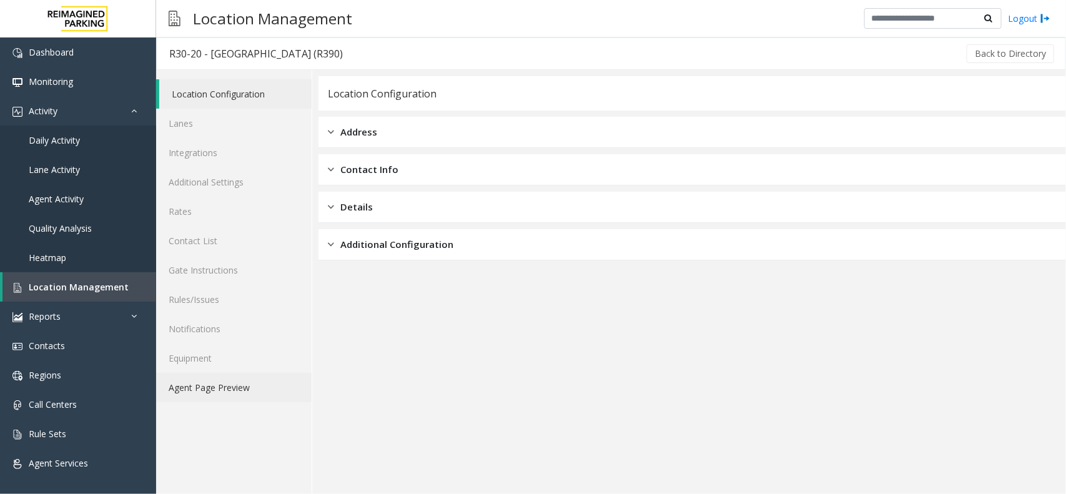
click at [267, 381] on link "Agent Page Preview" at bounding box center [234, 387] width 156 height 29
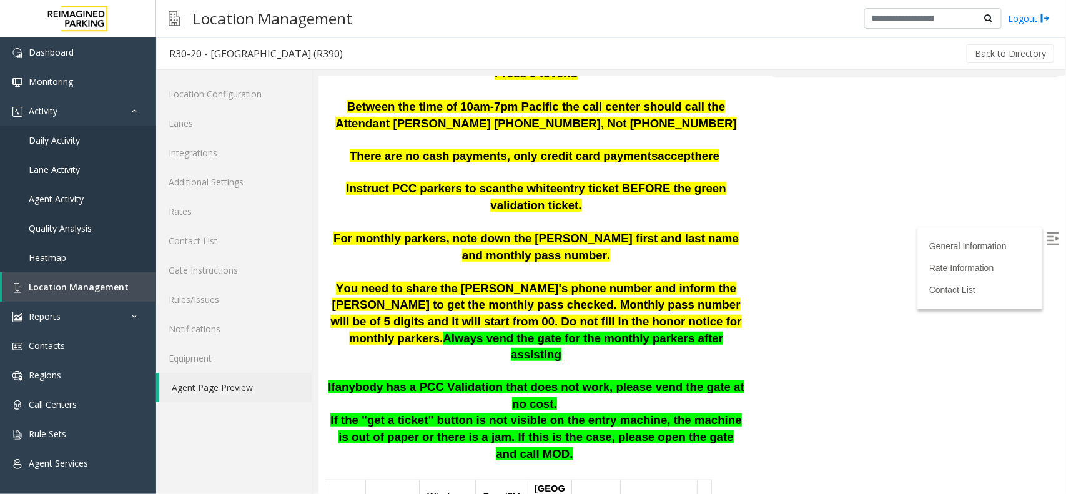
scroll to position [156, 0]
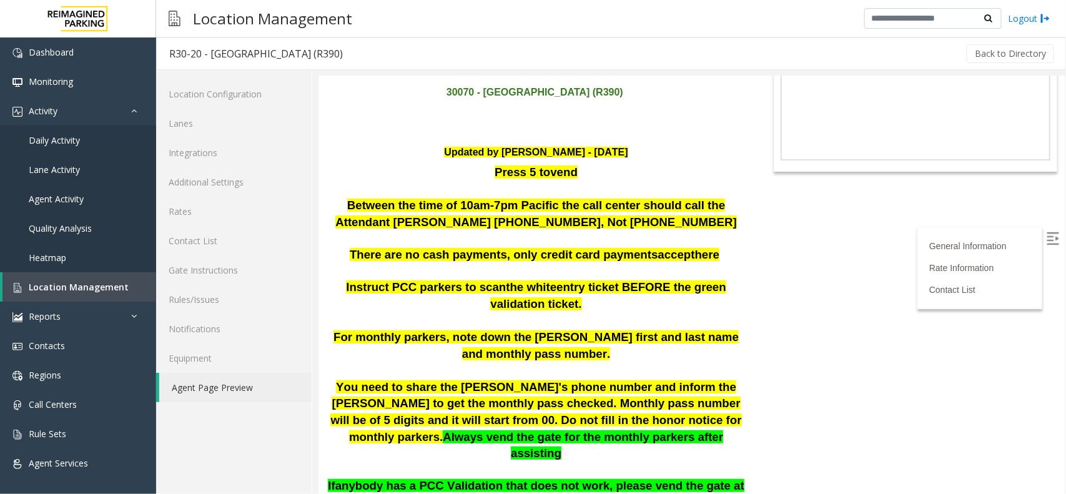
click at [603, 191] on p at bounding box center [535, 189] width 417 height 17
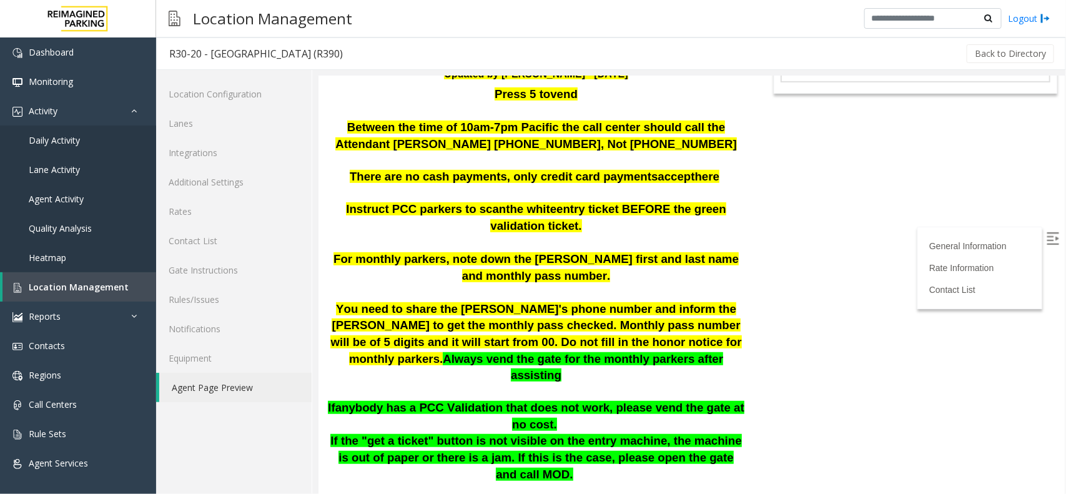
scroll to position [312, 0]
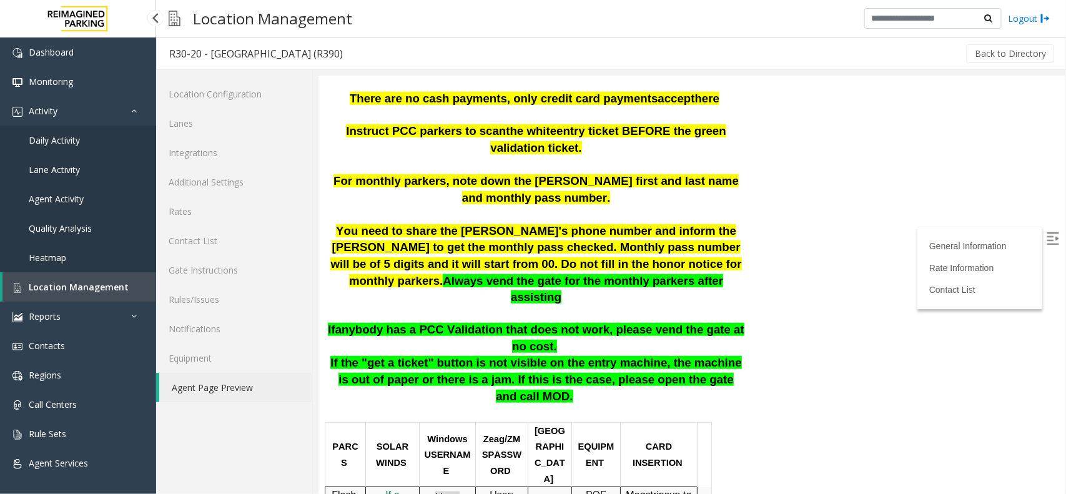
click at [62, 288] on span "Location Management" at bounding box center [79, 287] width 100 height 12
